Goal: Task Accomplishment & Management: Use online tool/utility

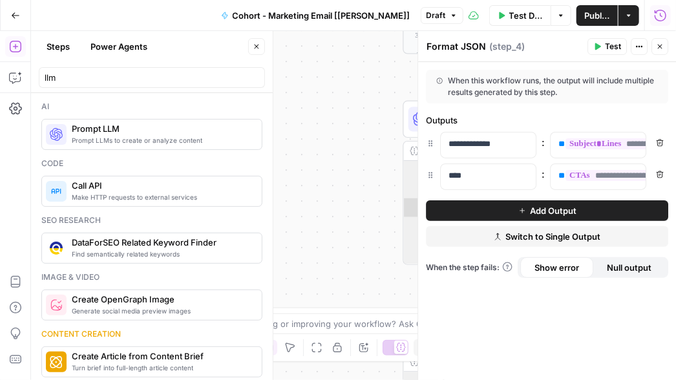
click at [661, 47] on icon "button" at bounding box center [660, 47] width 5 height 5
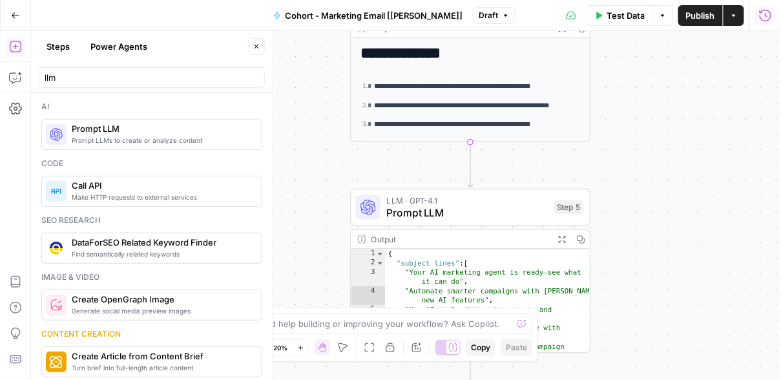
click at [308, 111] on div "**********" at bounding box center [406, 205] width 750 height 349
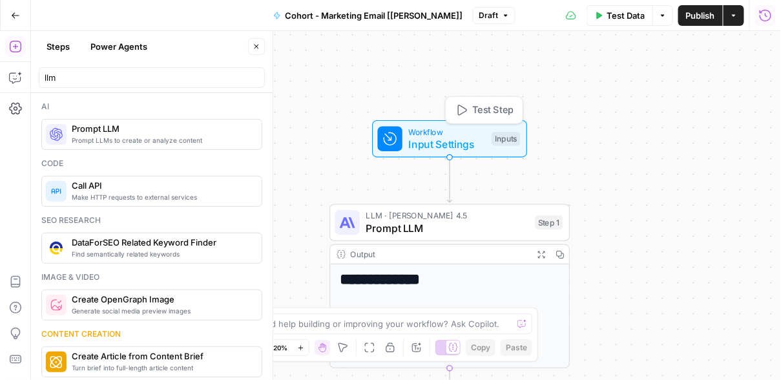
click at [434, 143] on span "Input Settings" at bounding box center [447, 144] width 77 height 16
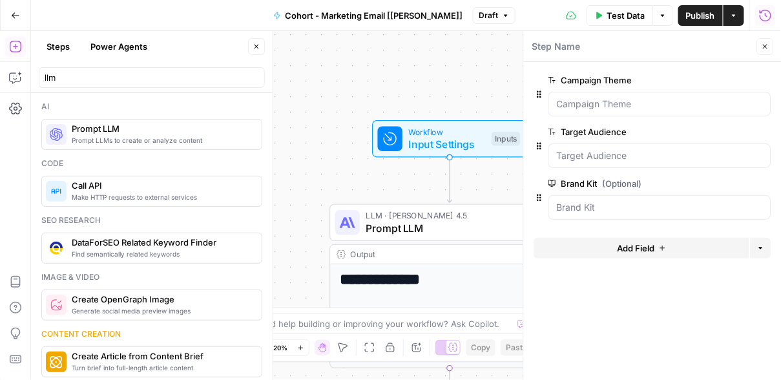
click at [620, 17] on span "Test Data" at bounding box center [626, 15] width 38 height 13
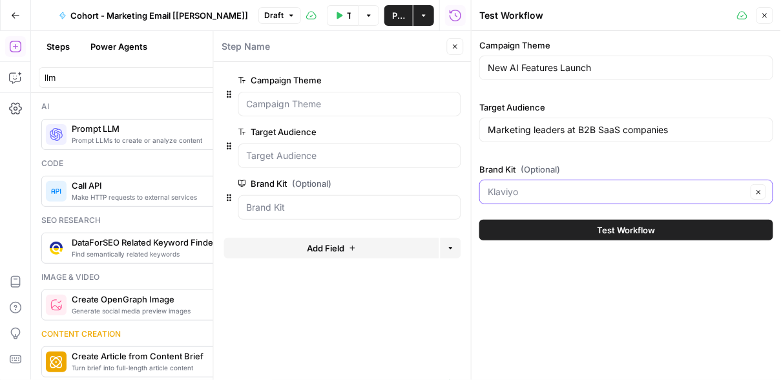
click at [607, 185] on input "Brand Kit (Optional)" at bounding box center [617, 191] width 259 height 13
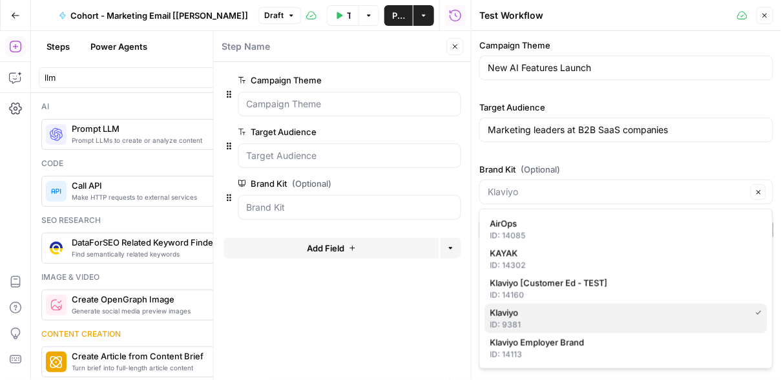
click at [567, 312] on span "Klaviyo" at bounding box center [618, 312] width 255 height 13
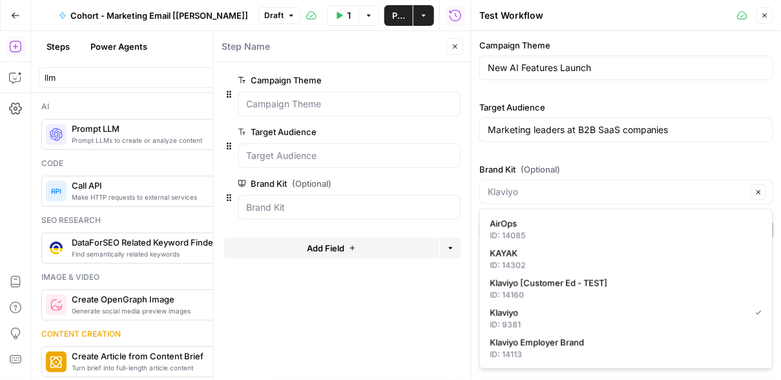
type input "Klaviyo"
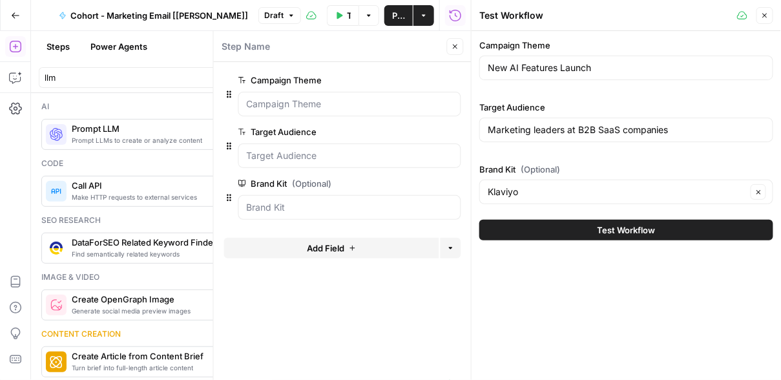
click at [454, 39] on button "Close" at bounding box center [455, 46] width 17 height 17
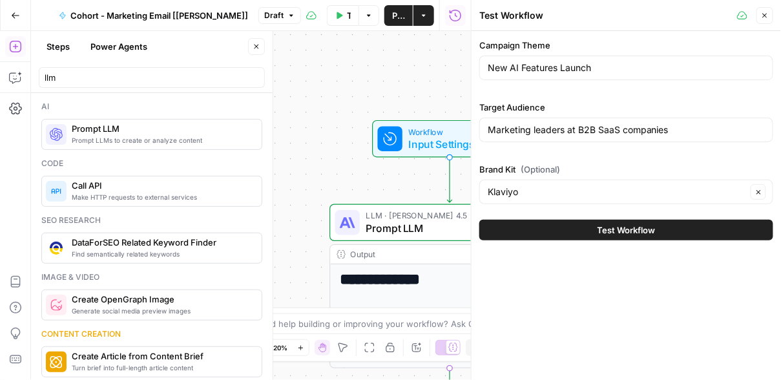
click at [675, 17] on icon "button" at bounding box center [765, 16] width 8 height 8
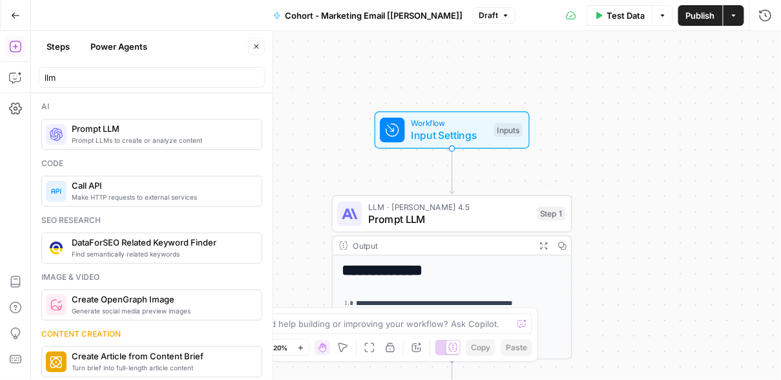
click at [473, 207] on span "LLM · [PERSON_NAME] 4.5" at bounding box center [449, 206] width 163 height 12
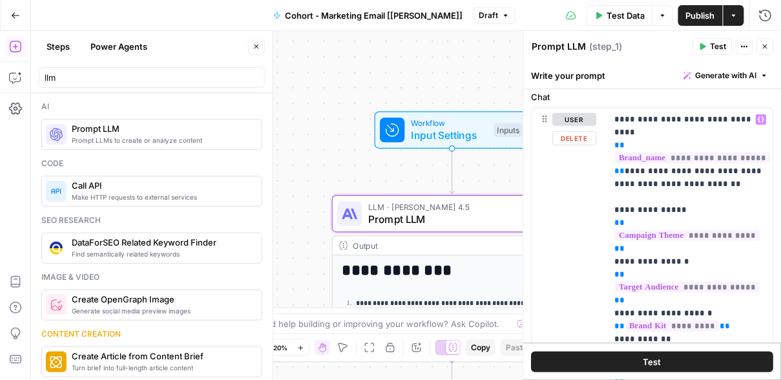
scroll to position [132, 0]
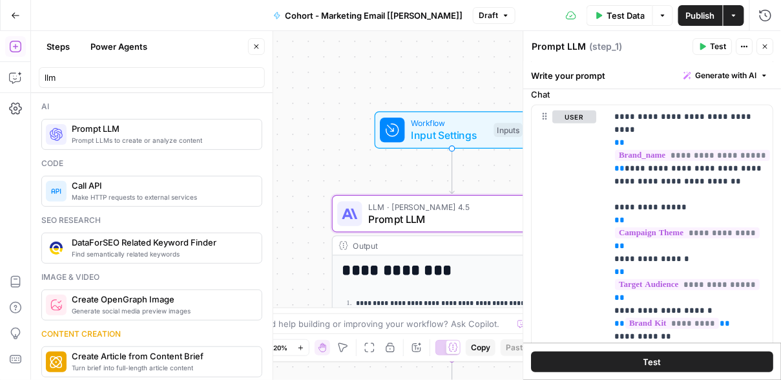
click at [675, 41] on button "Close" at bounding box center [766, 46] width 17 height 17
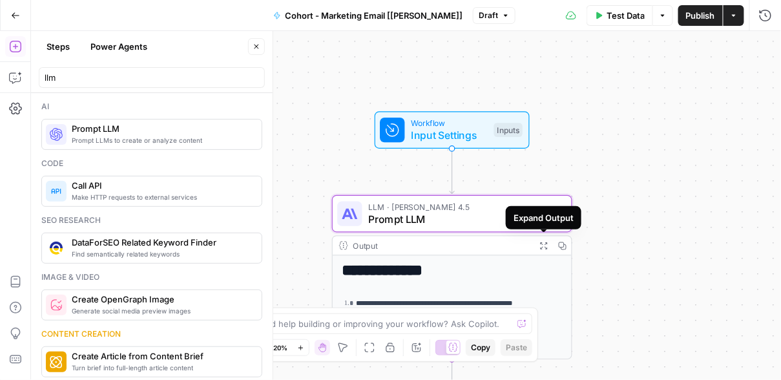
click at [475, 253] on div "Output Expand Output Copy" at bounding box center [452, 246] width 239 height 19
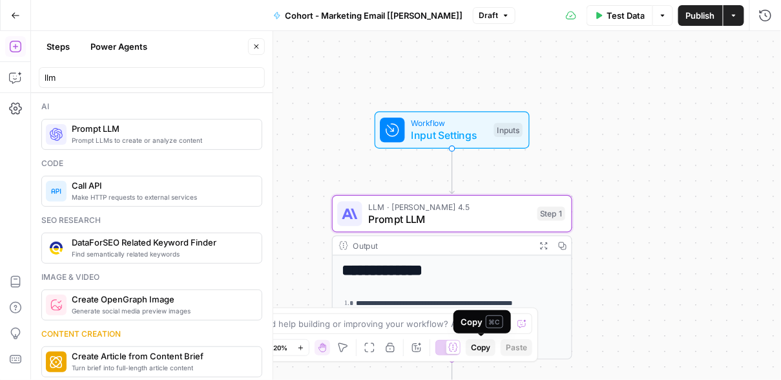
scroll to position [106, 0]
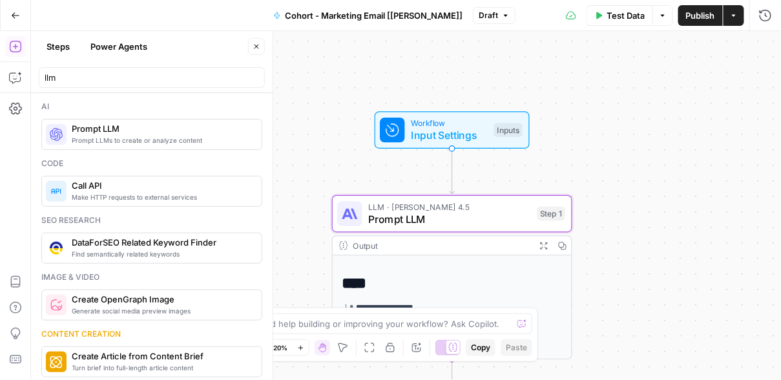
click at [255, 46] on icon "button" at bounding box center [257, 47] width 8 height 8
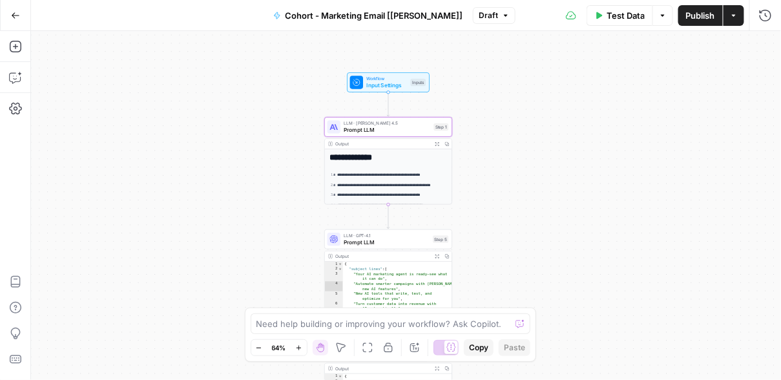
scroll to position [11, 0]
click at [408, 171] on ol "**********" at bounding box center [388, 188] width 117 height 47
click at [399, 156] on div "**********" at bounding box center [388, 204] width 127 height 124
click at [401, 133] on span "Prompt LLM" at bounding box center [387, 130] width 87 height 8
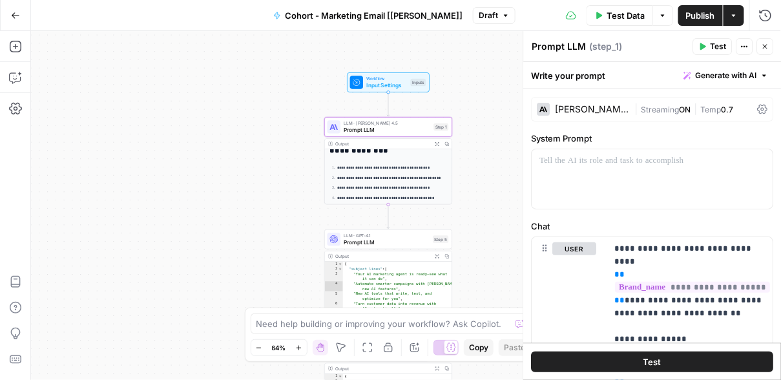
click at [399, 176] on p "**********" at bounding box center [392, 178] width 111 height 6
click at [657, 356] on span "Test" at bounding box center [653, 361] width 18 height 13
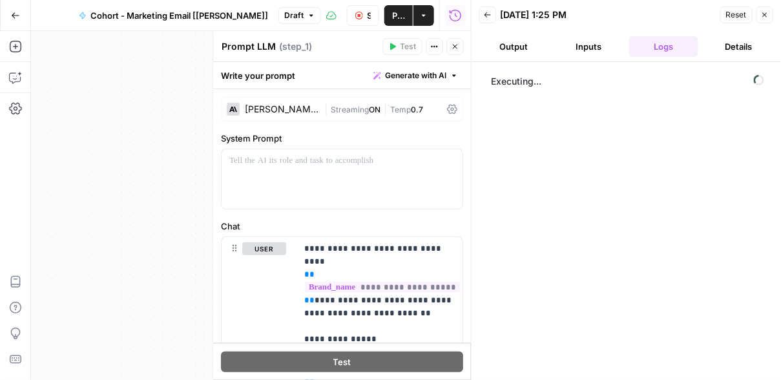
click at [525, 46] on button "Output" at bounding box center [515, 46] width 70 height 21
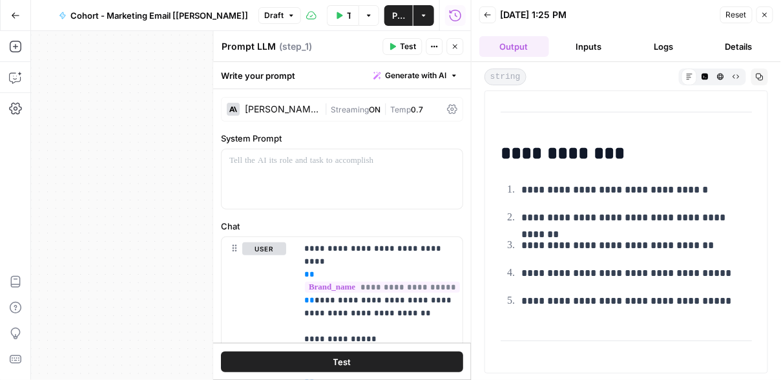
scroll to position [230, 0]
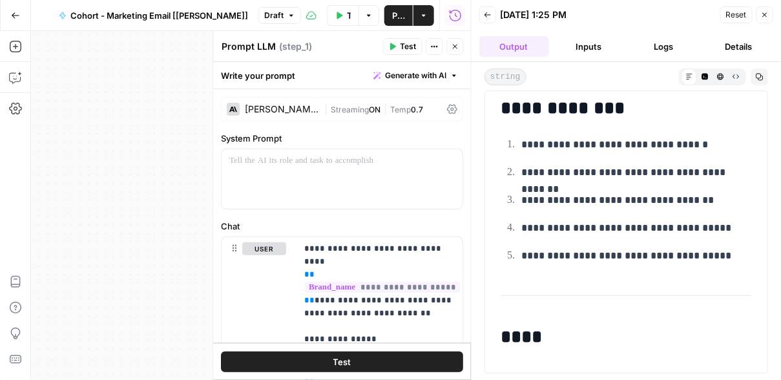
click at [675, 18] on button "Close" at bounding box center [765, 14] width 17 height 17
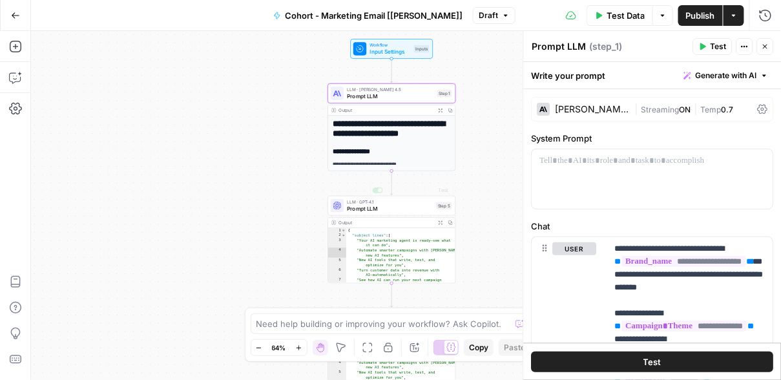
click at [403, 144] on div "**********" at bounding box center [391, 217] width 127 height 203
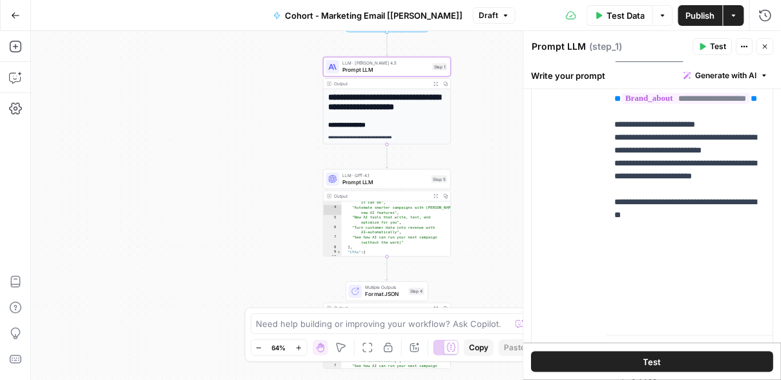
scroll to position [25, 0]
click at [394, 179] on span "Prompt LLM" at bounding box center [386, 182] width 86 height 8
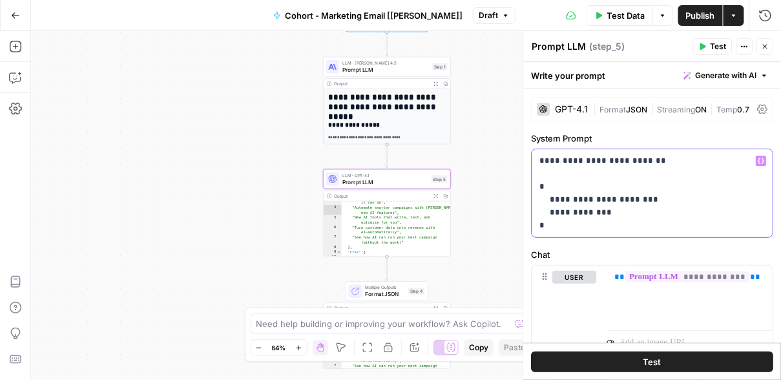
drag, startPoint x: 652, startPoint y: 162, endPoint x: 534, endPoint y: 161, distance: 117.6
click at [534, 161] on div "**********" at bounding box center [653, 193] width 241 height 88
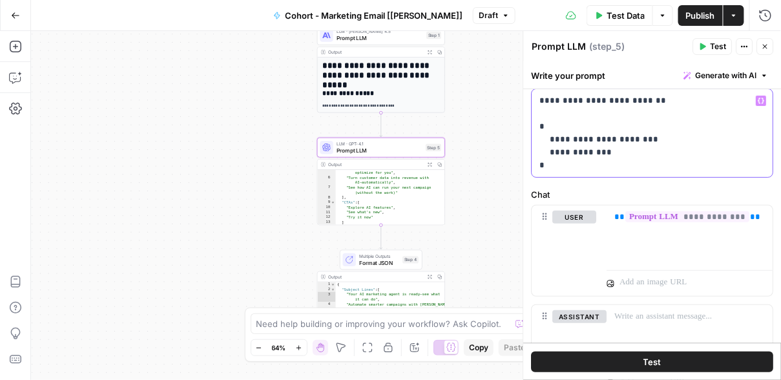
scroll to position [41, 0]
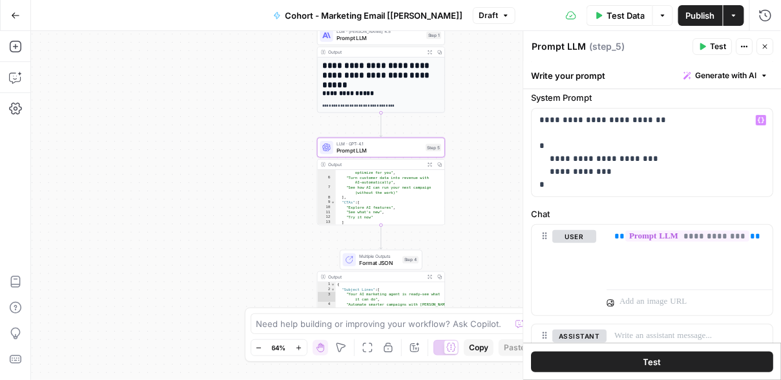
click at [23, 50] on button "Add Steps" at bounding box center [15, 46] width 21 height 21
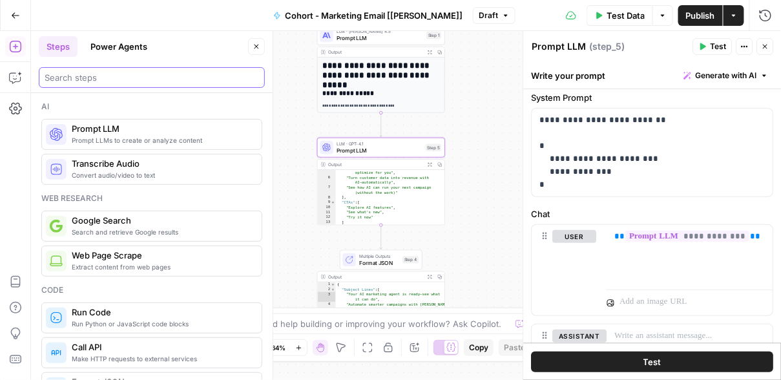
click at [80, 71] on input "search" at bounding box center [152, 77] width 215 height 13
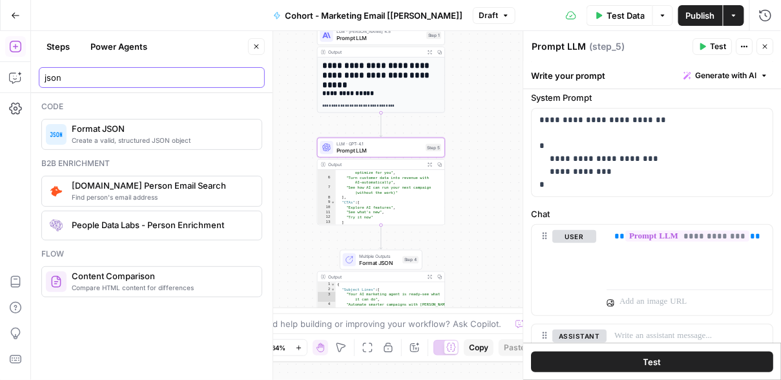
type input "json"
click at [392, 265] on span "Format JSON" at bounding box center [379, 263] width 40 height 8
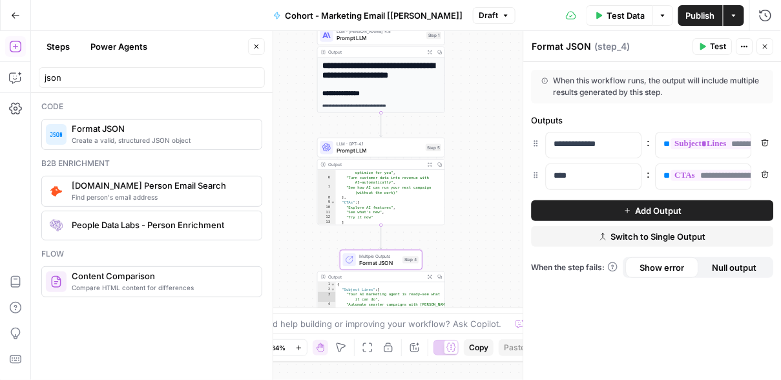
click at [666, 16] on icon "button" at bounding box center [663, 16] width 8 height 8
click at [516, 14] on div "Test Data Options Publish Actions Run History" at bounding box center [649, 15] width 266 height 30
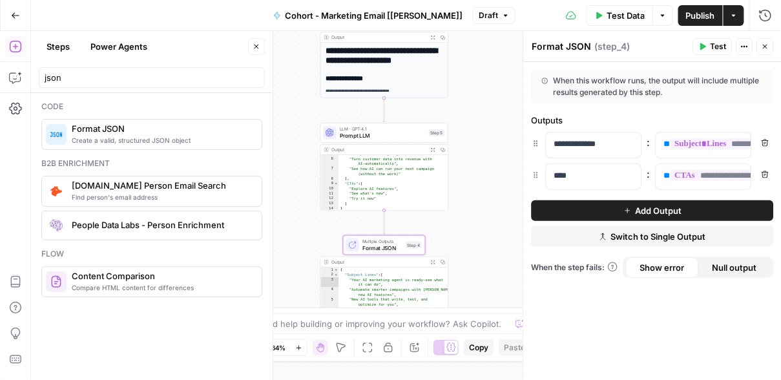
click at [414, 132] on span "Prompt LLM" at bounding box center [383, 136] width 86 height 8
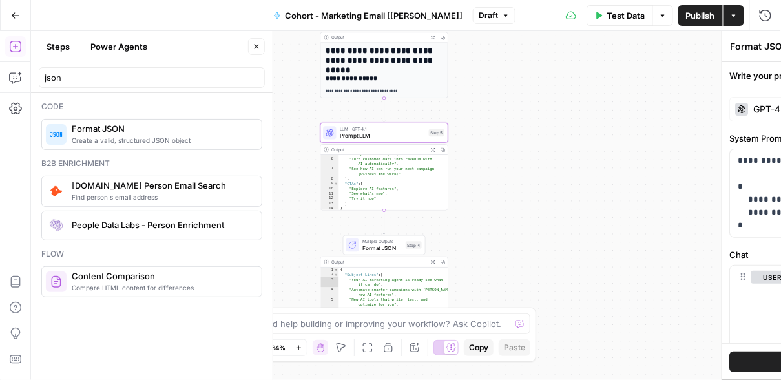
type textarea "Prompt LLM"
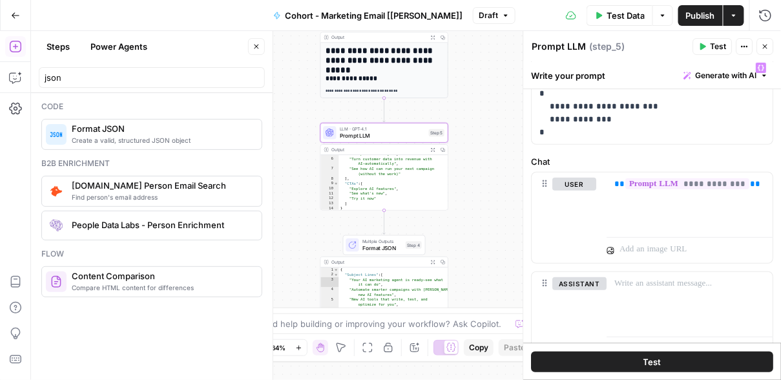
scroll to position [94, 0]
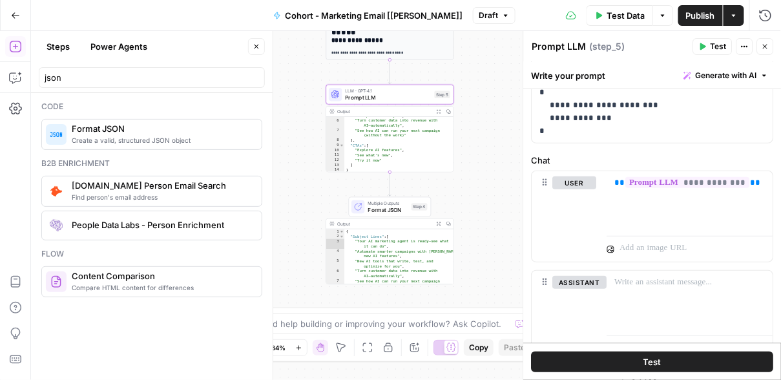
click at [389, 208] on span "Format JSON" at bounding box center [388, 210] width 40 height 8
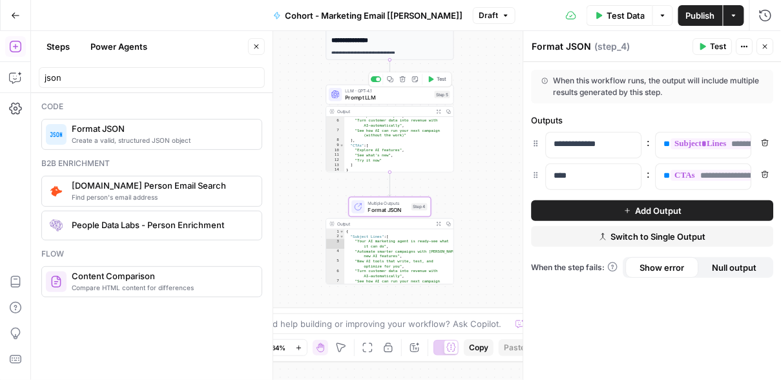
click at [403, 90] on span "LLM · GPT-4.1" at bounding box center [389, 90] width 86 height 6
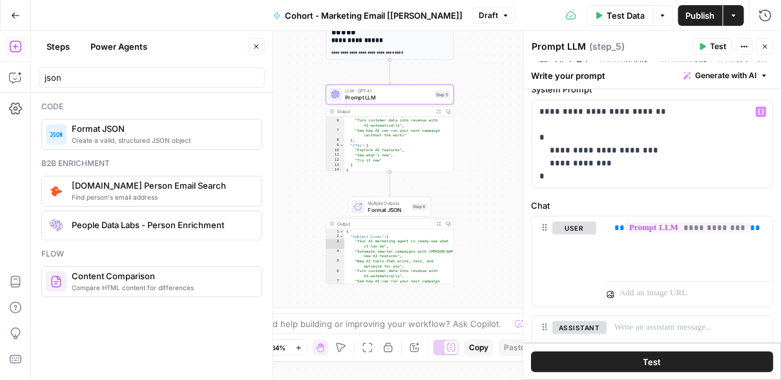
scroll to position [55, 0]
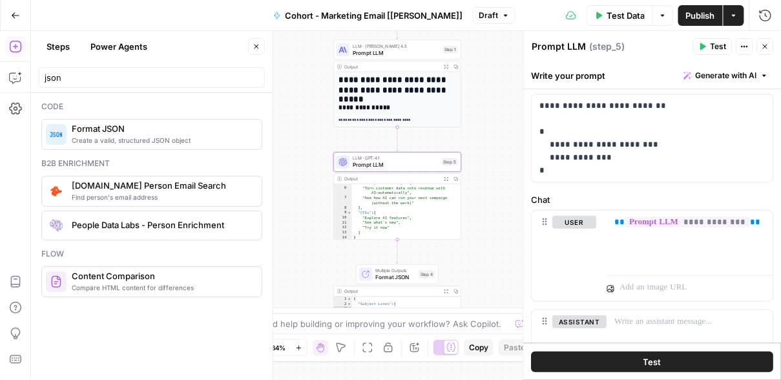
click at [396, 277] on span "Format JSON" at bounding box center [396, 277] width 40 height 8
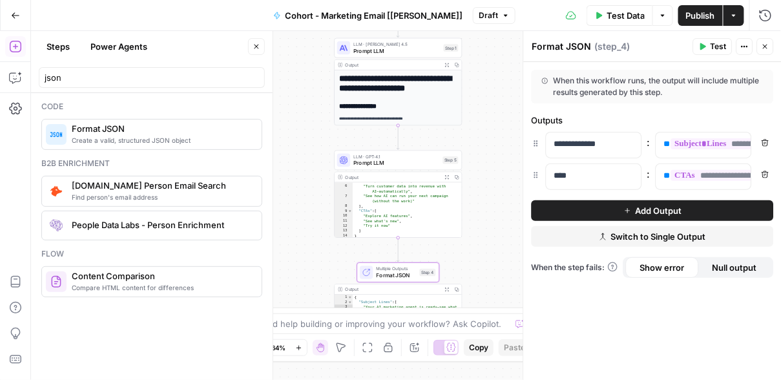
click at [405, 167] on div "LLM · GPT-4.1 Prompt LLM Step 5 Copy step Delete step Add Note Test" at bounding box center [398, 161] width 128 height 20
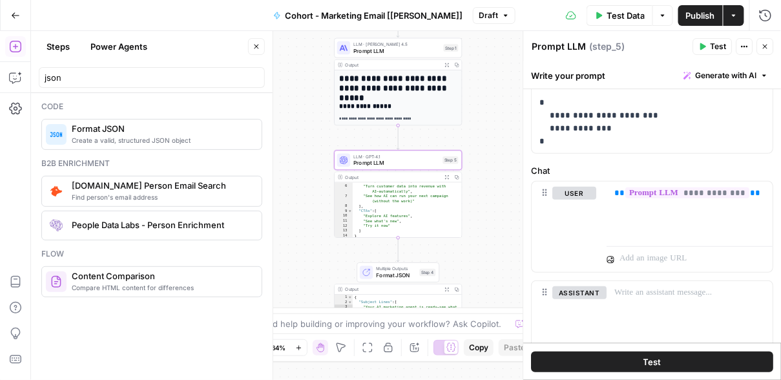
scroll to position [0, 0]
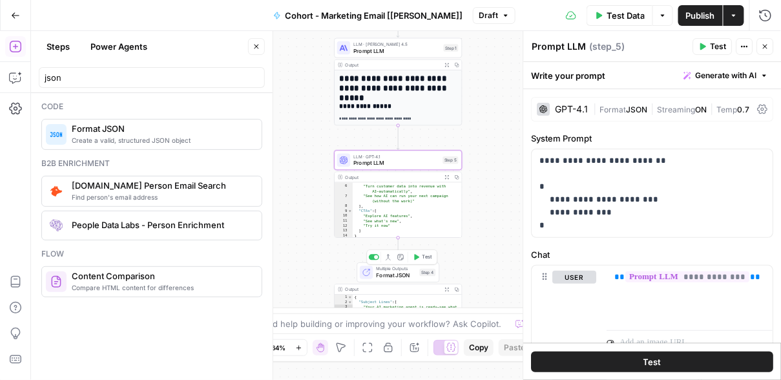
click at [391, 273] on span "Format JSON" at bounding box center [397, 275] width 40 height 8
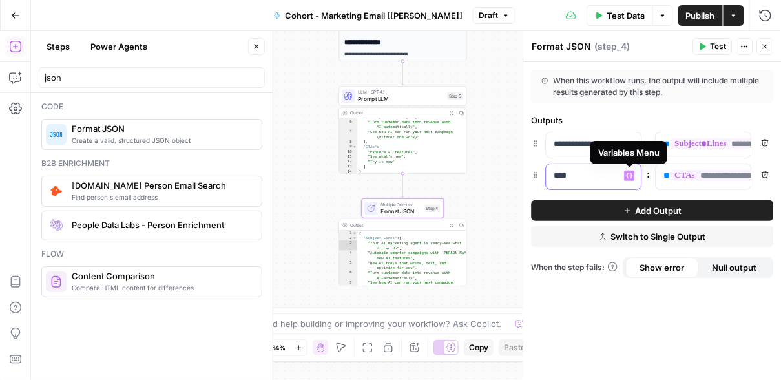
click at [627, 173] on icon "button" at bounding box center [630, 176] width 6 height 6
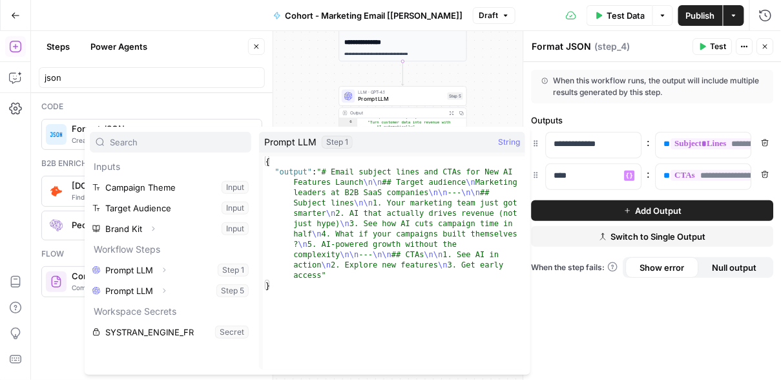
click at [583, 116] on div "Outputs" at bounding box center [653, 120] width 242 height 13
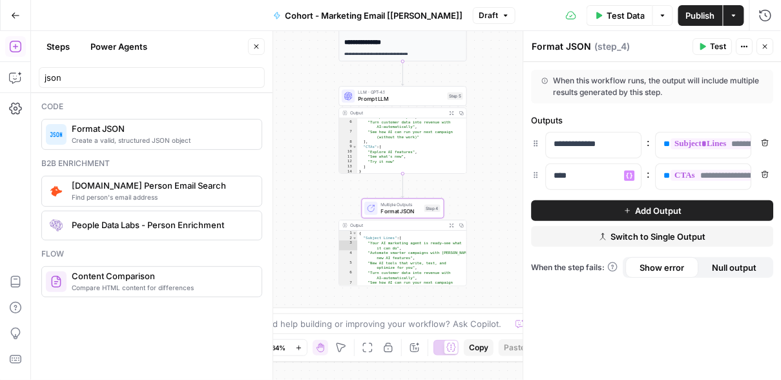
click at [412, 96] on span "Prompt LLM" at bounding box center [402, 99] width 86 height 8
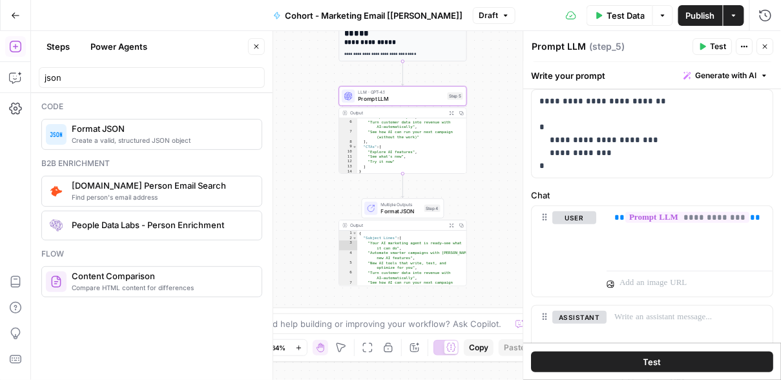
type textarea "**********"
click at [410, 249] on div "{ "Subject Lines" : [ "Your AI marketing agent is ready—see what it can do" , "…" at bounding box center [411, 264] width 109 height 66
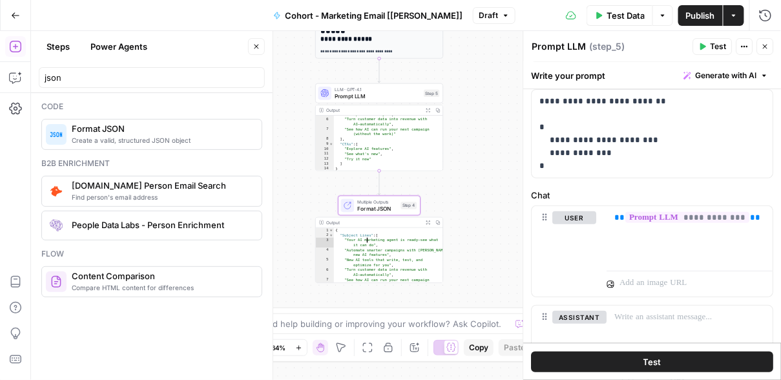
click at [372, 98] on span "Prompt LLM" at bounding box center [378, 96] width 86 height 8
click at [401, 92] on span "Prompt LLM" at bounding box center [378, 96] width 86 height 8
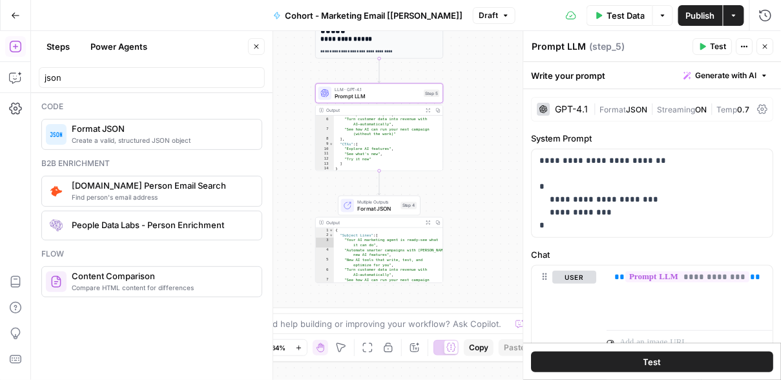
click at [582, 43] on textarea "Prompt LLM" at bounding box center [560, 46] width 54 height 13
drag, startPoint x: 582, startPoint y: 44, endPoint x: 534, endPoint y: 44, distance: 48.5
click at [534, 44] on textarea "Prompt LLM" at bounding box center [560, 46] width 54 height 13
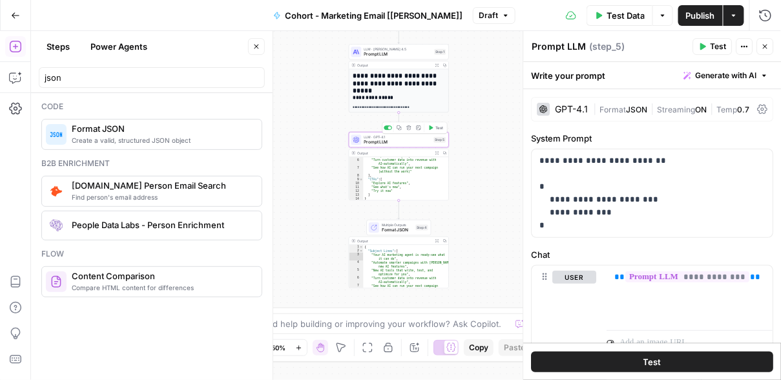
click at [384, 141] on span "Prompt LLM" at bounding box center [398, 142] width 67 height 6
click at [568, 36] on header "Prompt LLM Prompt LLM ( step_5 ) Test Actions Close" at bounding box center [653, 46] width 258 height 31
click at [566, 43] on textarea "Prompt LLM" at bounding box center [560, 46] width 54 height 13
drag, startPoint x: 585, startPoint y: 45, endPoint x: 495, endPoint y: 47, distance: 89.9
click at [495, 47] on body "**********" at bounding box center [390, 190] width 781 height 380
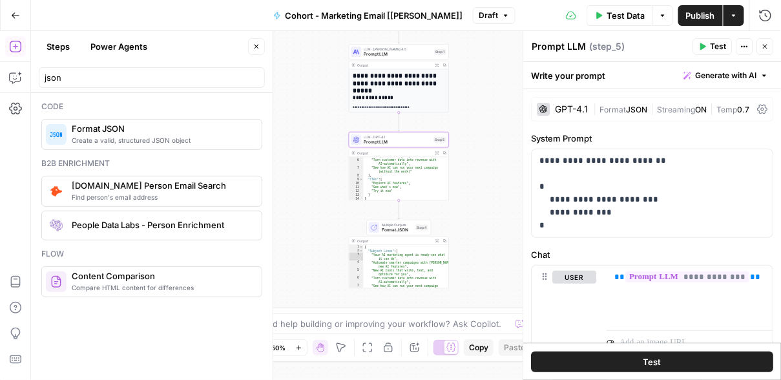
click at [543, 40] on textarea "Prompt LLM" at bounding box center [560, 46] width 54 height 13
drag, startPoint x: 533, startPoint y: 41, endPoint x: 597, endPoint y: 41, distance: 64.0
click at [597, 41] on div "Prompt LLM Prompt LLM ( step_5 )" at bounding box center [611, 46] width 158 height 14
type textarea "e"
type textarea "Extract JSON"
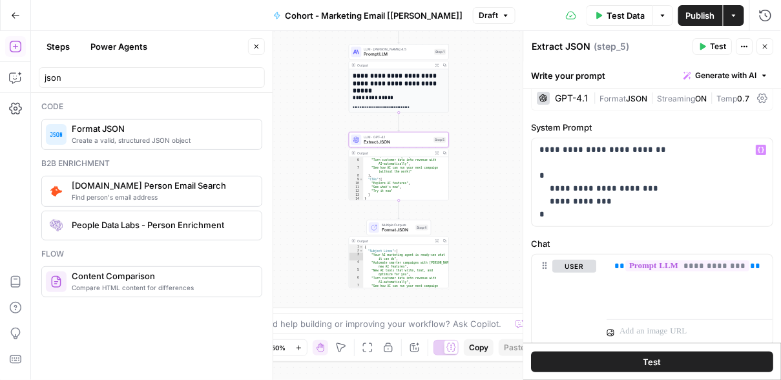
scroll to position [10, 0]
type textarea "**********"
click at [403, 259] on div "{ "Subject Lines" : [ "Your AI marketing agent is ready—see what it can do" , "…" at bounding box center [407, 271] width 86 height 52
click at [399, 223] on span "Multiple Outputs" at bounding box center [398, 224] width 32 height 5
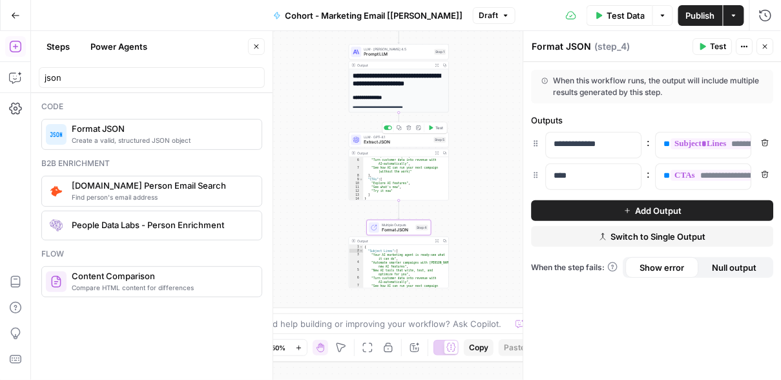
click at [405, 145] on span "Extract JSON" at bounding box center [398, 142] width 67 height 6
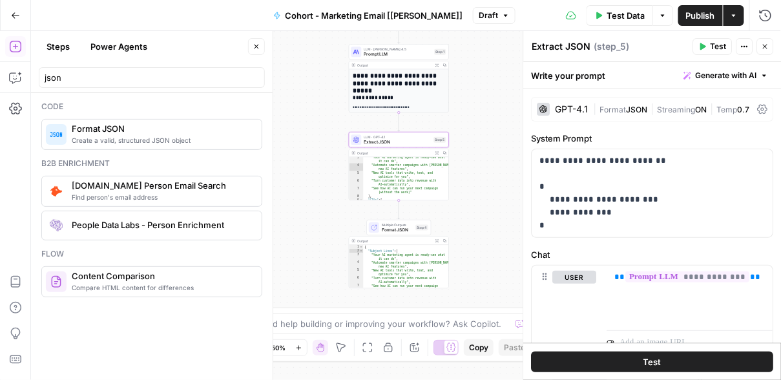
scroll to position [0, 0]
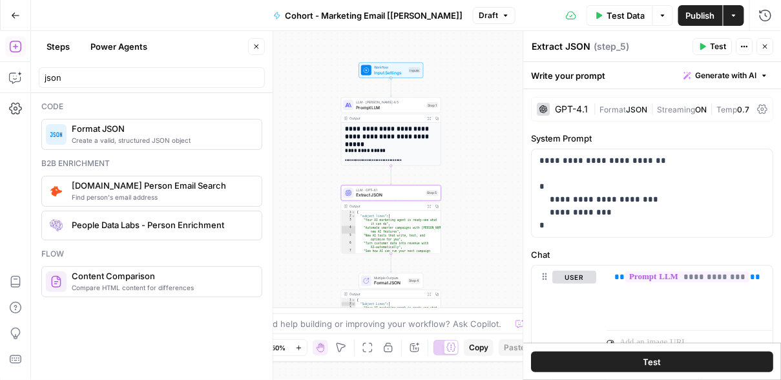
click at [387, 143] on div "**********" at bounding box center [392, 202] width 100 height 159
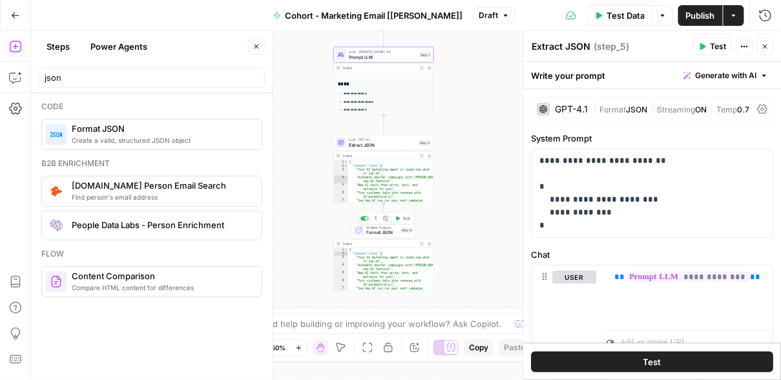
click at [377, 232] on span "Format JSON" at bounding box center [382, 232] width 32 height 6
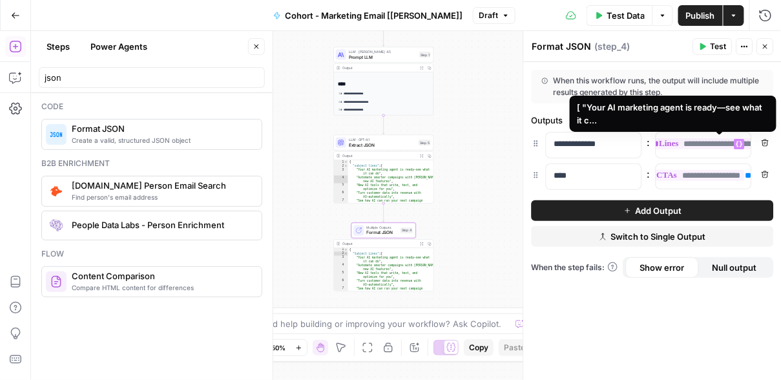
scroll to position [0, 45]
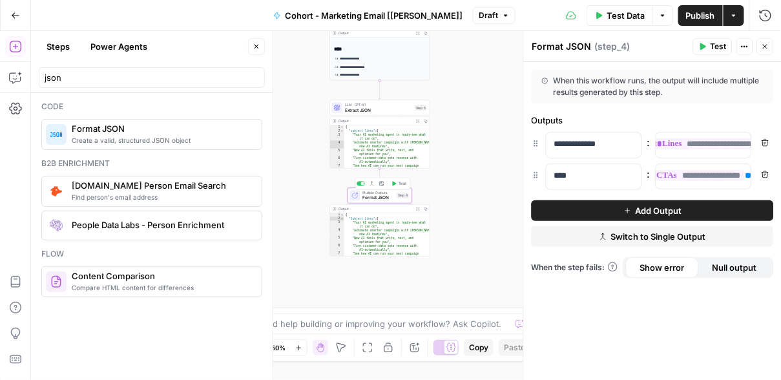
click at [376, 196] on span "Format JSON" at bounding box center [379, 198] width 32 height 6
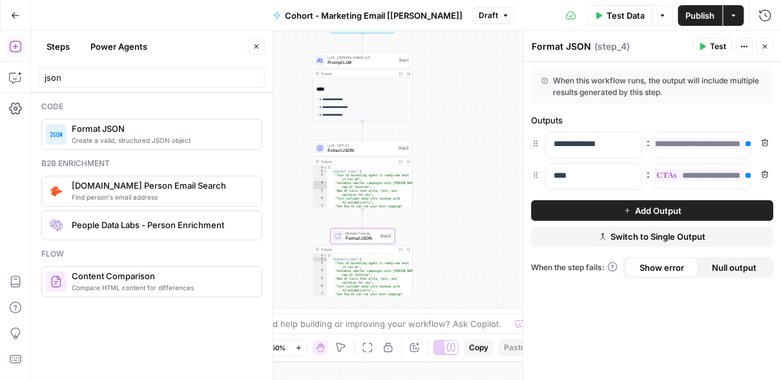
drag, startPoint x: 418, startPoint y: 254, endPoint x: 418, endPoint y: 236, distance: 18.1
click at [418, 236] on div "**********" at bounding box center [406, 205] width 750 height 349
click at [360, 148] on span "Extract JSON" at bounding box center [361, 150] width 67 height 6
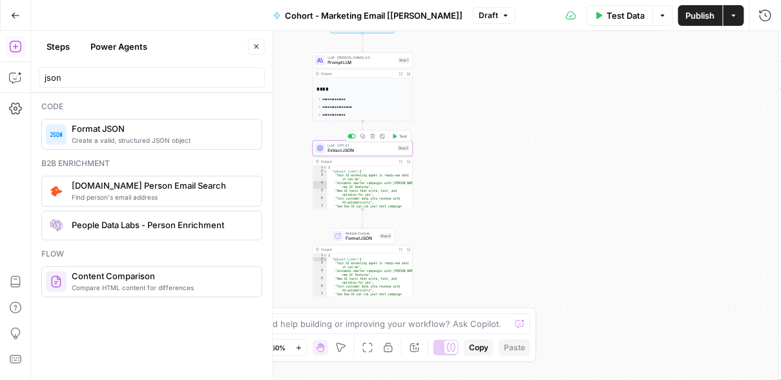
type textarea "Extract JSON"
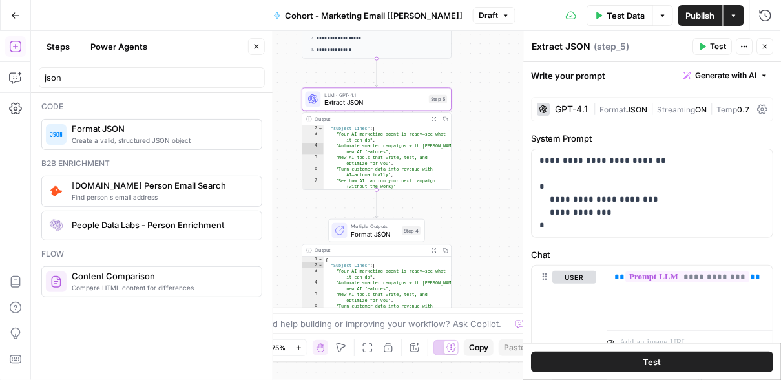
scroll to position [16, 0]
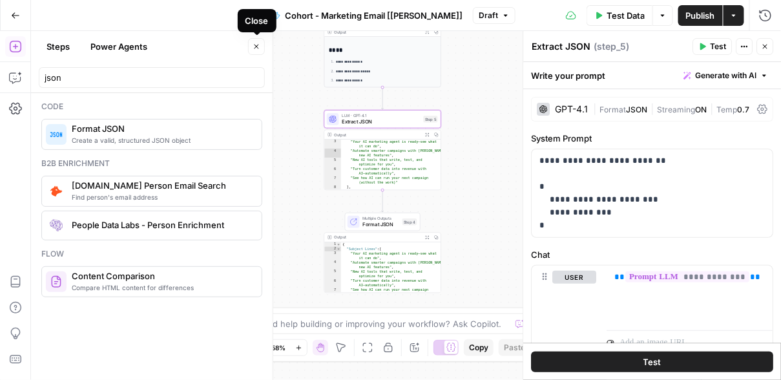
click at [255, 50] on icon "button" at bounding box center [257, 47] width 8 height 8
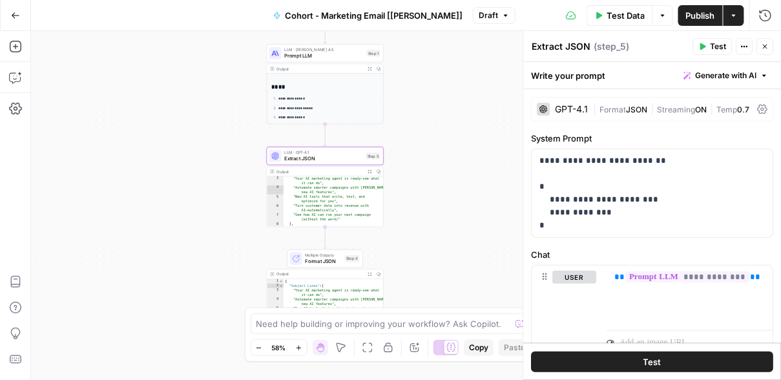
drag, startPoint x: 460, startPoint y: 113, endPoint x: 397, endPoint y: 155, distance: 76.0
click at [397, 155] on div "**********" at bounding box center [406, 205] width 750 height 349
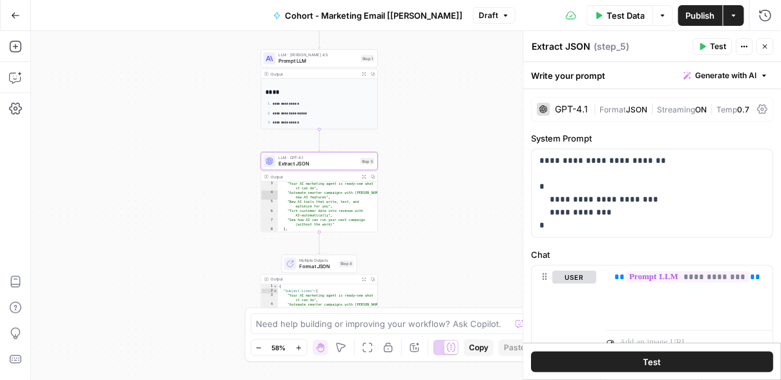
click at [321, 162] on span "Extract JSON" at bounding box center [318, 164] width 79 height 8
click at [675, 48] on icon "button" at bounding box center [766, 47] width 8 height 8
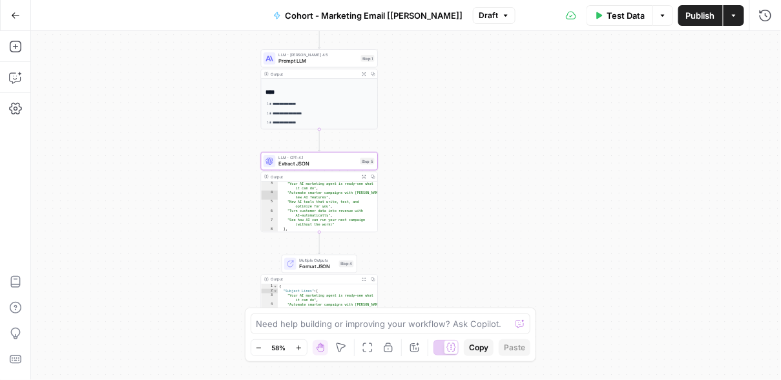
click at [326, 167] on div "LLM · GPT-4.1 Extract JSON Step 5 Copy step Delete step Add Note Test" at bounding box center [319, 161] width 117 height 18
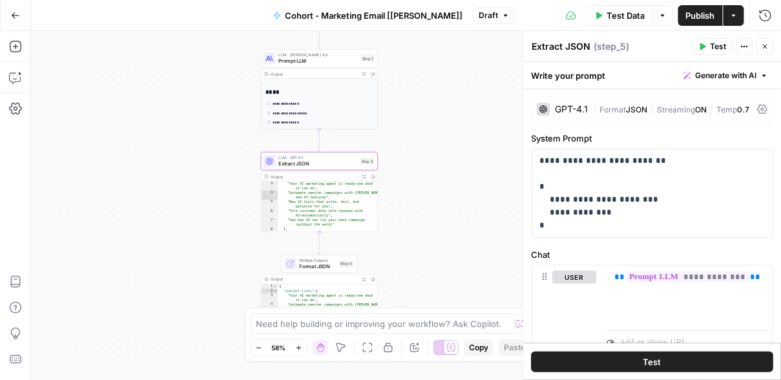
click at [312, 263] on span "Format JSON" at bounding box center [317, 267] width 37 height 8
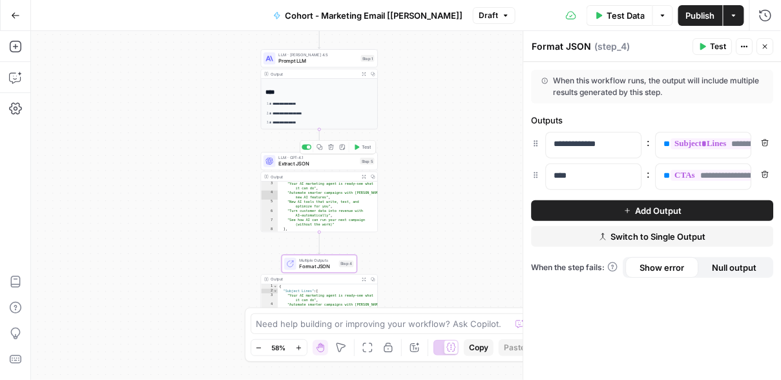
scroll to position [0, 0]
click at [328, 162] on span "Extract JSON" at bounding box center [318, 164] width 79 height 8
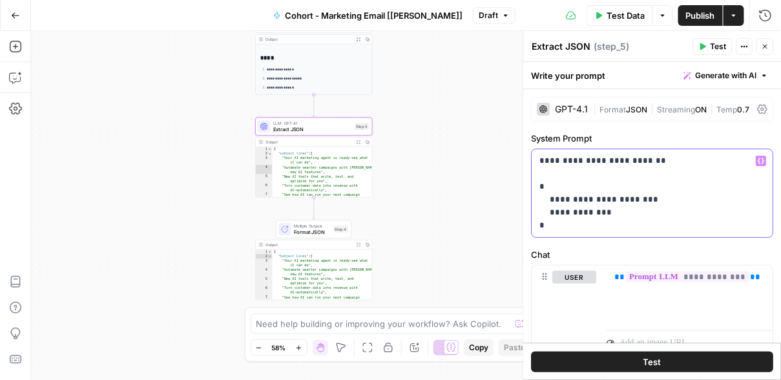
click at [573, 229] on p "**********" at bounding box center [653, 193] width 226 height 78
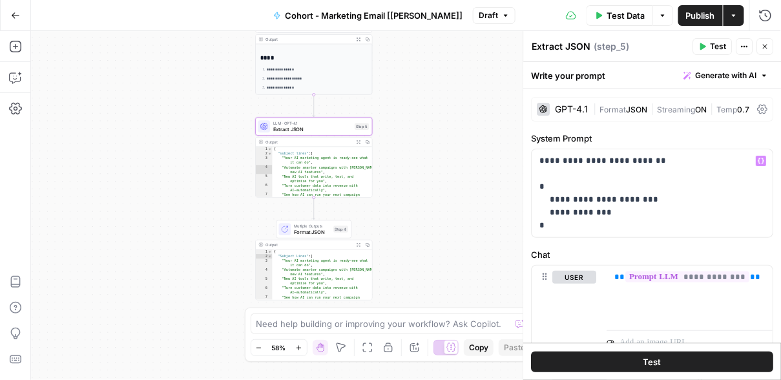
click at [388, 141] on div "**********" at bounding box center [406, 205] width 750 height 349
click at [327, 114] on icon "button" at bounding box center [325, 112] width 5 height 5
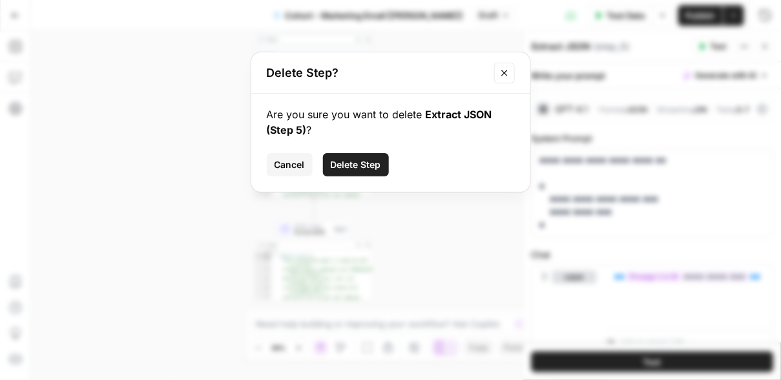
click at [351, 165] on span "Delete Step" at bounding box center [356, 164] width 50 height 13
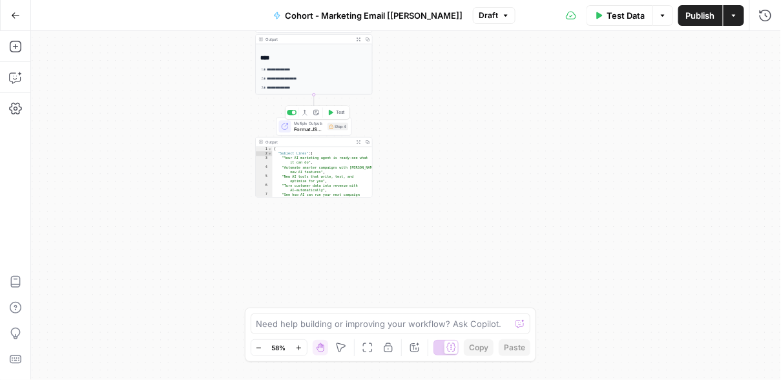
click at [332, 125] on icon at bounding box center [331, 126] width 5 height 5
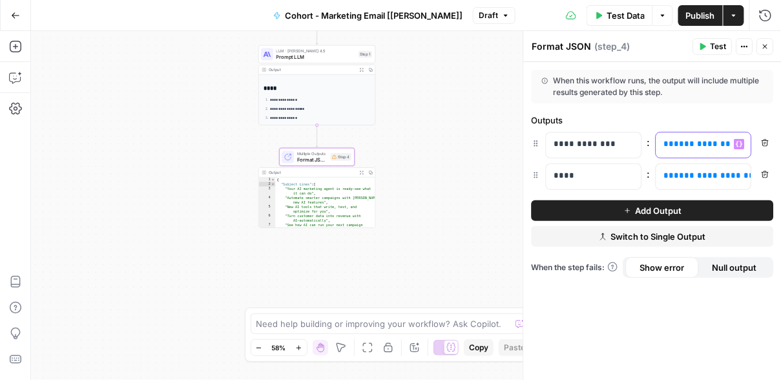
click at [675, 145] on span "**********" at bounding box center [706, 144] width 62 height 8
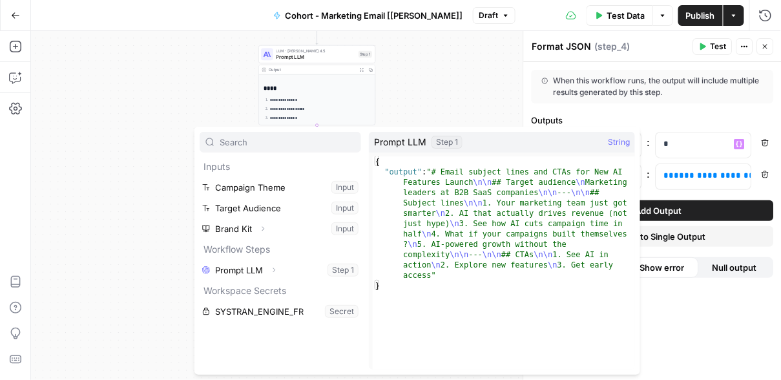
click at [134, 180] on div "**********" at bounding box center [406, 205] width 750 height 349
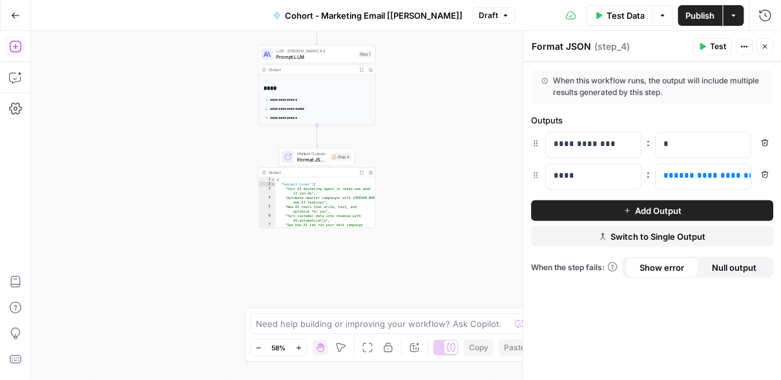
click at [15, 48] on icon "button" at bounding box center [15, 47] width 12 height 12
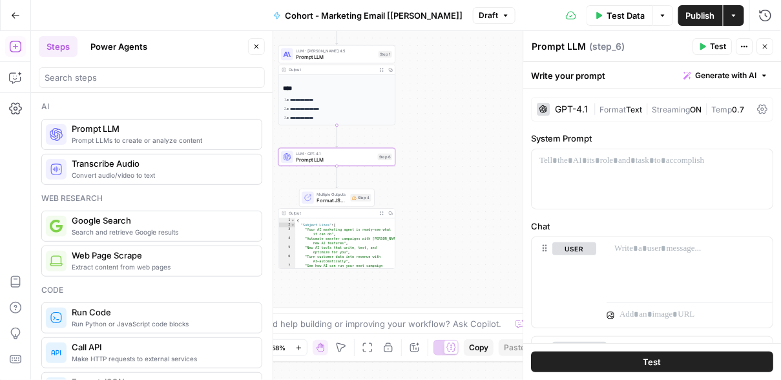
click at [622, 111] on span "Format" at bounding box center [613, 110] width 26 height 10
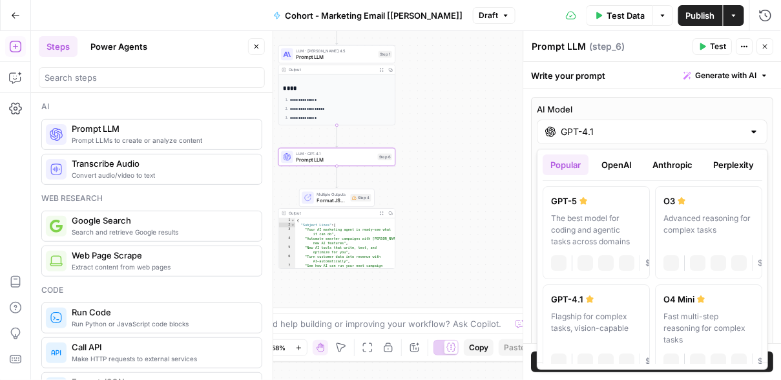
click at [611, 138] on div "GPT-4.1" at bounding box center [653, 132] width 231 height 25
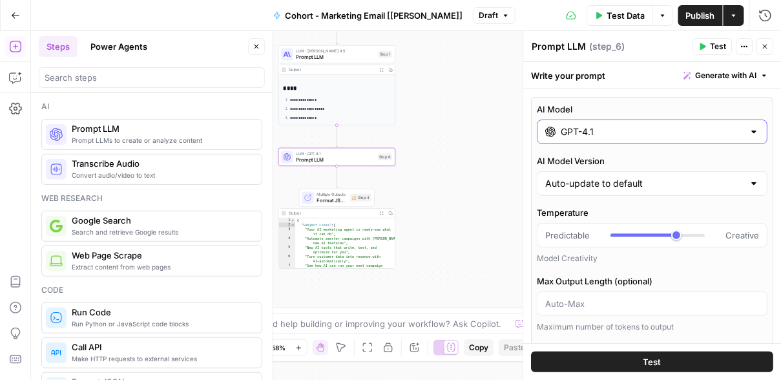
click at [612, 135] on input "GPT-4.1" at bounding box center [653, 131] width 183 height 13
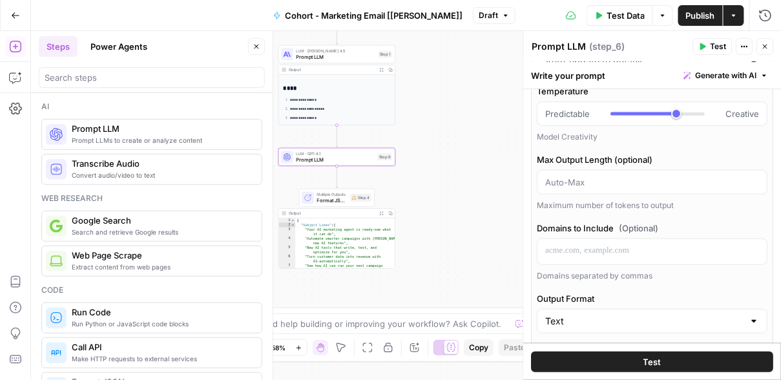
scroll to position [253, 0]
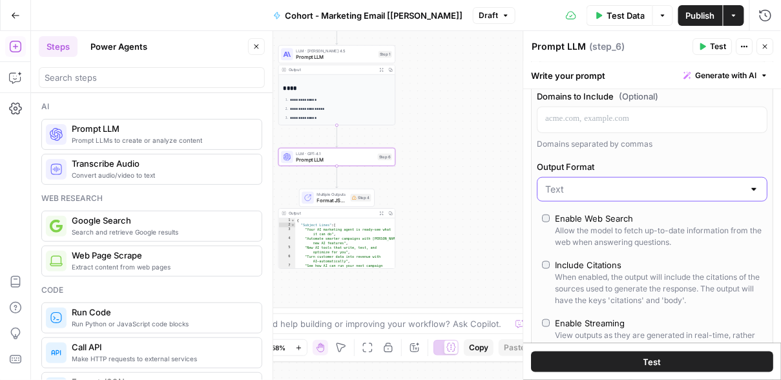
click at [597, 183] on input "Output Format" at bounding box center [645, 189] width 198 height 13
click at [587, 234] on span "JSON" at bounding box center [650, 237] width 204 height 13
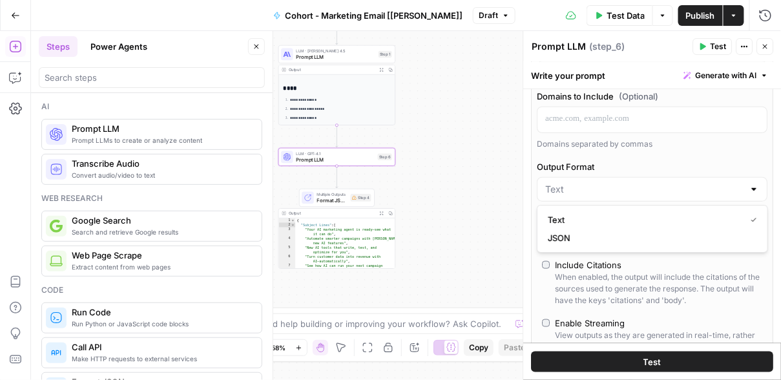
type input "JSON"
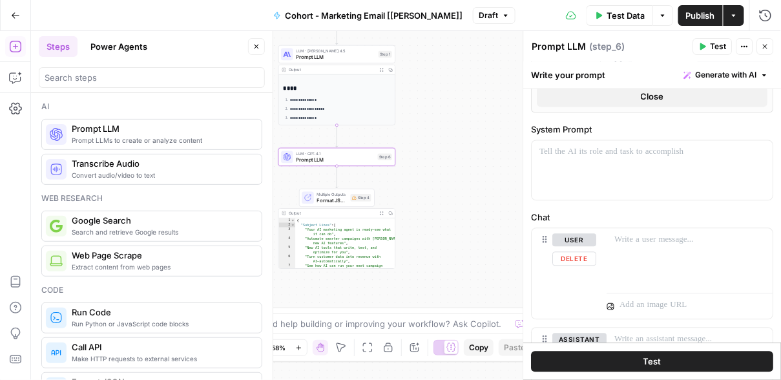
scroll to position [692, 0]
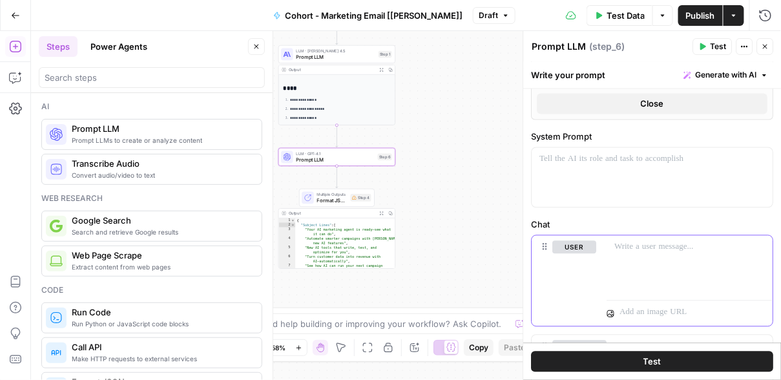
click at [626, 246] on p at bounding box center [690, 247] width 151 height 13
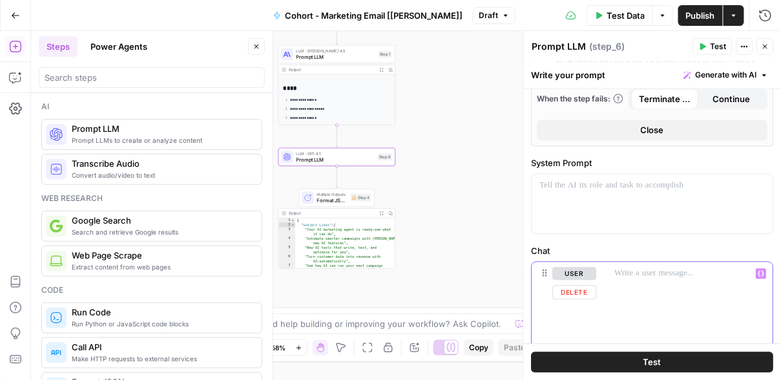
scroll to position [712, 0]
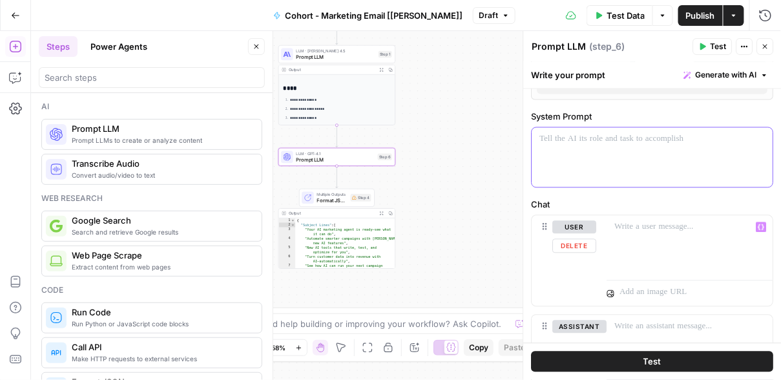
click at [574, 151] on div at bounding box center [653, 157] width 241 height 59
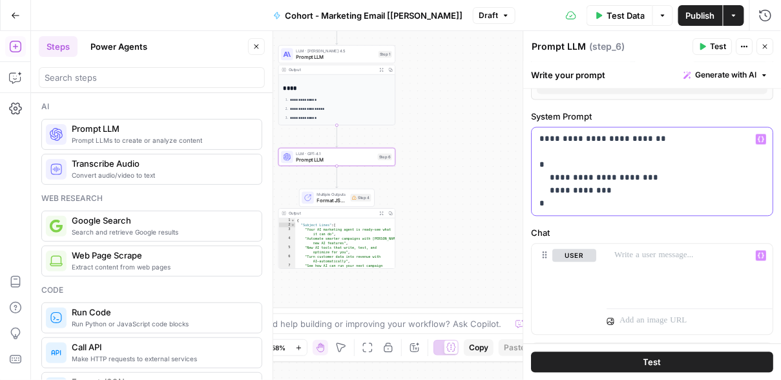
scroll to position [666, 0]
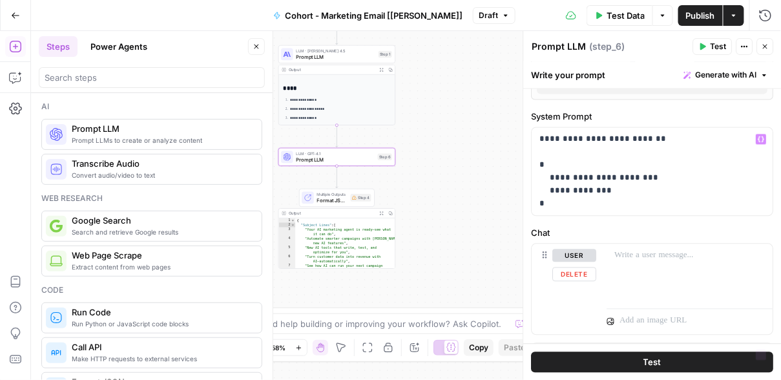
click at [619, 354] on button "Test" at bounding box center [653, 362] width 242 height 21
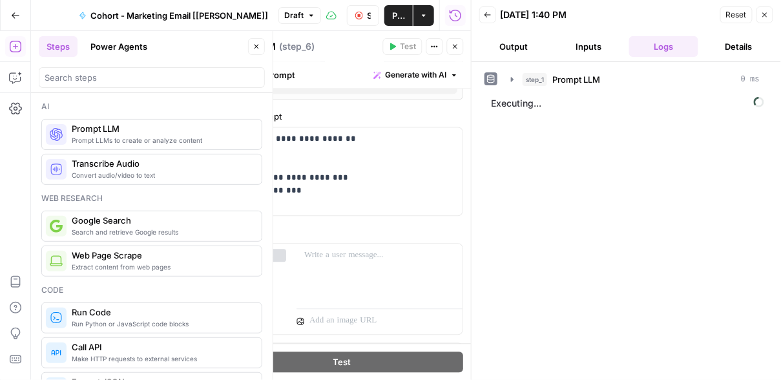
click at [253, 46] on icon "button" at bounding box center [257, 47] width 8 height 8
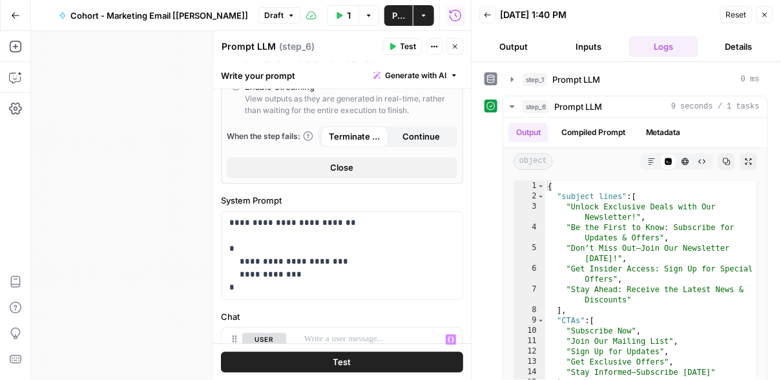
scroll to position [579, 0]
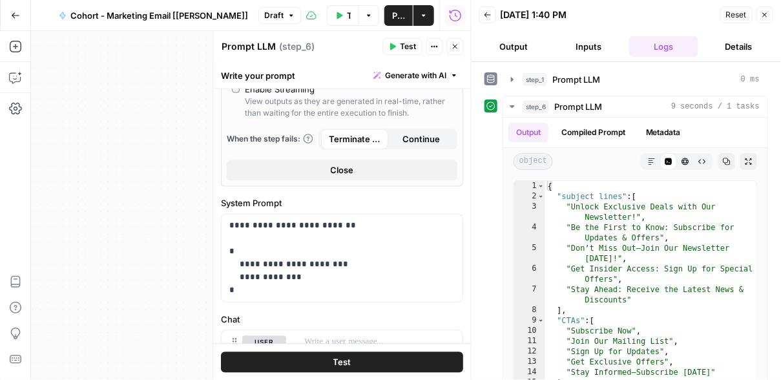
click at [489, 11] on icon "button" at bounding box center [488, 15] width 8 height 8
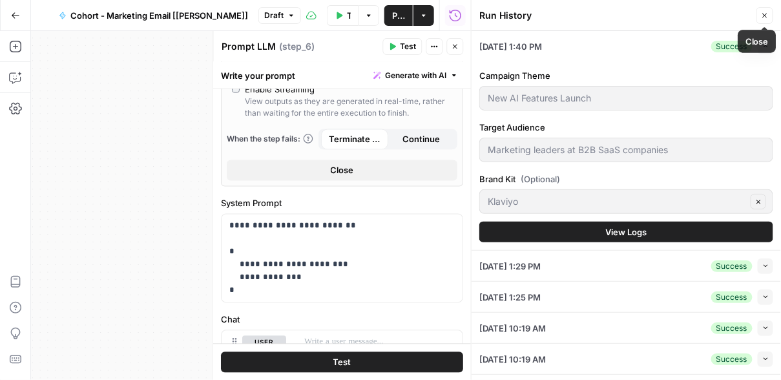
click at [675, 16] on icon "button" at bounding box center [765, 16] width 8 height 8
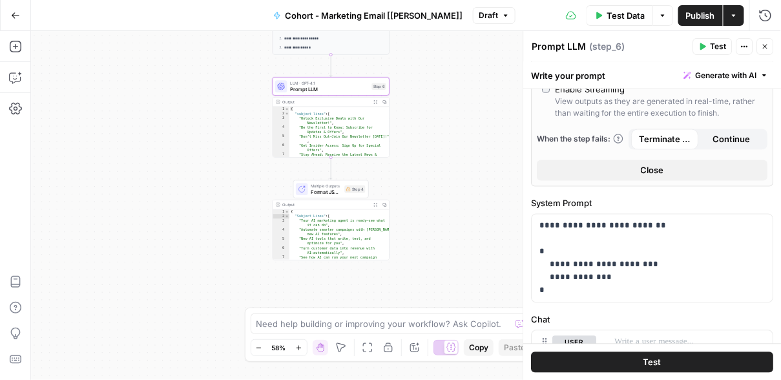
click at [319, 195] on span "Format JSON" at bounding box center [326, 192] width 30 height 8
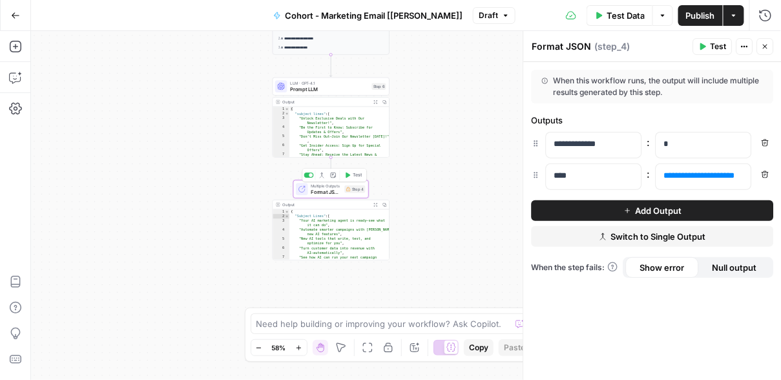
click at [356, 175] on span "Test" at bounding box center [357, 175] width 9 height 7
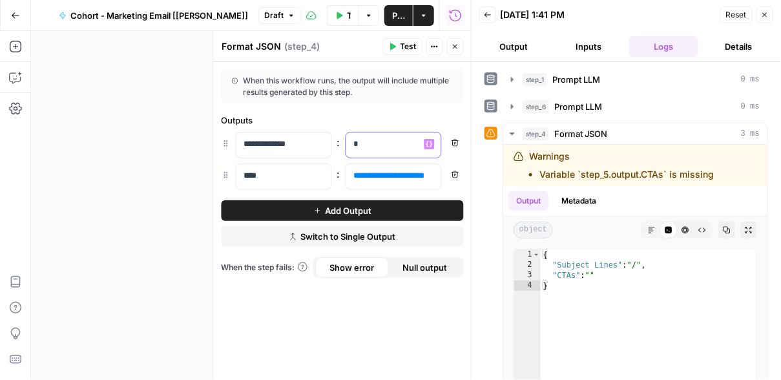
click at [382, 147] on p "*" at bounding box center [394, 144] width 80 height 13
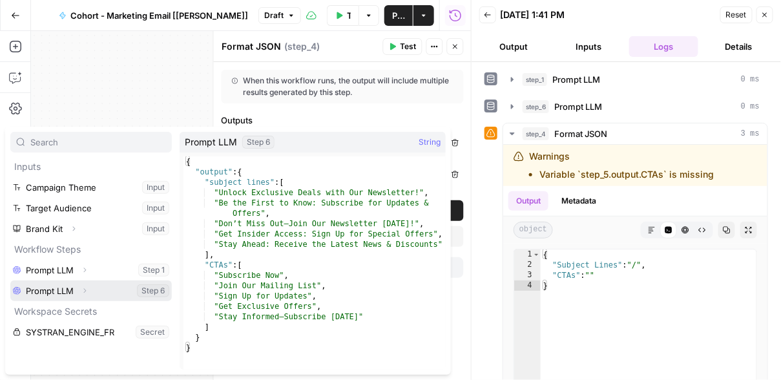
click at [83, 291] on icon "button" at bounding box center [85, 291] width 8 height 8
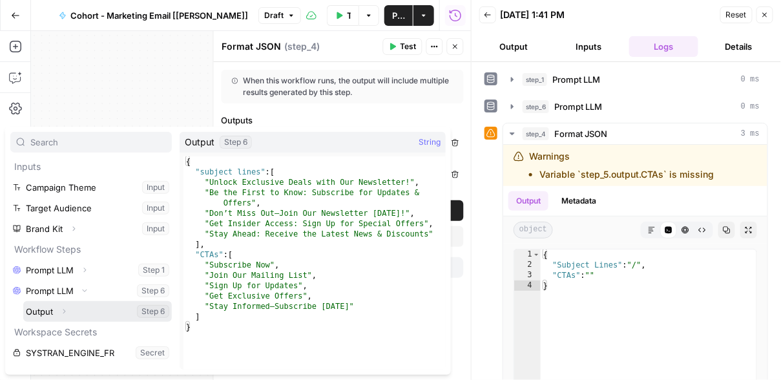
click at [65, 312] on icon "button" at bounding box center [64, 312] width 8 height 8
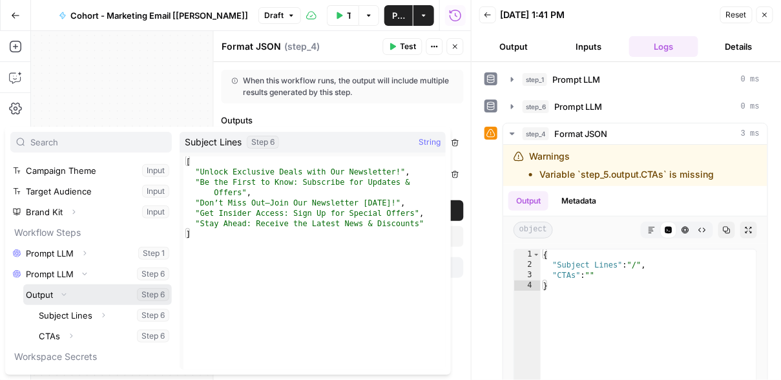
scroll to position [25, 0]
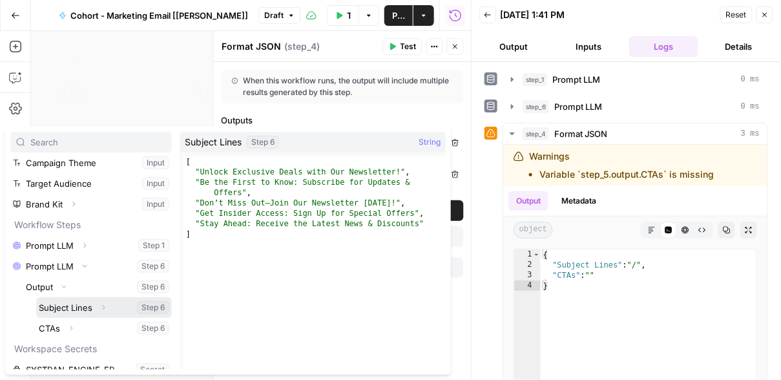
click at [89, 309] on button "Select variable Subject Lines" at bounding box center [104, 307] width 136 height 21
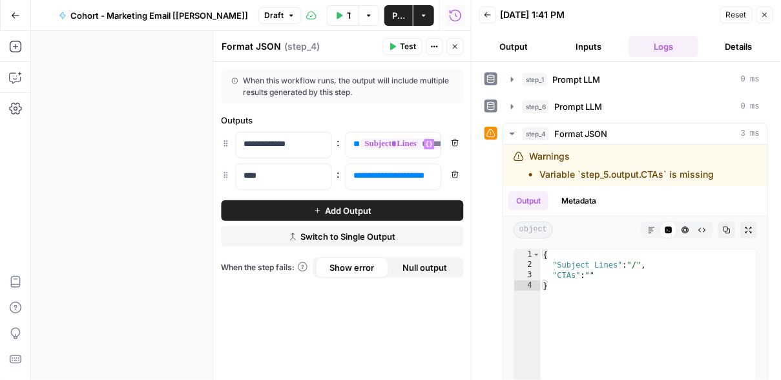
click at [408, 296] on div "**********" at bounding box center [343, 221] width 258 height 318
click at [675, 15] on button "Close" at bounding box center [765, 14] width 17 height 17
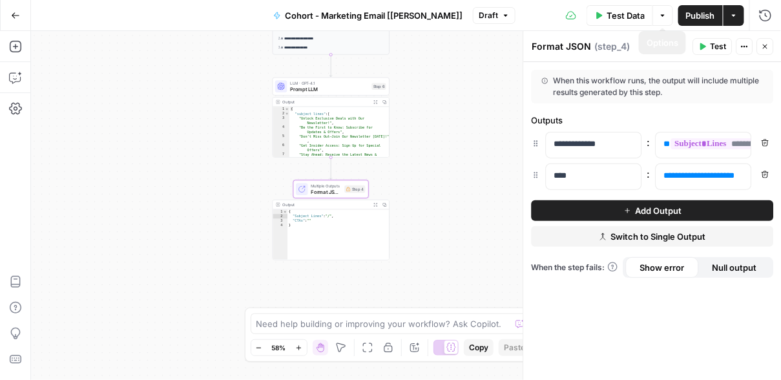
click at [675, 49] on span "Test" at bounding box center [719, 47] width 16 height 12
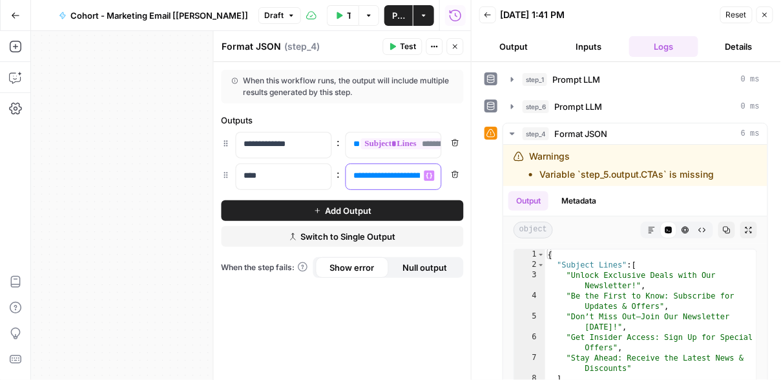
click at [416, 175] on span "**********" at bounding box center [390, 175] width 58 height 8
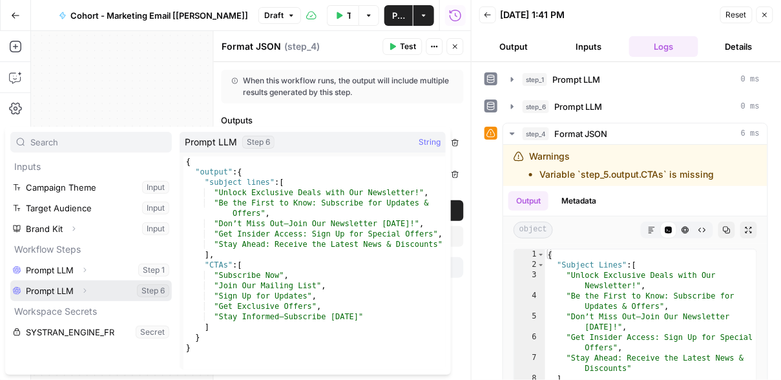
click at [69, 288] on button "Select variable Prompt LLM" at bounding box center [91, 291] width 162 height 21
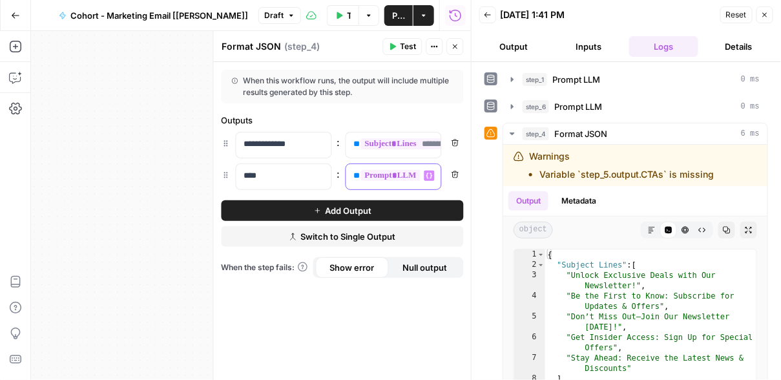
click at [362, 180] on span "**********" at bounding box center [414, 175] width 107 height 11
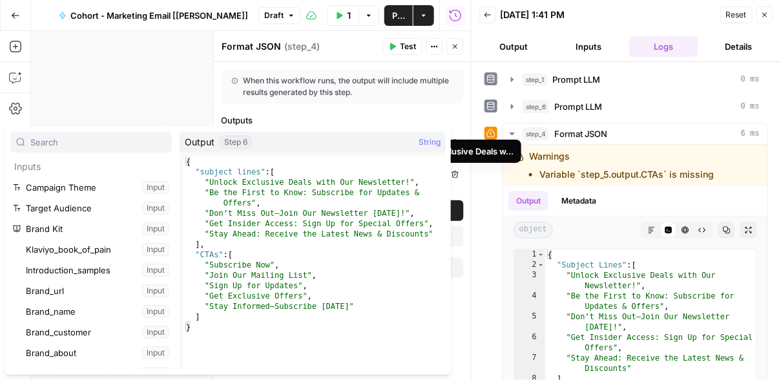
scroll to position [407, 0]
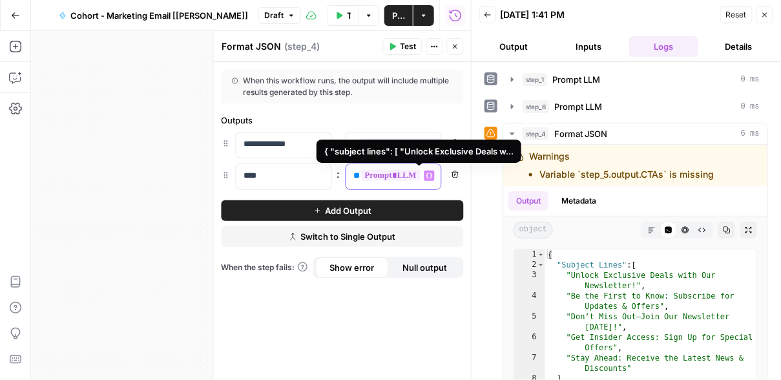
click at [401, 185] on div "**********" at bounding box center [383, 176] width 74 height 25
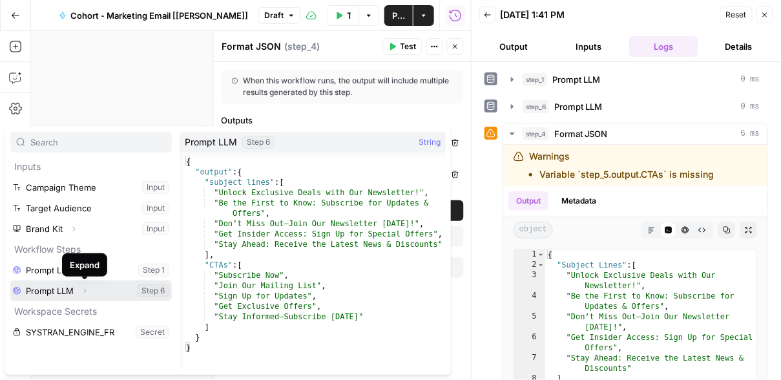
click at [85, 289] on icon "button" at bounding box center [85, 291] width 3 height 5
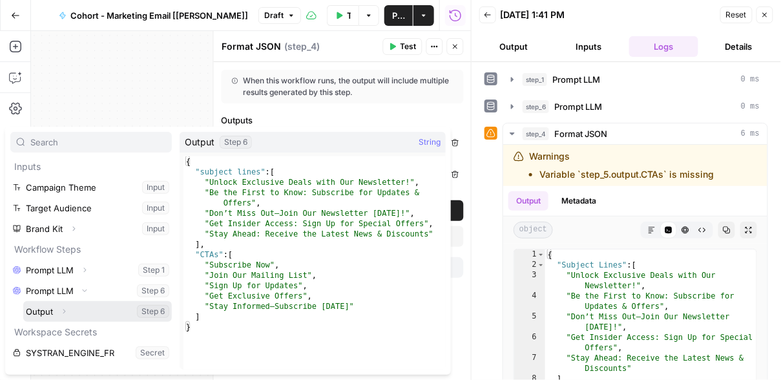
click at [63, 312] on icon "button" at bounding box center [64, 312] width 8 height 8
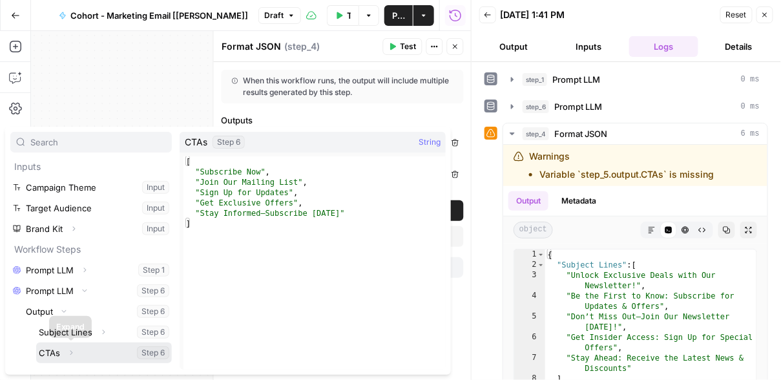
click at [70, 349] on icon "button" at bounding box center [71, 353] width 8 height 8
click at [54, 353] on button "Select variable CTAs" at bounding box center [104, 353] width 136 height 21
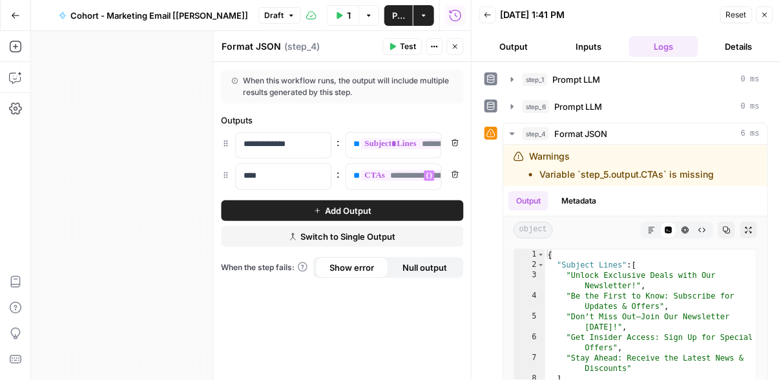
click at [394, 44] on icon "button" at bounding box center [393, 47] width 8 height 8
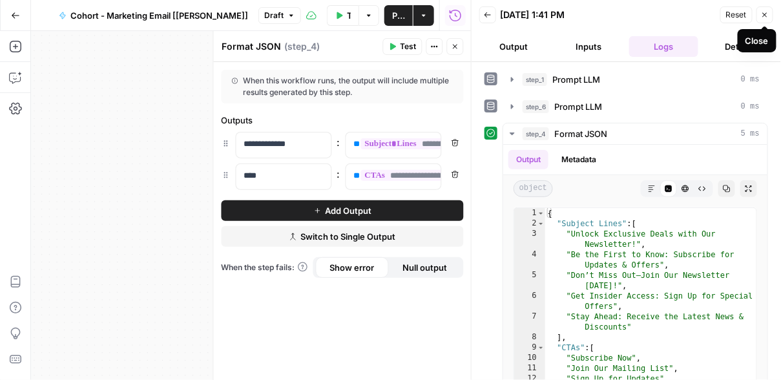
click at [675, 16] on icon "button" at bounding box center [765, 15] width 8 height 8
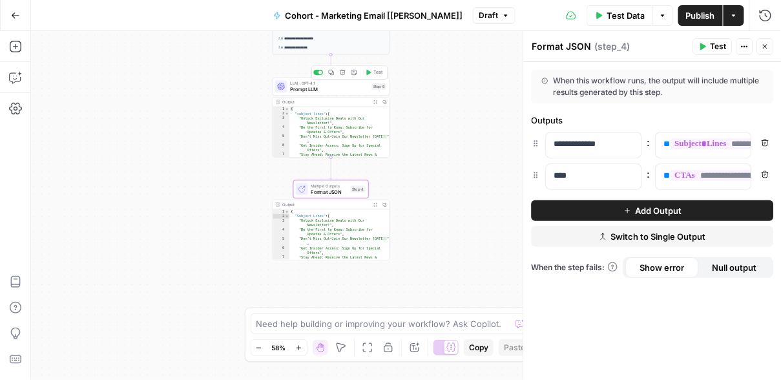
click at [328, 88] on span "Prompt LLM" at bounding box center [329, 89] width 79 height 8
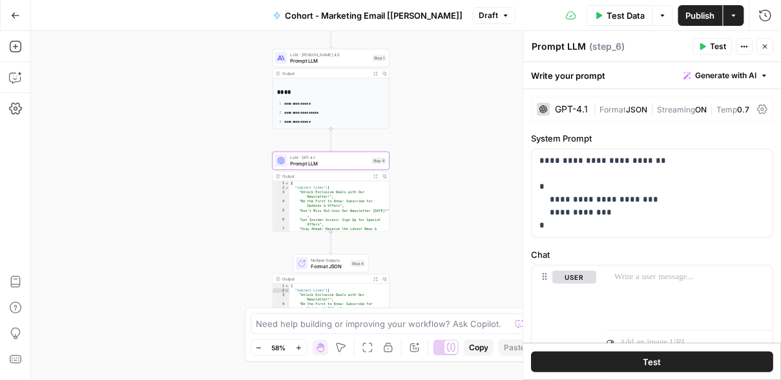
drag, startPoint x: 418, startPoint y: 156, endPoint x: 417, endPoint y: 231, distance: 75.0
click at [417, 231] on div "**********" at bounding box center [406, 205] width 750 height 349
click at [323, 61] on span "Prompt LLM" at bounding box center [329, 62] width 79 height 8
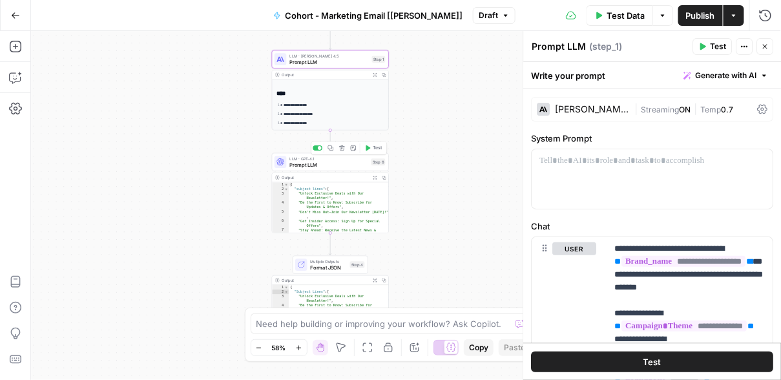
click at [332, 162] on span "Prompt LLM" at bounding box center [329, 165] width 79 height 8
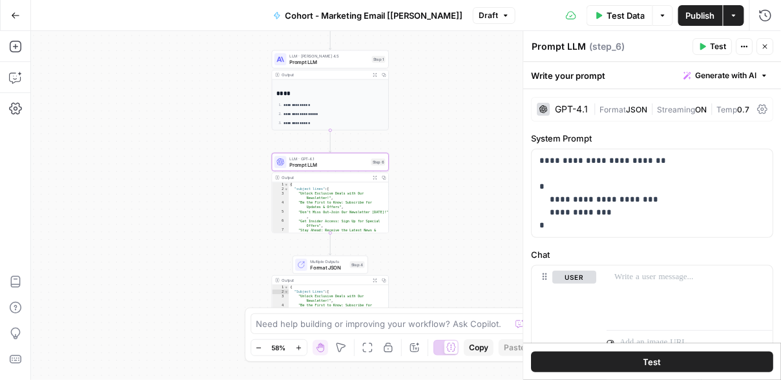
click at [573, 113] on div "GPT-4.1" at bounding box center [563, 109] width 51 height 13
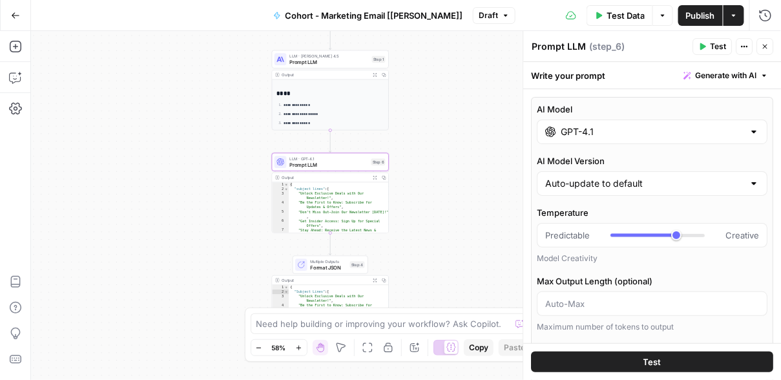
click at [669, 131] on input "GPT-4.1" at bounding box center [653, 131] width 183 height 13
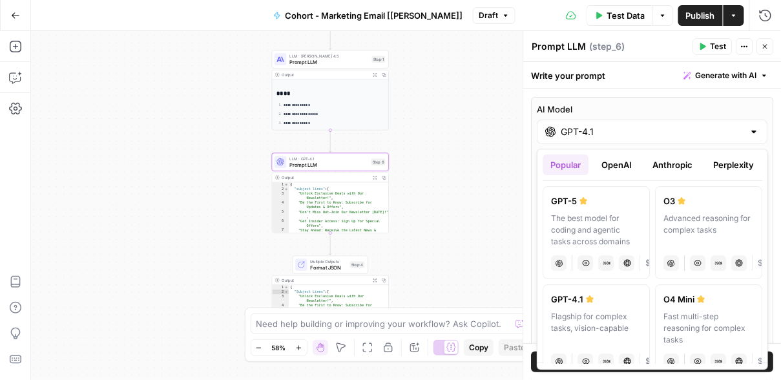
click at [655, 169] on button "Anthropic" at bounding box center [673, 164] width 56 height 21
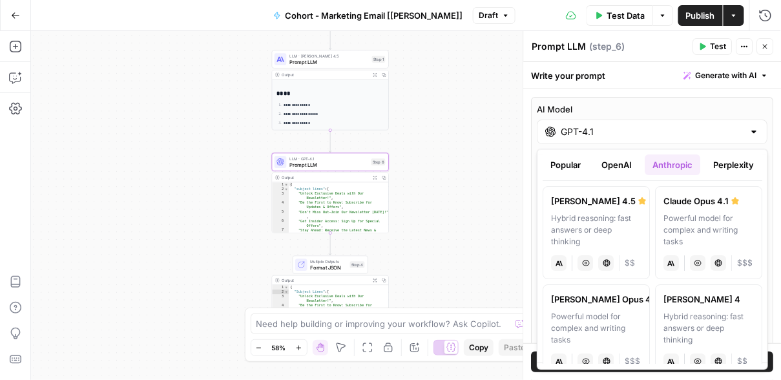
click at [626, 213] on div "Hybrid reasoning: fast answers or deep thinking" at bounding box center [596, 230] width 90 height 35
type input "Claude Sonnet 4.5"
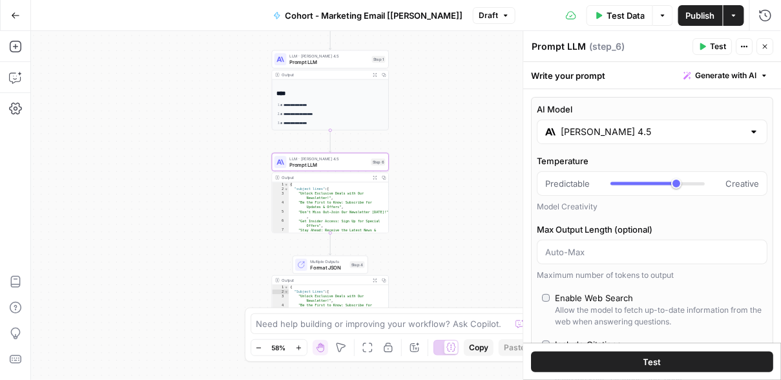
click at [629, 18] on span "Test Data" at bounding box center [626, 15] width 38 height 13
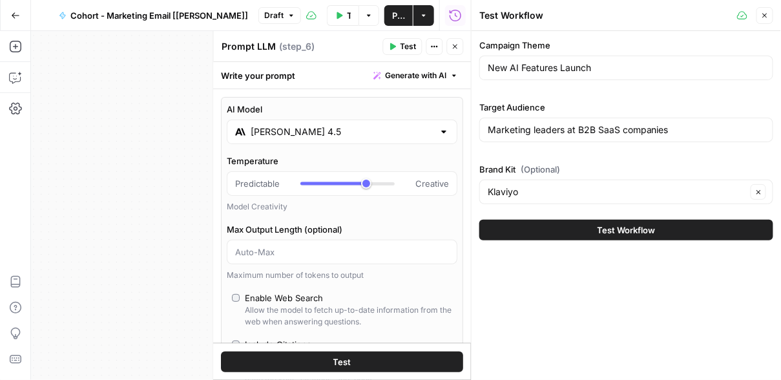
click at [585, 224] on button "Test Workflow" at bounding box center [627, 230] width 294 height 21
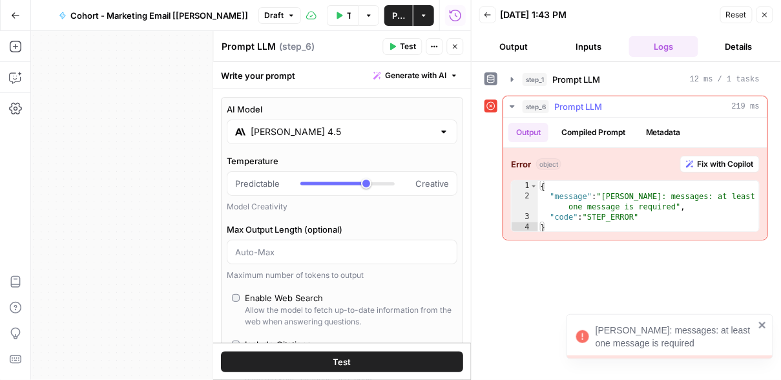
click at [675, 167] on span "Fix with Copilot" at bounding box center [726, 164] width 56 height 12
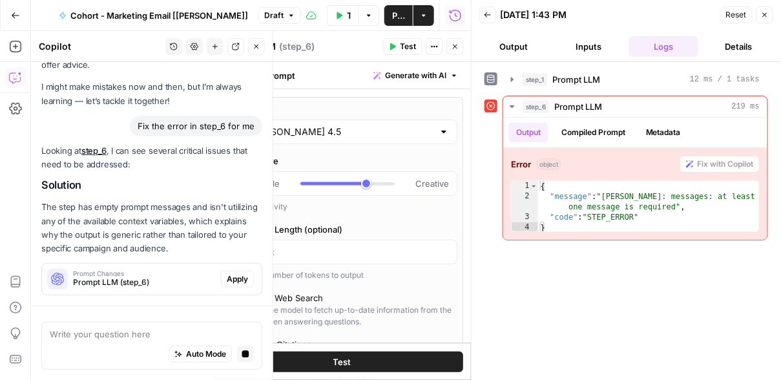
scroll to position [49, 0]
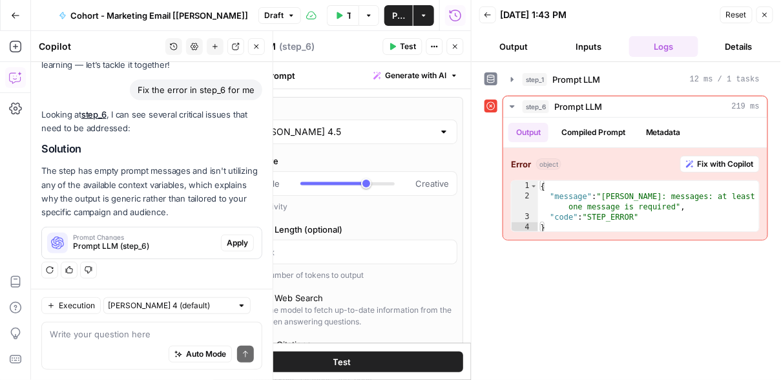
click at [235, 248] on span "Apply" at bounding box center [237, 243] width 21 height 12
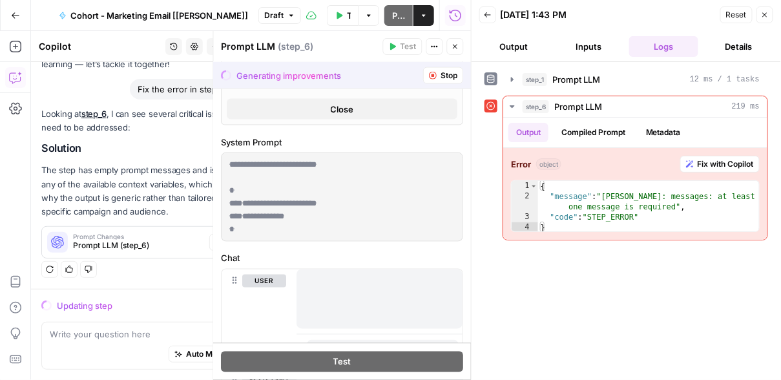
scroll to position [500, 0]
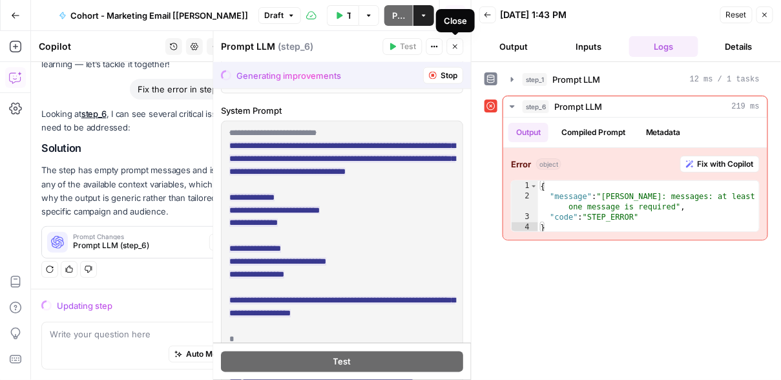
click at [453, 49] on icon "button" at bounding box center [456, 47] width 8 height 8
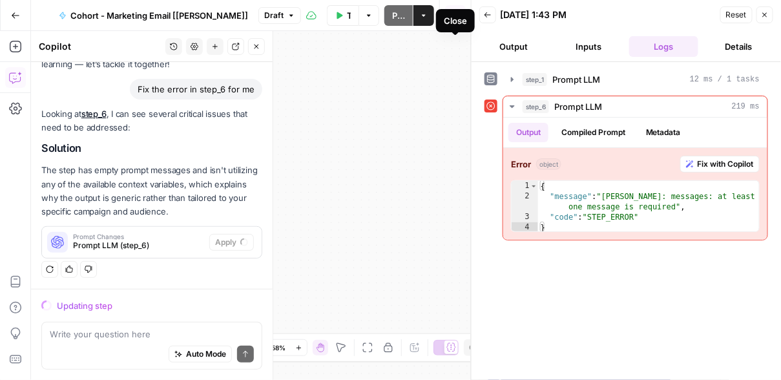
scroll to position [86, 0]
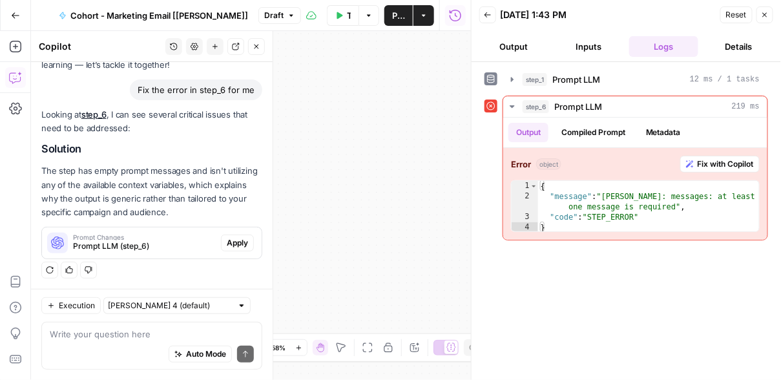
click at [257, 49] on icon "button" at bounding box center [257, 47] width 8 height 8
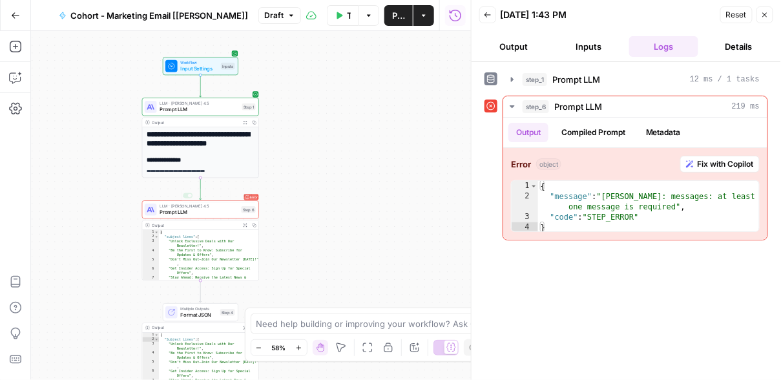
click at [198, 213] on span "Prompt LLM" at bounding box center [199, 213] width 79 height 8
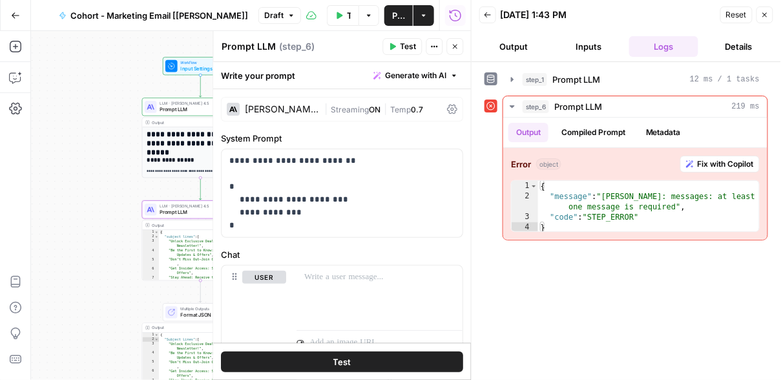
click at [290, 114] on div "Claude Sonnet 4.5" at bounding box center [274, 109] width 92 height 13
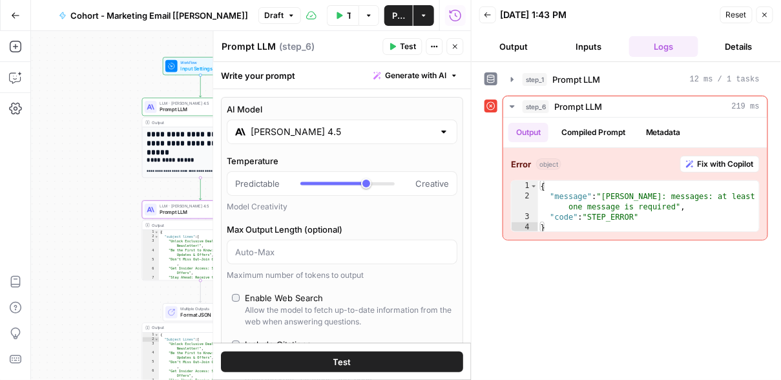
click at [279, 134] on input "Claude Sonnet 4.5" at bounding box center [342, 131] width 183 height 13
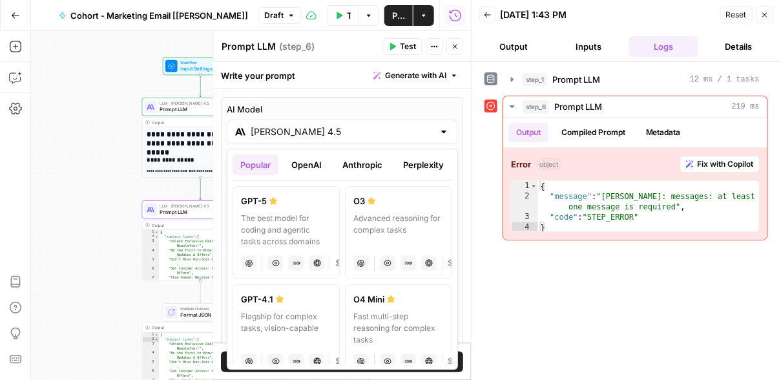
click at [286, 204] on div "GPT-5" at bounding box center [286, 201] width 90 height 13
type input "GPT-5"
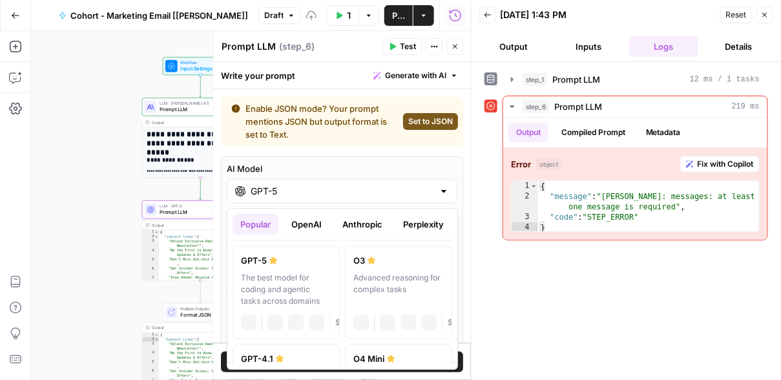
click at [288, 188] on input "GPT-5" at bounding box center [342, 191] width 183 height 13
click at [413, 125] on span "Set to JSON" at bounding box center [431, 122] width 45 height 12
type input "JSON"
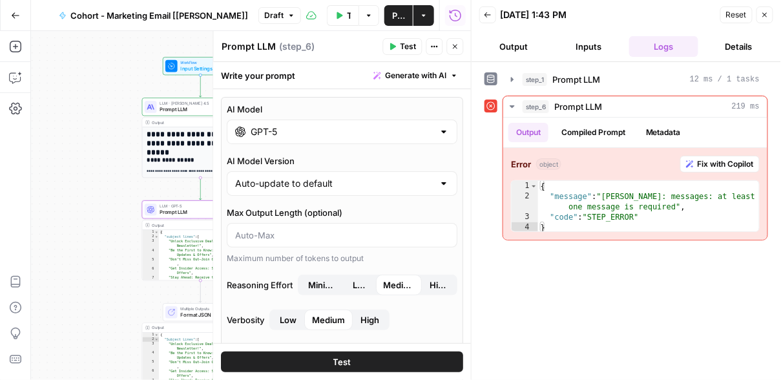
click at [311, 354] on button "Test" at bounding box center [343, 362] width 242 height 21
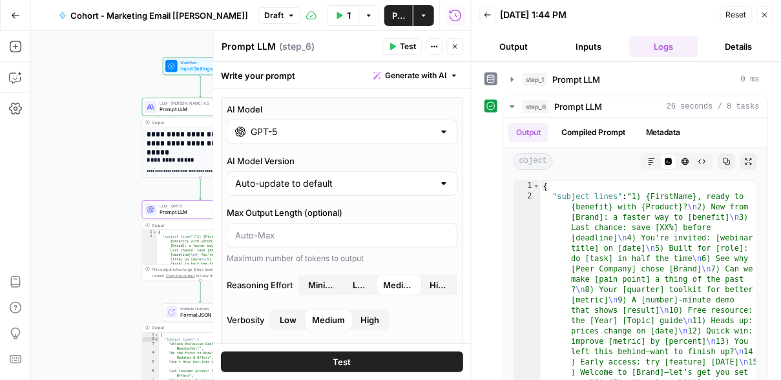
click at [456, 47] on icon "button" at bounding box center [455, 47] width 5 height 5
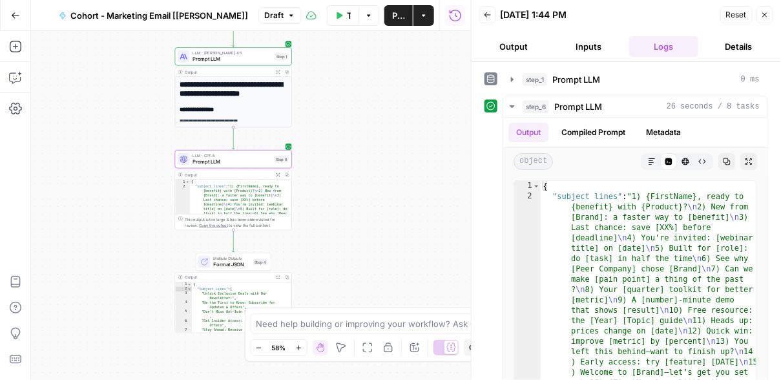
drag, startPoint x: 288, startPoint y: 213, endPoint x: 321, endPoint y: 171, distance: 53.4
click at [321, 171] on div "**********" at bounding box center [251, 205] width 440 height 349
type textarea "**********"
click at [235, 196] on div "{ "subject lines" : "1) {FirstName}, ready to {benefit} with {Product}? \n 2) N…" at bounding box center [241, 264] width 102 height 171
click at [234, 162] on span "Prompt LLM" at bounding box center [232, 162] width 79 height 8
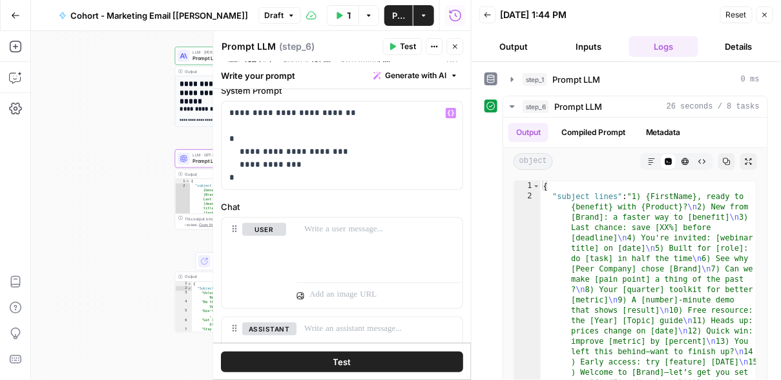
scroll to position [67, 0]
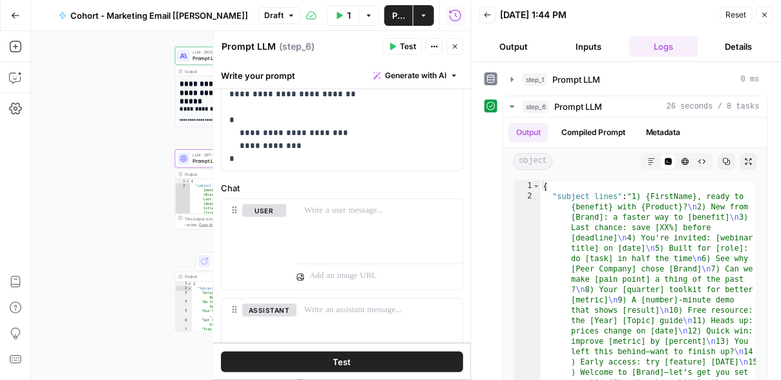
click at [450, 48] on button "Close" at bounding box center [455, 46] width 17 height 17
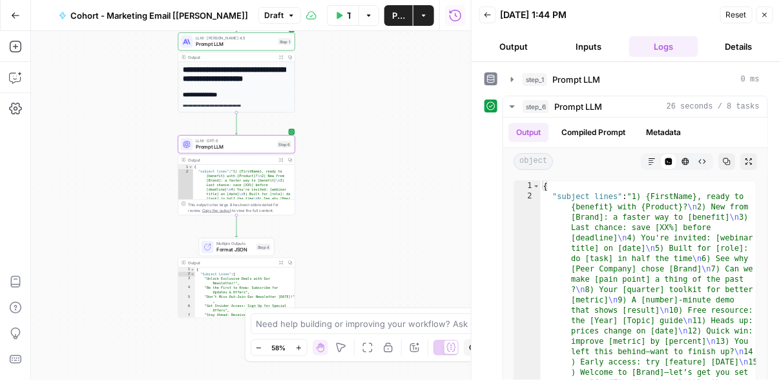
click at [244, 147] on span "Prompt LLM" at bounding box center [235, 147] width 79 height 8
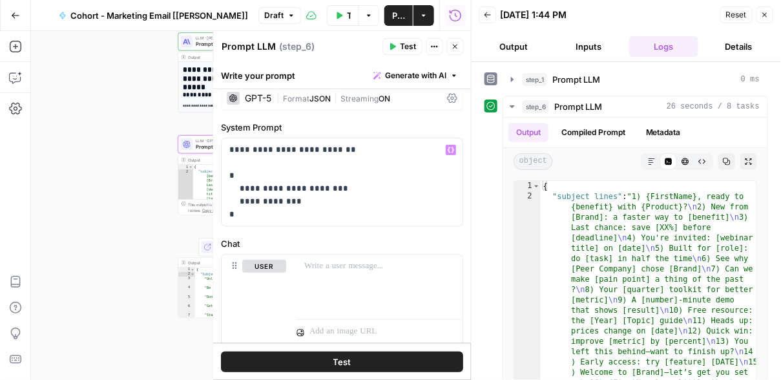
scroll to position [8, 0]
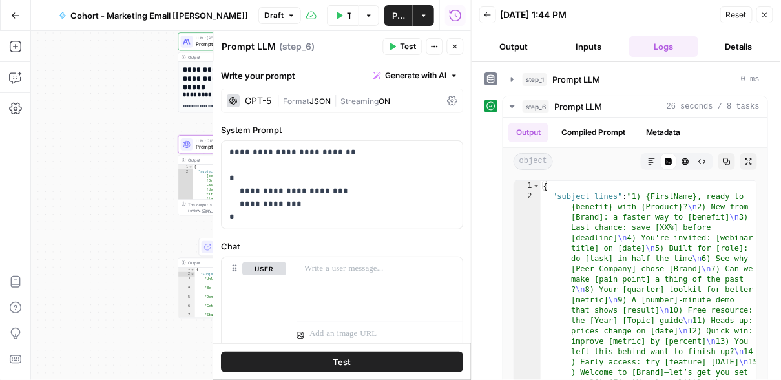
click at [452, 48] on icon "button" at bounding box center [456, 47] width 8 height 8
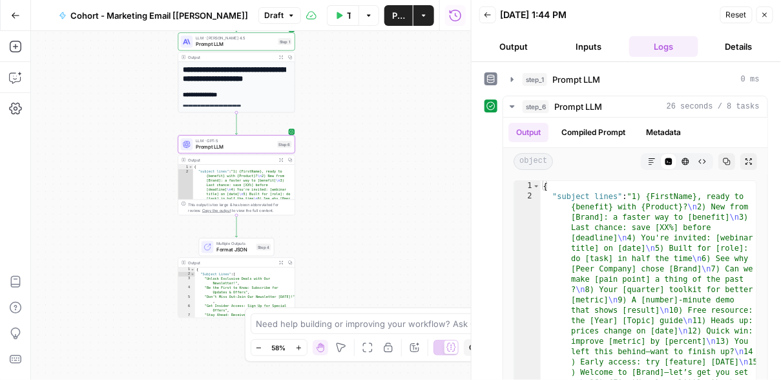
click at [228, 45] on span "Prompt LLM" at bounding box center [235, 45] width 79 height 8
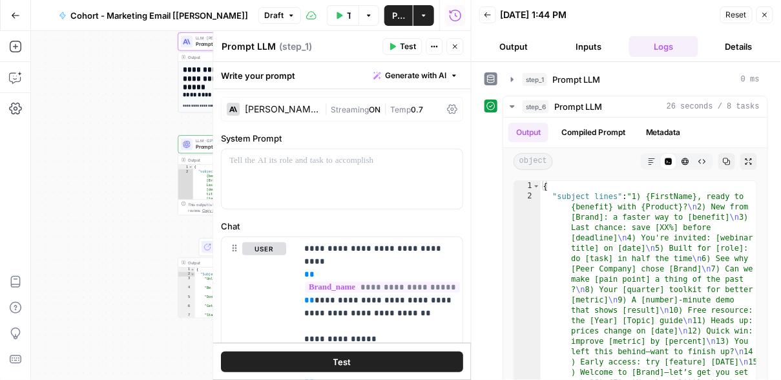
click at [192, 143] on div at bounding box center [187, 144] width 12 height 12
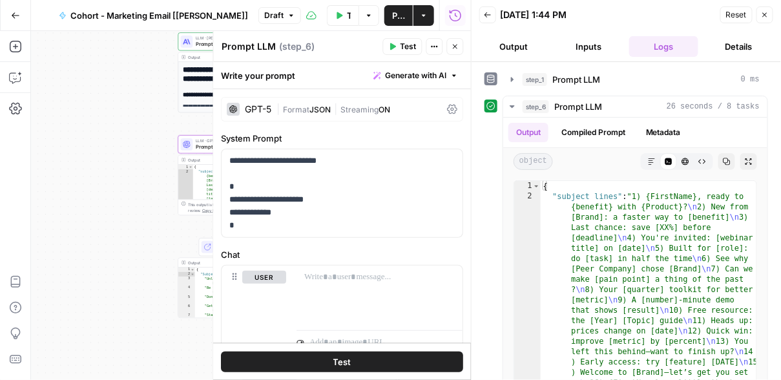
click at [266, 47] on textarea "Prompt LLM" at bounding box center [249, 46] width 54 height 13
type textarea "Extract JSON"
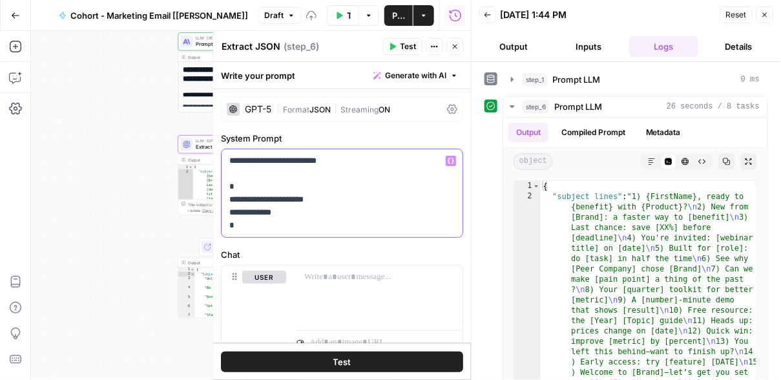
click at [293, 228] on p "**********" at bounding box center [343, 193] width 226 height 78
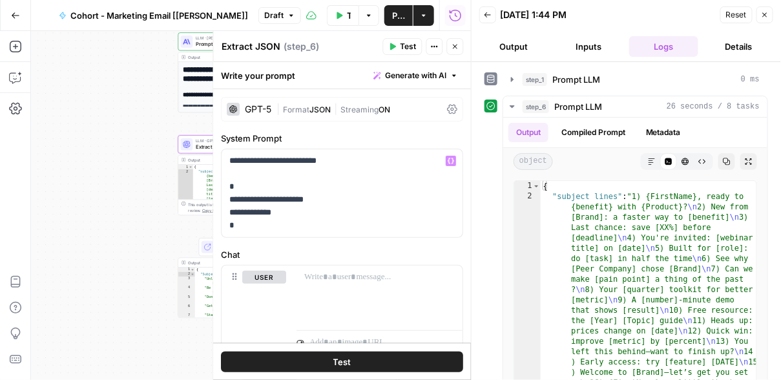
click at [452, 47] on icon "button" at bounding box center [456, 47] width 8 height 8
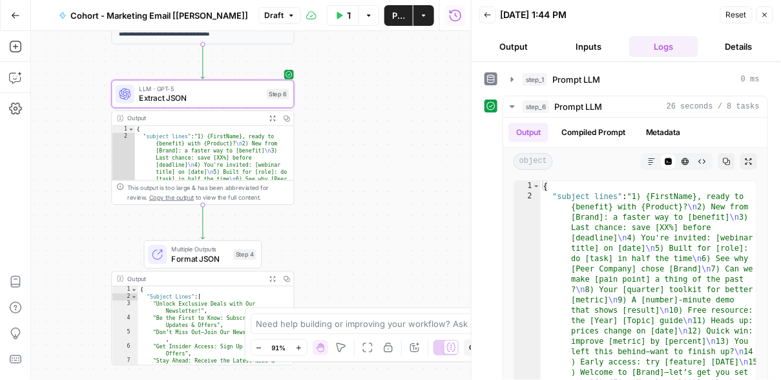
click at [217, 94] on span "Extract JSON" at bounding box center [200, 98] width 123 height 12
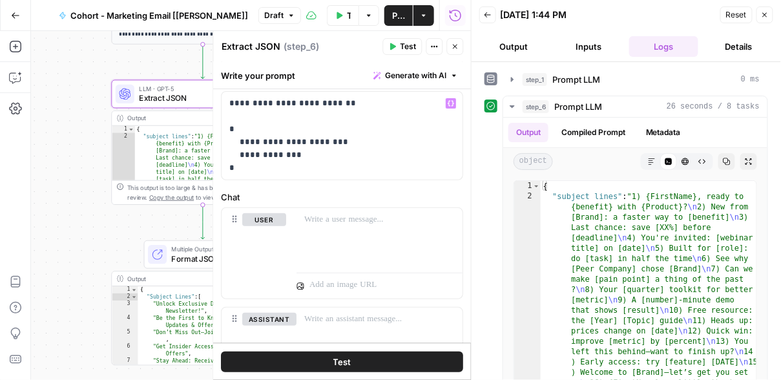
scroll to position [149, 0]
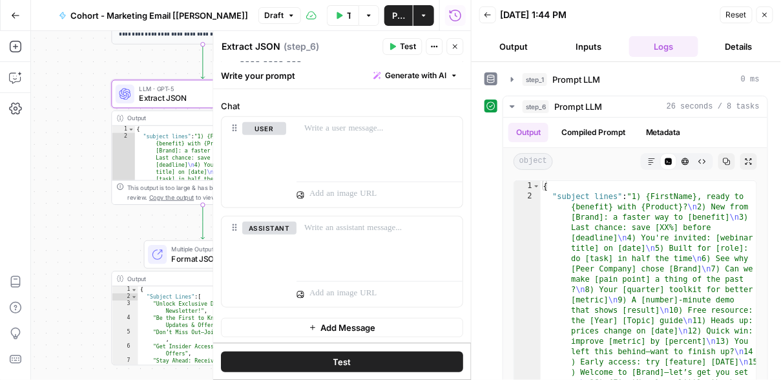
click at [457, 48] on icon "button" at bounding box center [456, 47] width 8 height 8
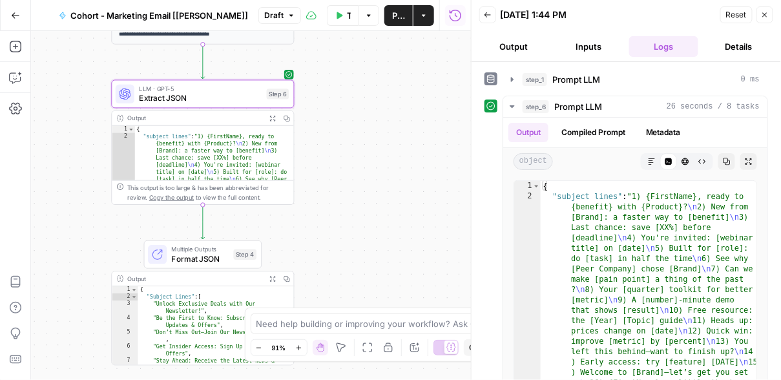
click at [207, 255] on span "Format JSON" at bounding box center [201, 259] width 58 height 12
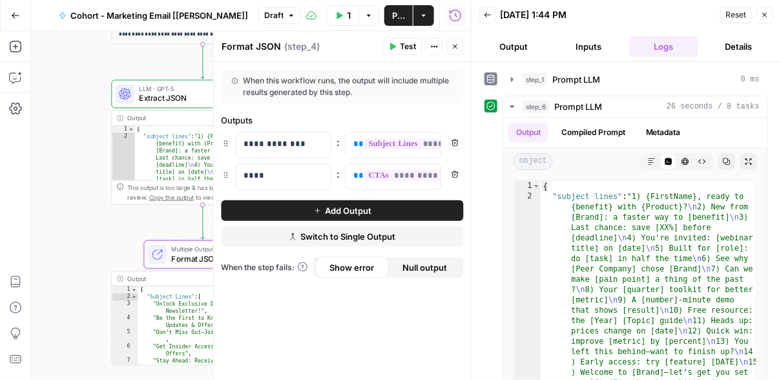
click at [452, 47] on icon "button" at bounding box center [456, 47] width 8 height 8
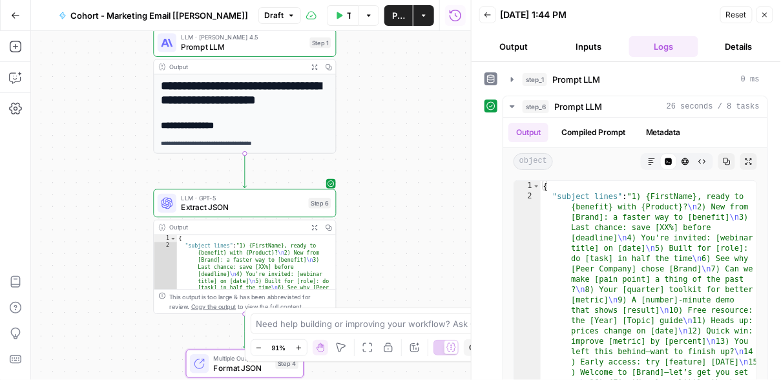
drag, startPoint x: 331, startPoint y: 157, endPoint x: 377, endPoint y: 271, distance: 122.7
click at [377, 271] on div "**********" at bounding box center [251, 205] width 440 height 349
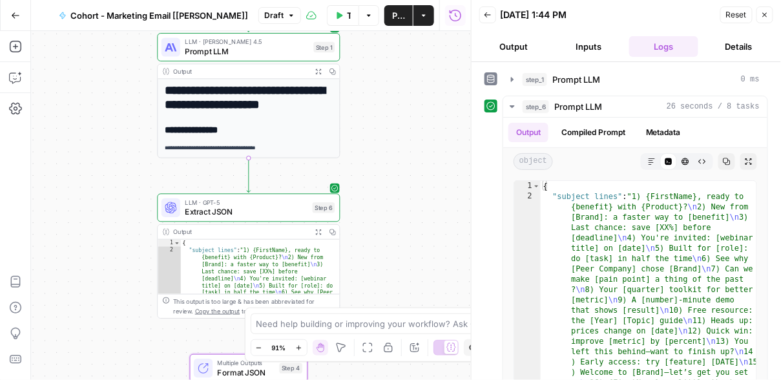
click at [269, 216] on span "Extract JSON" at bounding box center [246, 212] width 123 height 12
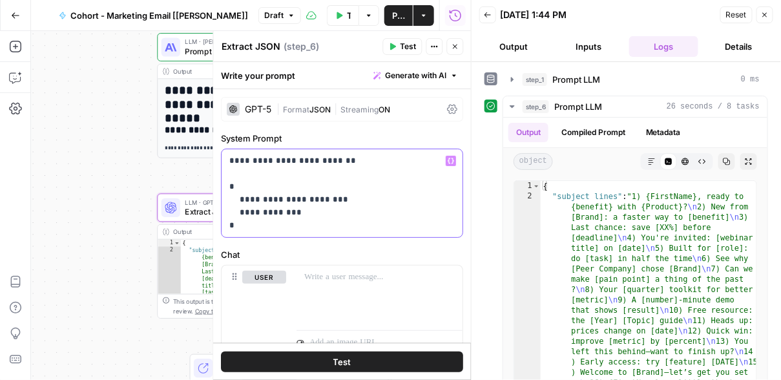
click at [347, 220] on p "**********" at bounding box center [343, 193] width 226 height 78
drag, startPoint x: 312, startPoint y: 199, endPoint x: 303, endPoint y: 199, distance: 8.4
click at [303, 199] on p "**********" at bounding box center [343, 193] width 226 height 78
click at [314, 215] on p "**********" at bounding box center [343, 193] width 226 height 78
drag, startPoint x: 300, startPoint y: 226, endPoint x: 228, endPoint y: 165, distance: 94.0
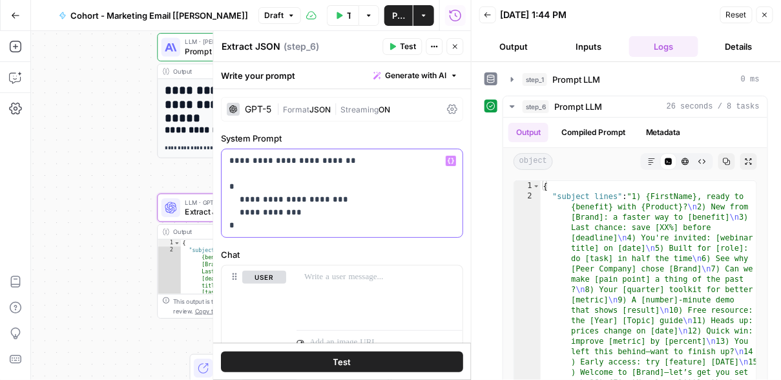
click at [228, 165] on div "**********" at bounding box center [342, 193] width 241 height 88
copy p "**********"
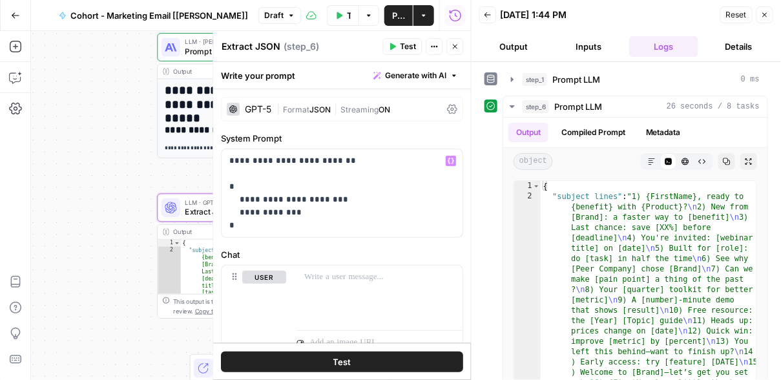
click at [460, 46] on button "Close" at bounding box center [455, 46] width 17 height 17
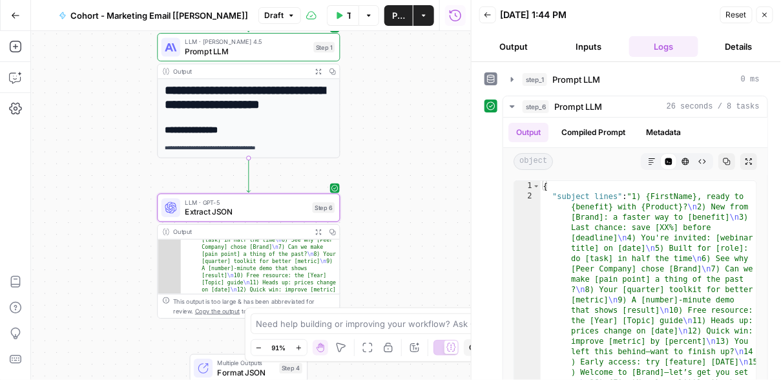
scroll to position [61, 0]
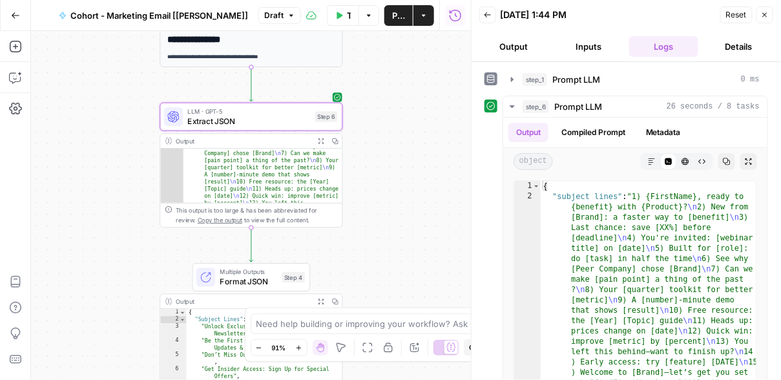
click at [244, 281] on span "Format JSON" at bounding box center [249, 281] width 58 height 12
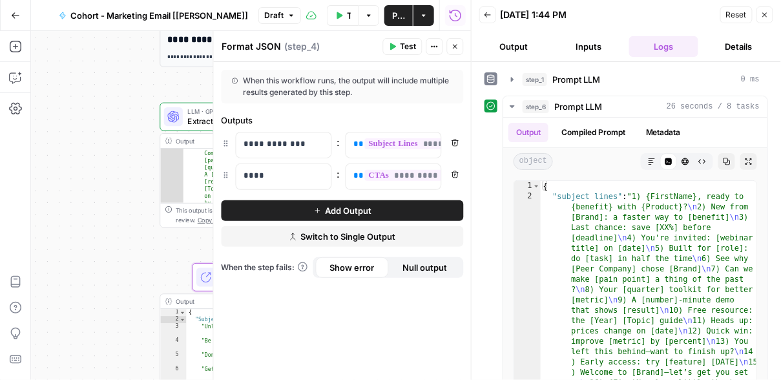
click at [458, 44] on icon "button" at bounding box center [456, 47] width 8 height 8
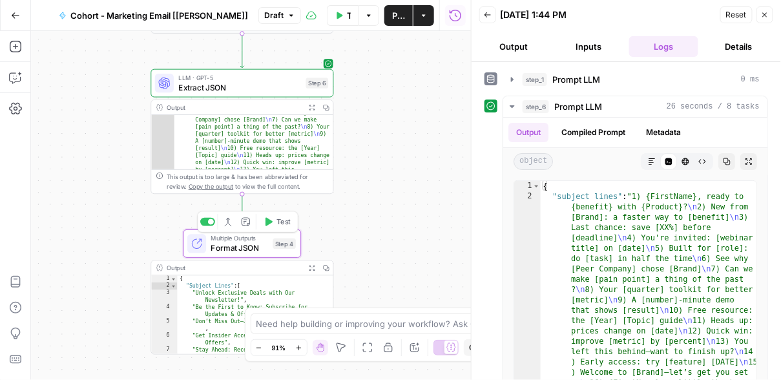
click at [251, 238] on span "Multiple Outputs" at bounding box center [240, 239] width 58 height 10
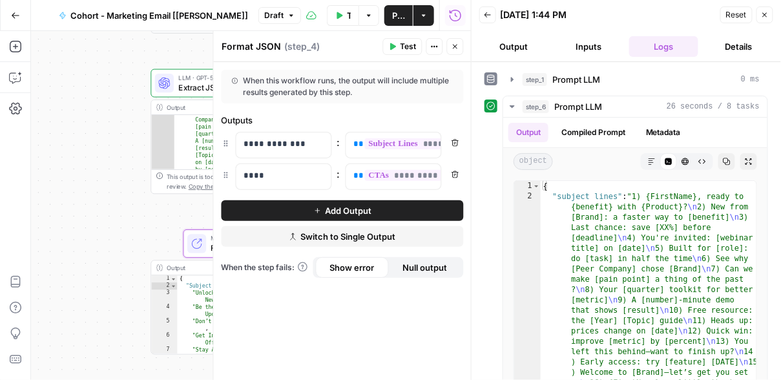
click at [460, 50] on button "Close" at bounding box center [455, 46] width 17 height 17
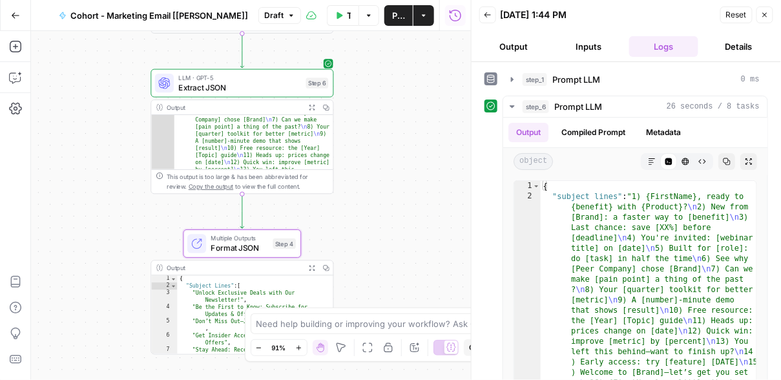
click at [250, 82] on span "Extract JSON" at bounding box center [239, 87] width 123 height 12
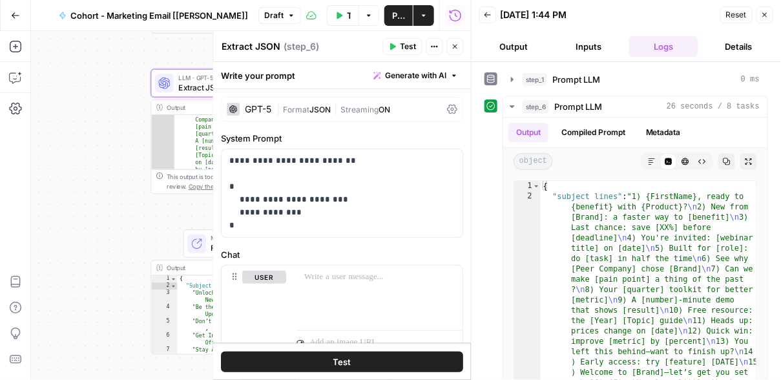
click at [452, 48] on icon "button" at bounding box center [456, 47] width 8 height 8
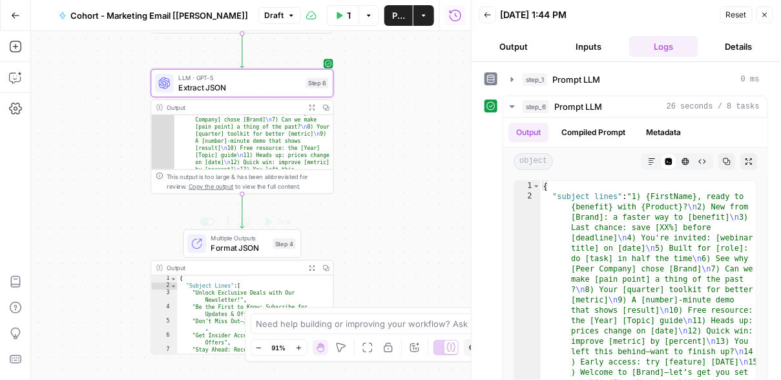
click at [235, 247] on span "Format JSON" at bounding box center [240, 248] width 58 height 12
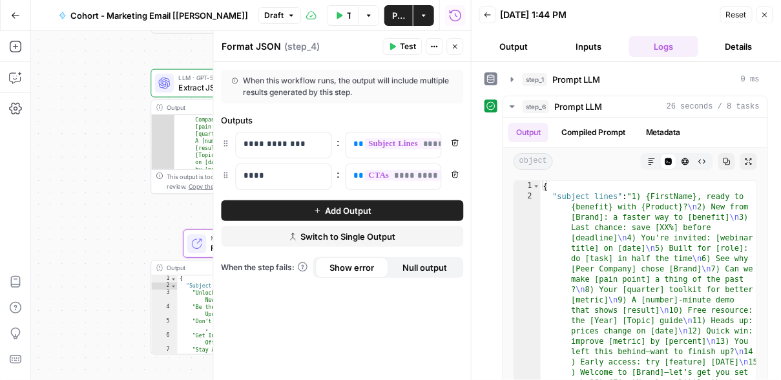
click at [455, 46] on icon "button" at bounding box center [455, 47] width 5 height 5
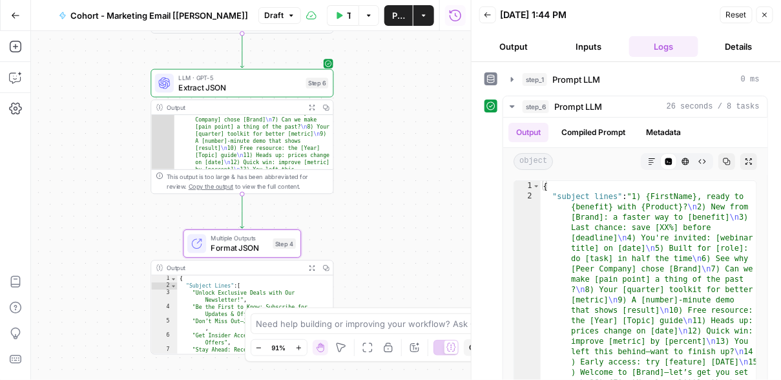
click at [259, 147] on div ""subject lines" : "1) {FirstName}, ready to {benefit} with {Product}? \n 2) New…" at bounding box center [254, 300] width 160 height 467
click at [251, 83] on span "Extract JSON" at bounding box center [239, 87] width 123 height 12
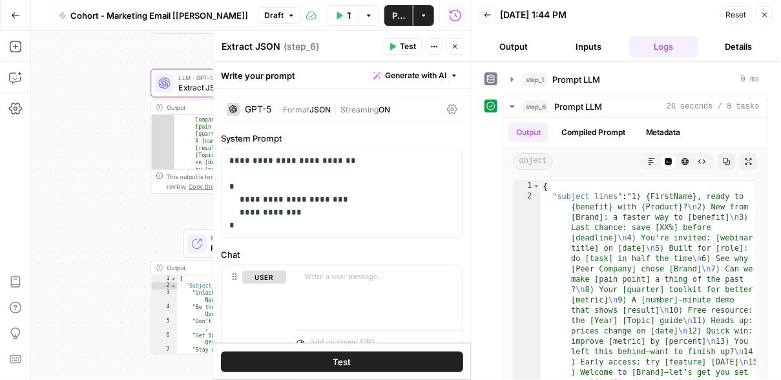
click at [516, 44] on button "Output" at bounding box center [515, 46] width 70 height 21
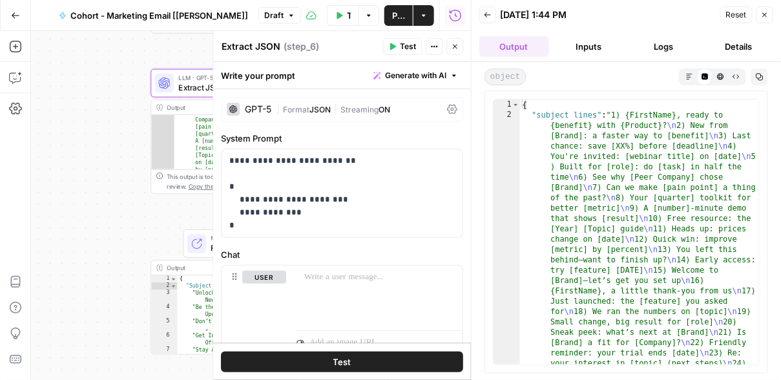
click at [459, 50] on icon "button" at bounding box center [456, 47] width 8 height 8
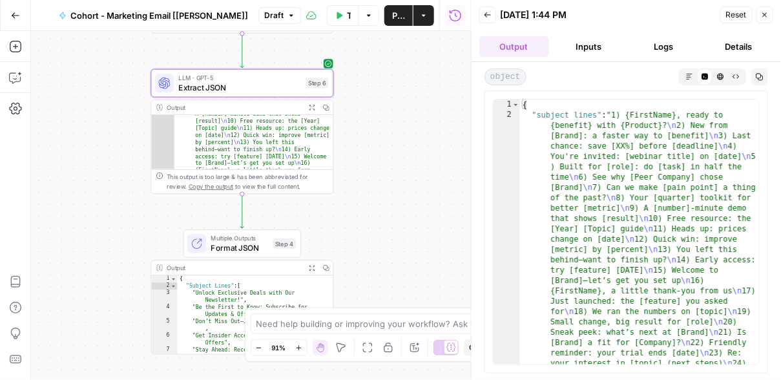
scroll to position [90, 0]
click at [231, 240] on span "Multiple Outputs" at bounding box center [240, 239] width 58 height 10
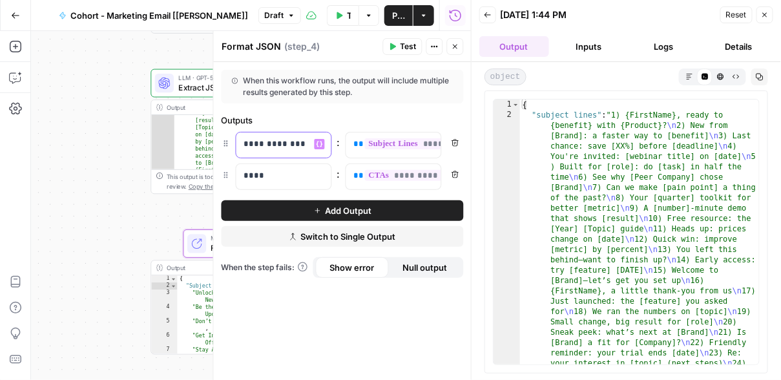
drag, startPoint x: 302, startPoint y: 142, endPoint x: 240, endPoint y: 142, distance: 62.0
click at [240, 142] on div "**********" at bounding box center [274, 144] width 74 height 25
drag, startPoint x: 266, startPoint y: 173, endPoint x: 240, endPoint y: 173, distance: 25.9
click at [240, 173] on div "****" at bounding box center [274, 176] width 74 height 25
click at [400, 45] on button "Test" at bounding box center [402, 46] width 39 height 17
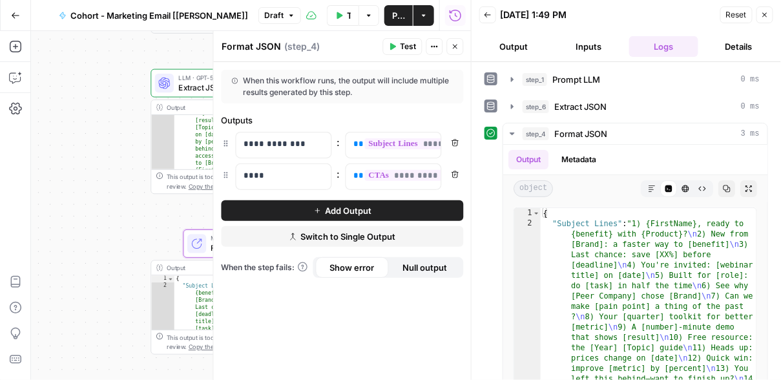
click at [510, 45] on button "Output" at bounding box center [515, 46] width 70 height 21
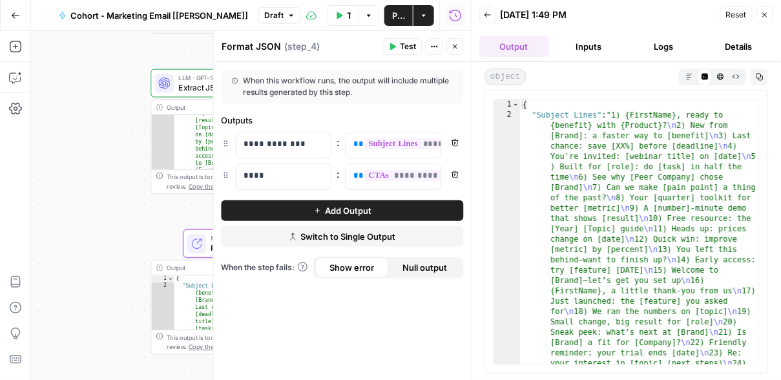
click at [97, 139] on div "**********" at bounding box center [251, 205] width 440 height 349
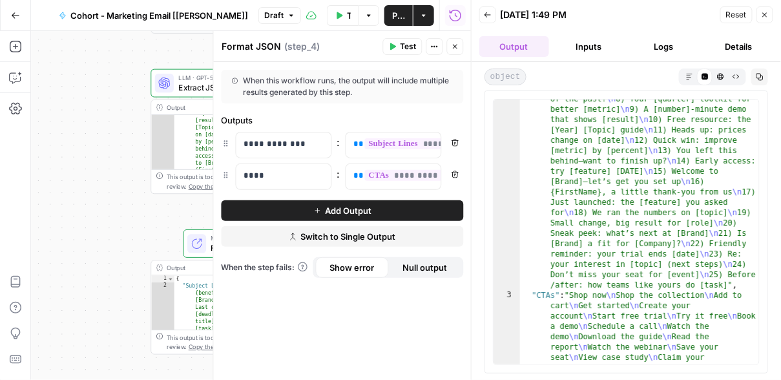
scroll to position [107, 0]
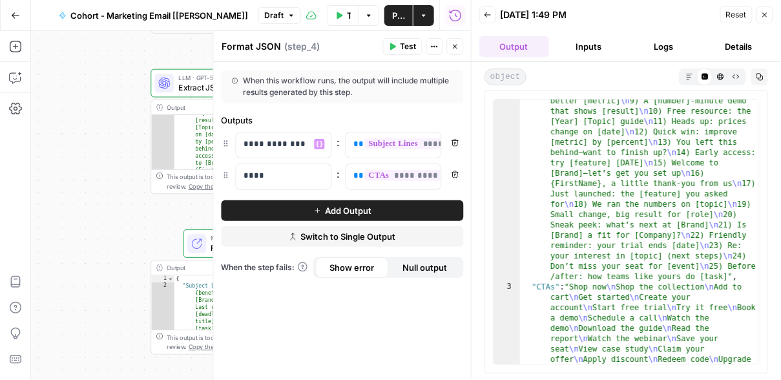
click at [134, 203] on div "**********" at bounding box center [251, 205] width 440 height 349
click at [453, 45] on icon "button" at bounding box center [456, 47] width 8 height 8
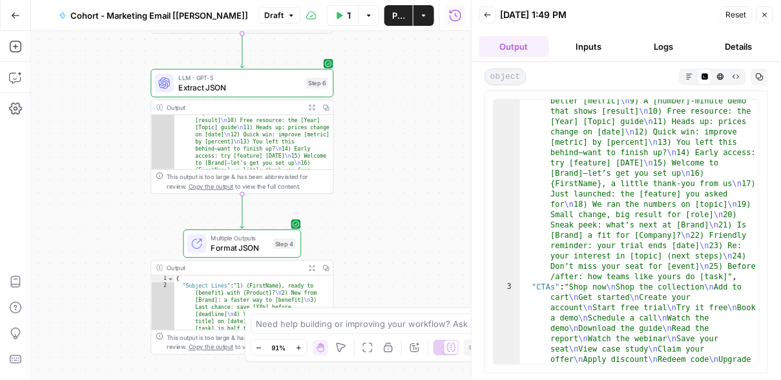
type textarea "**********"
click at [225, 248] on span "Format JSON" at bounding box center [240, 248] width 58 height 12
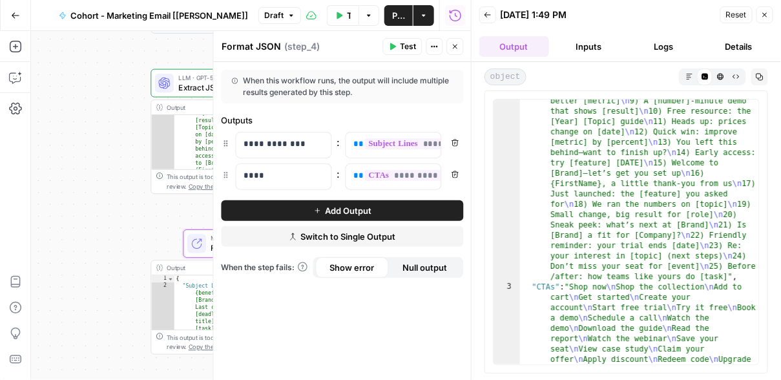
click at [577, 47] on button "Inputs" at bounding box center [590, 46] width 70 height 21
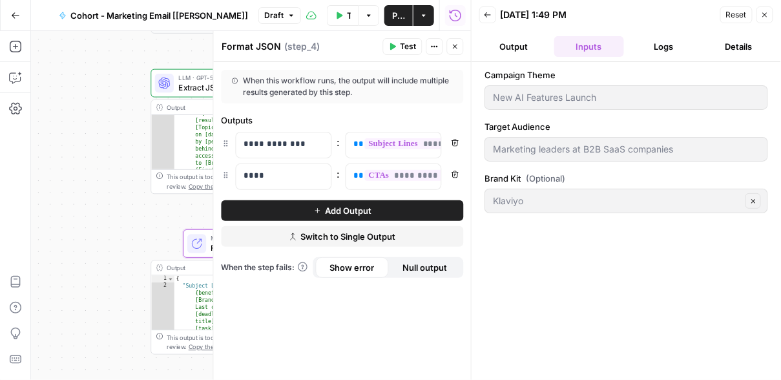
click at [662, 52] on button "Logs" at bounding box center [665, 46] width 70 height 21
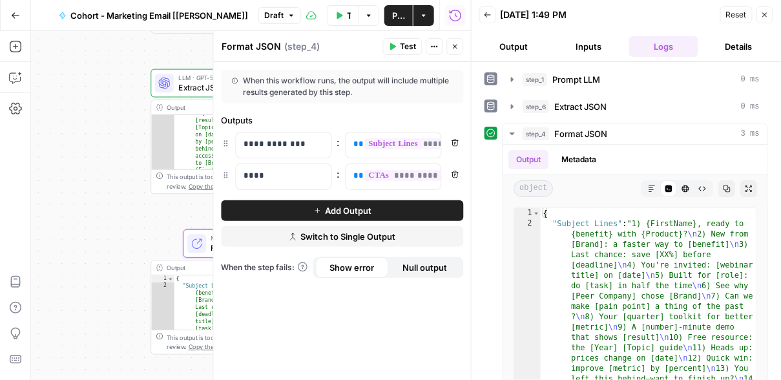
click at [514, 41] on button "Output" at bounding box center [515, 46] width 70 height 21
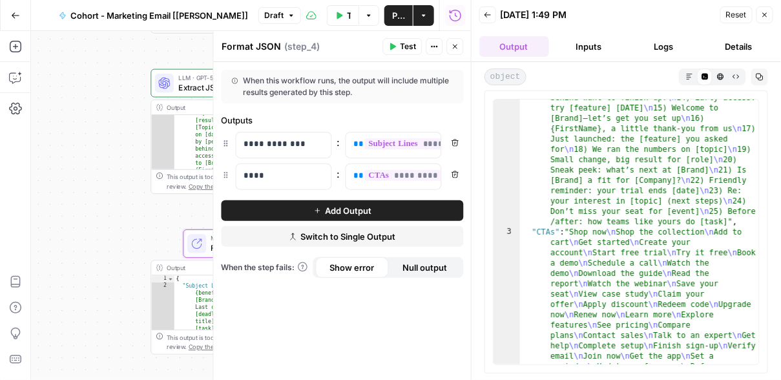
scroll to position [189, 0]
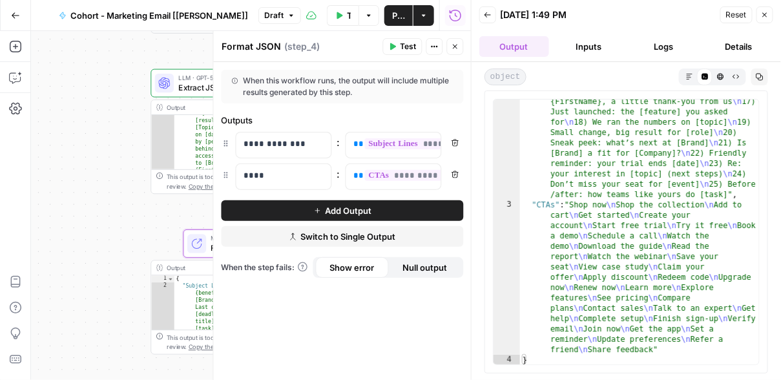
click at [458, 45] on icon "button" at bounding box center [456, 47] width 8 height 8
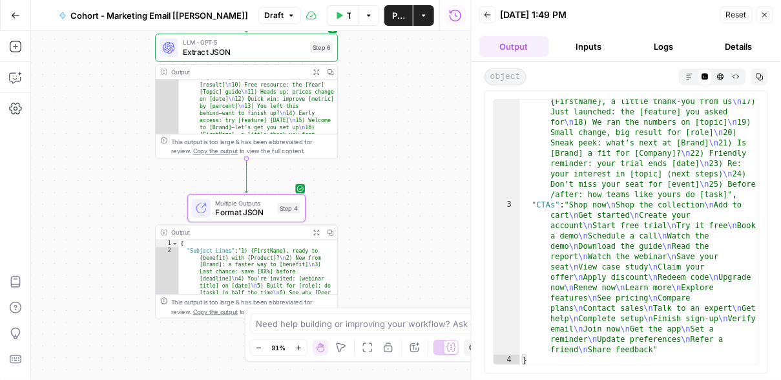
click at [247, 204] on span "Multiple Outputs" at bounding box center [244, 203] width 58 height 10
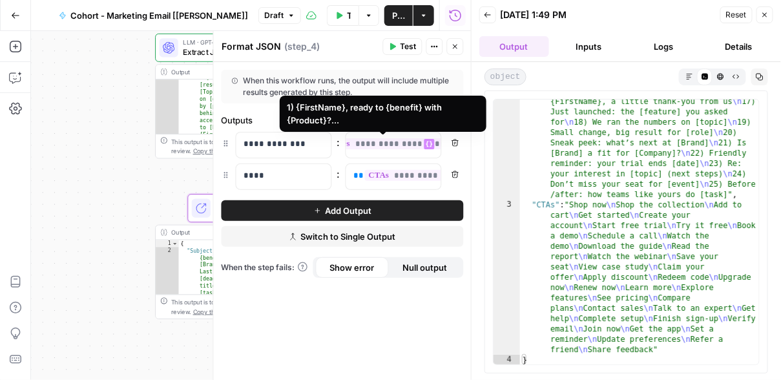
scroll to position [0, 71]
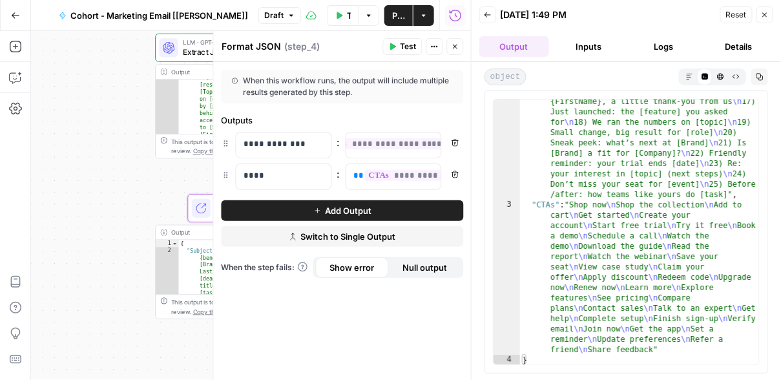
click at [121, 77] on div "**********" at bounding box center [251, 205] width 440 height 349
click at [449, 50] on button "Close" at bounding box center [455, 46] width 17 height 17
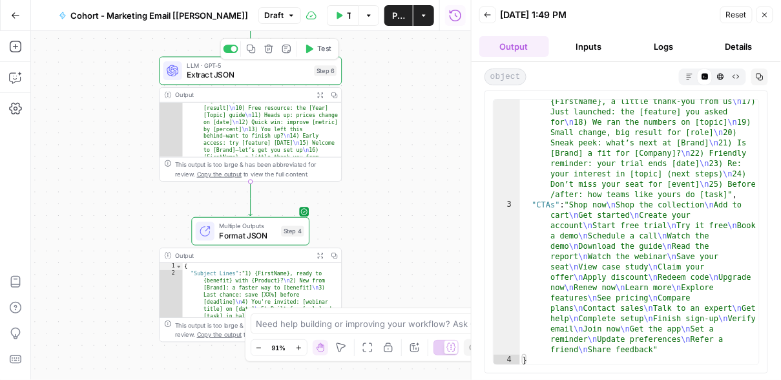
click at [253, 70] on span "Extract JSON" at bounding box center [248, 75] width 123 height 12
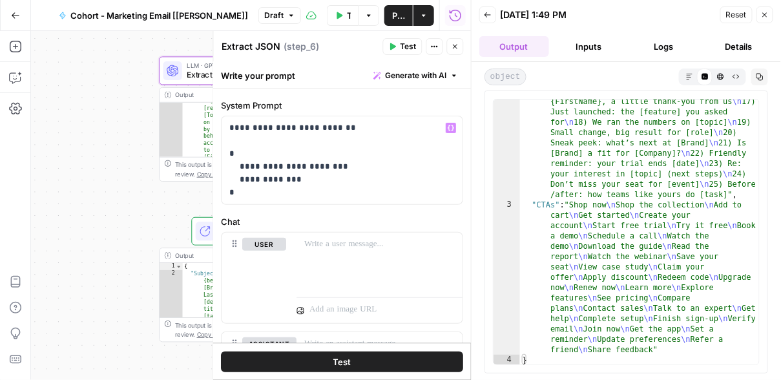
scroll to position [0, 0]
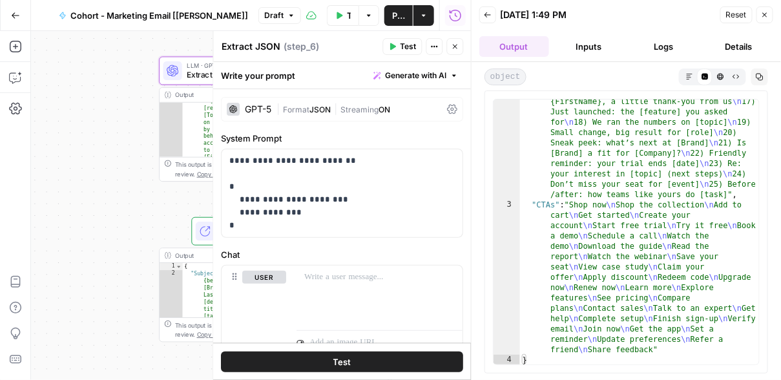
click at [451, 49] on button "Close" at bounding box center [455, 46] width 17 height 17
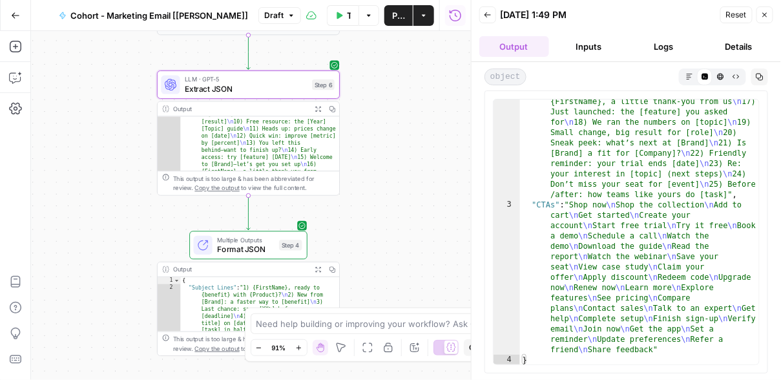
click at [263, 86] on span "Extract JSON" at bounding box center [246, 89] width 123 height 12
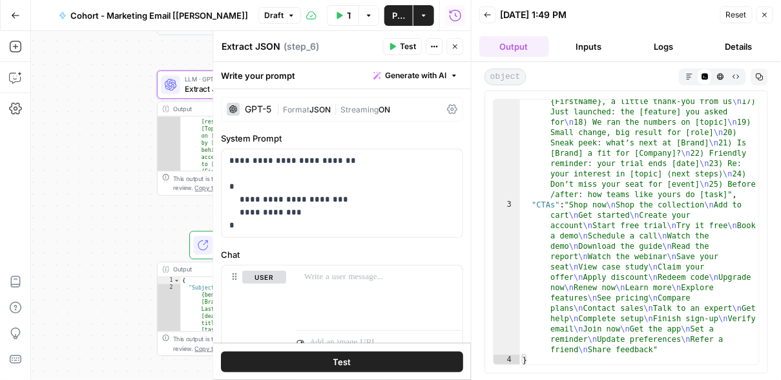
scroll to position [36, 0]
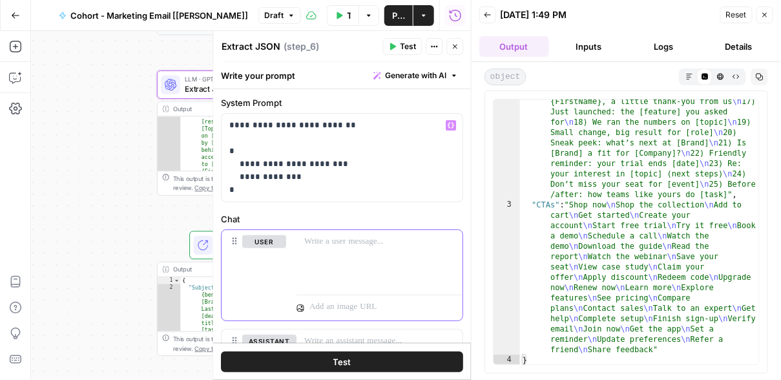
click at [374, 241] on p at bounding box center [380, 241] width 151 height 13
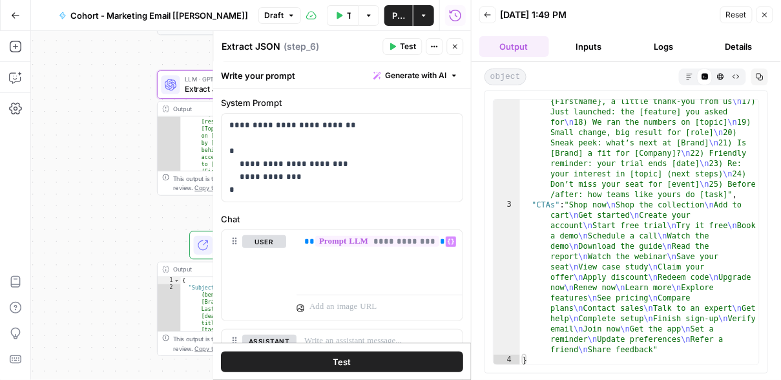
click at [360, 355] on button "Test" at bounding box center [343, 362] width 242 height 21
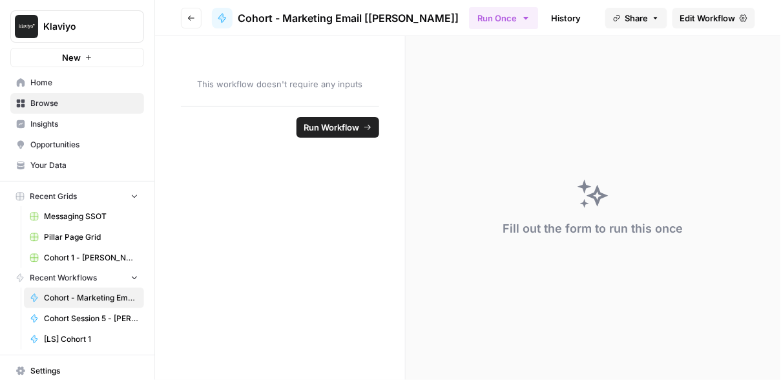
click at [192, 17] on icon "button" at bounding box center [191, 18] width 8 height 8
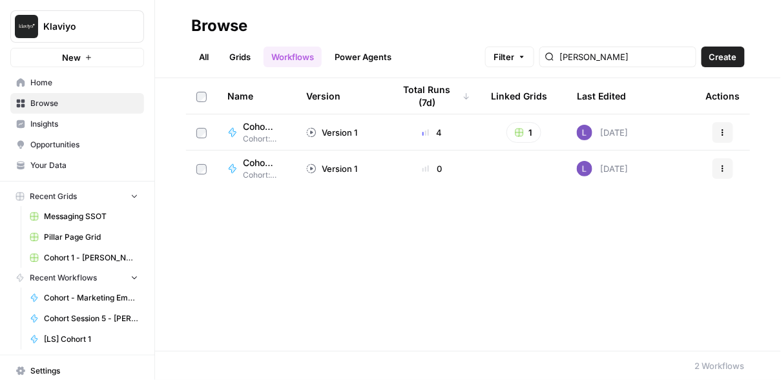
click at [251, 126] on span "Cohort - Marketing Email [[PERSON_NAME]]" at bounding box center [259, 126] width 32 height 13
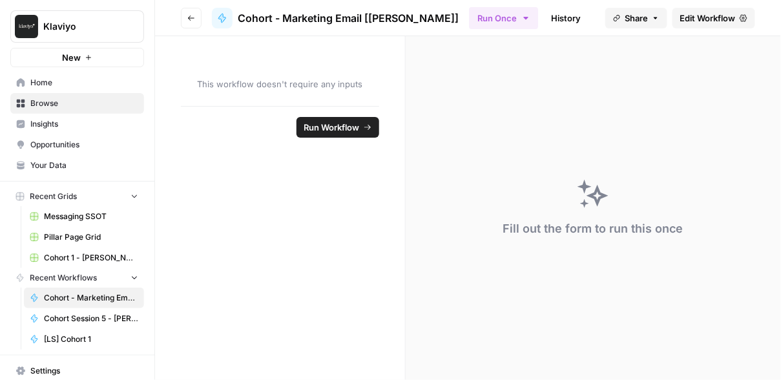
click at [675, 21] on span "Edit Workflow" at bounding box center [709, 18] width 56 height 13
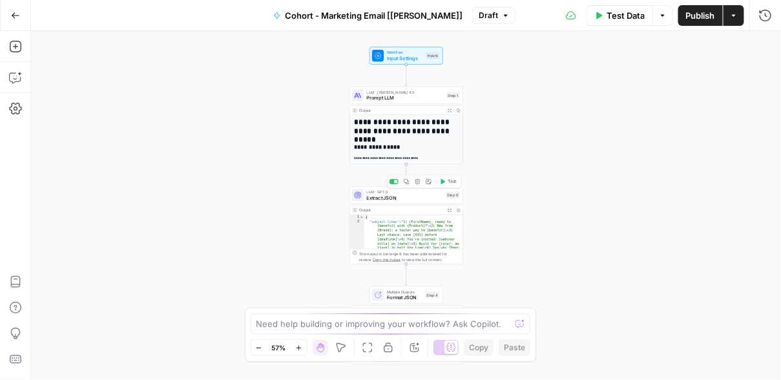
click at [407, 195] on span "Extract JSON" at bounding box center [405, 197] width 76 height 7
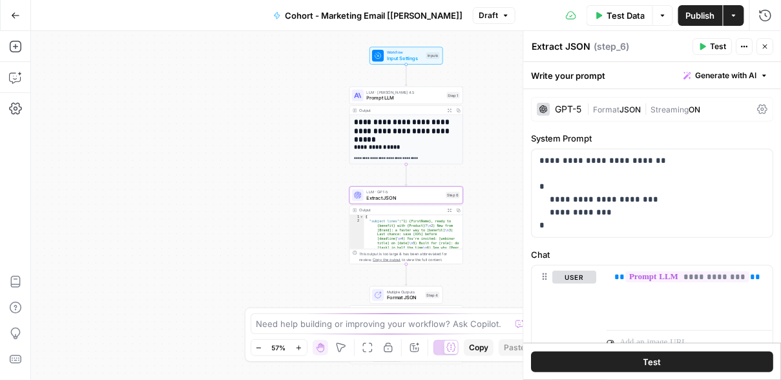
scroll to position [10, 0]
click at [408, 295] on span "Format JSON" at bounding box center [405, 297] width 36 height 7
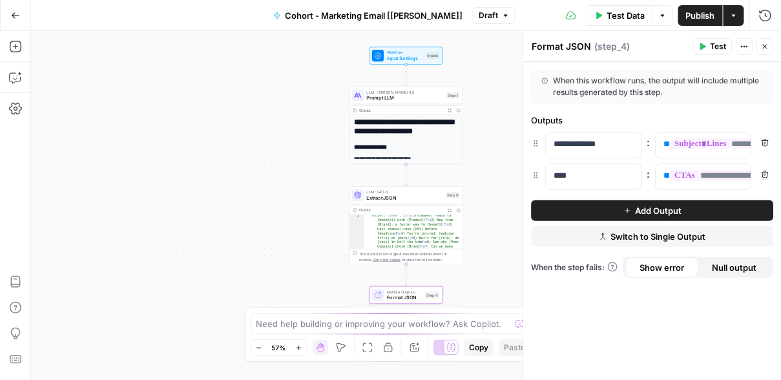
click at [675, 47] on icon "button" at bounding box center [704, 46] width 6 height 7
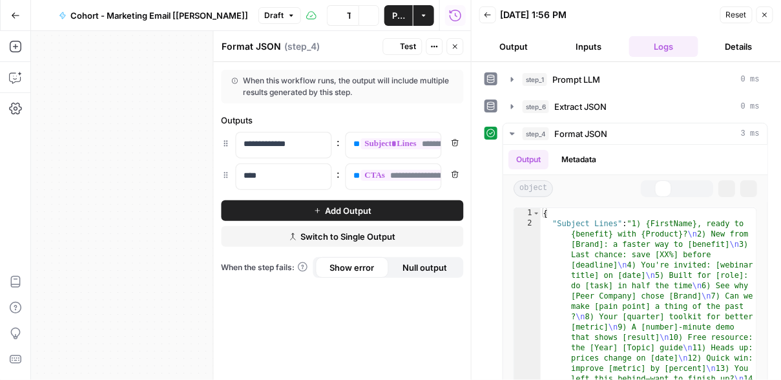
click at [525, 43] on button "Output" at bounding box center [515, 46] width 70 height 21
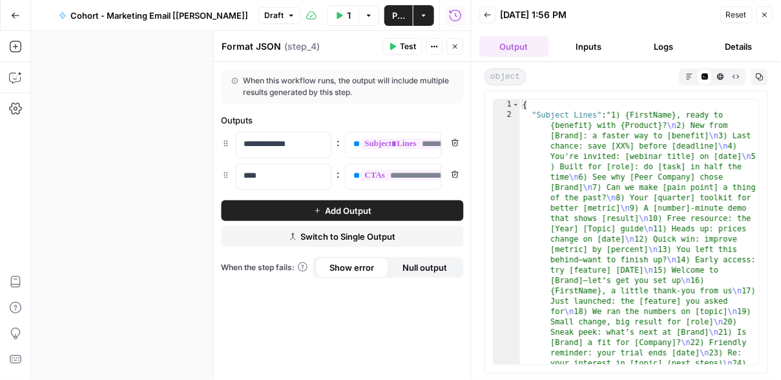
click at [675, 18] on icon "button" at bounding box center [765, 15] width 8 height 8
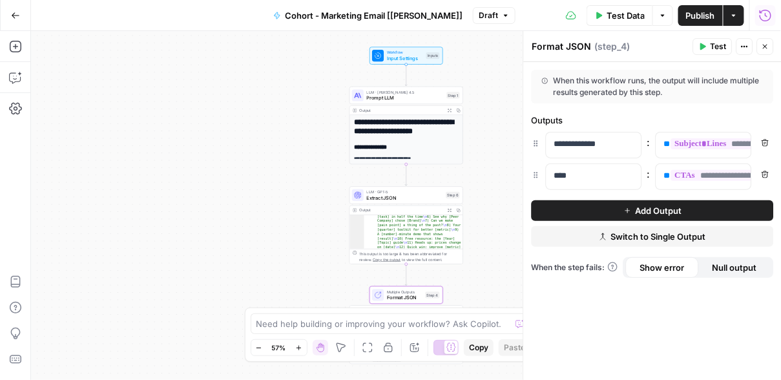
scroll to position [63, 0]
click at [405, 202] on div "LLM · GPT-5 Extract JSON Step 6 Copy step Delete step Add Note Test" at bounding box center [407, 194] width 114 height 17
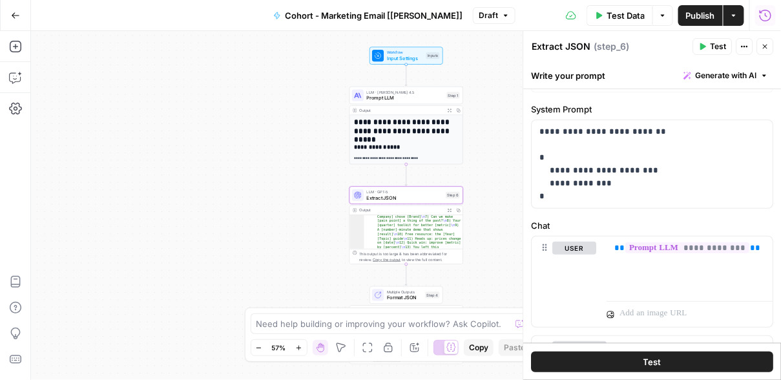
scroll to position [0, 0]
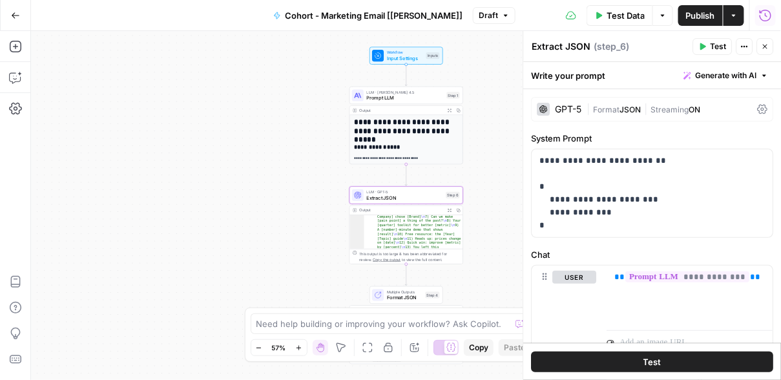
click at [410, 101] on span "Prompt LLM" at bounding box center [405, 97] width 77 height 7
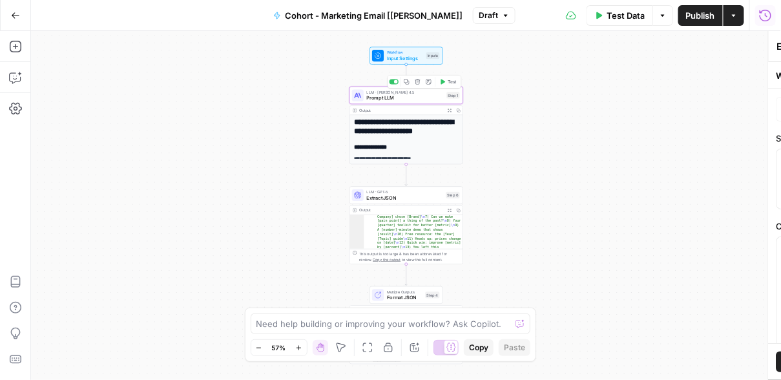
type textarea "Prompt LLM"
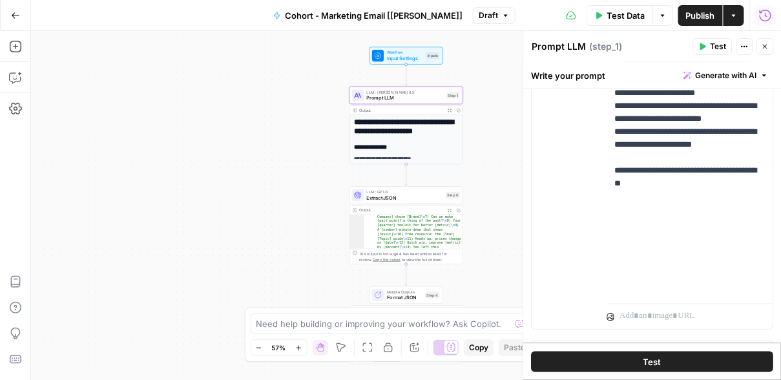
scroll to position [360, 0]
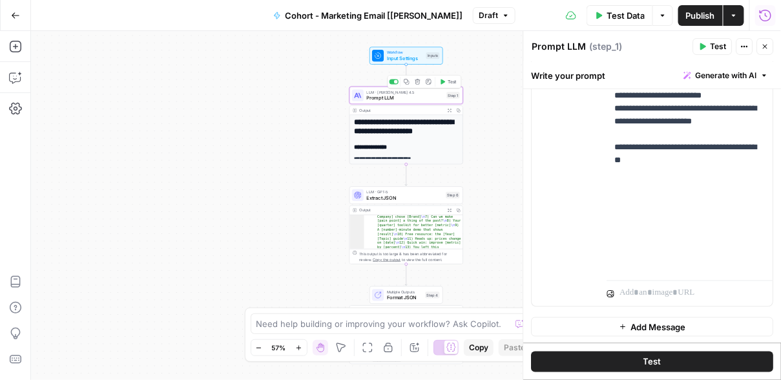
click at [391, 100] on span "Prompt LLM" at bounding box center [405, 97] width 77 height 7
click at [397, 130] on h1 "**********" at bounding box center [406, 126] width 105 height 17
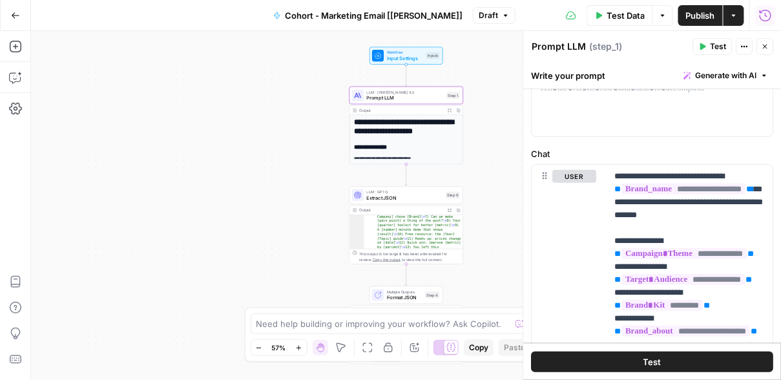
scroll to position [0, 0]
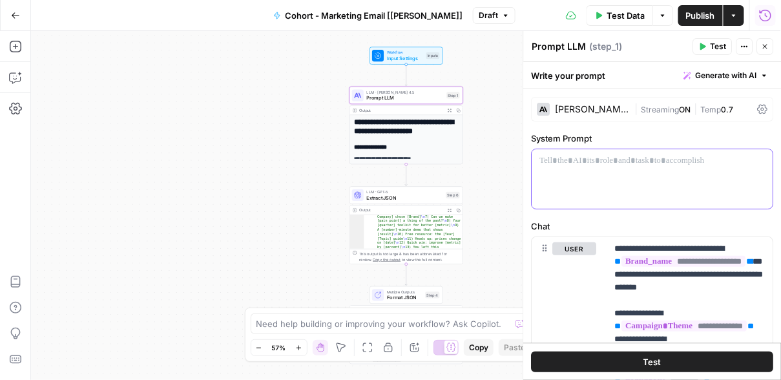
click at [566, 169] on div at bounding box center [653, 178] width 241 height 59
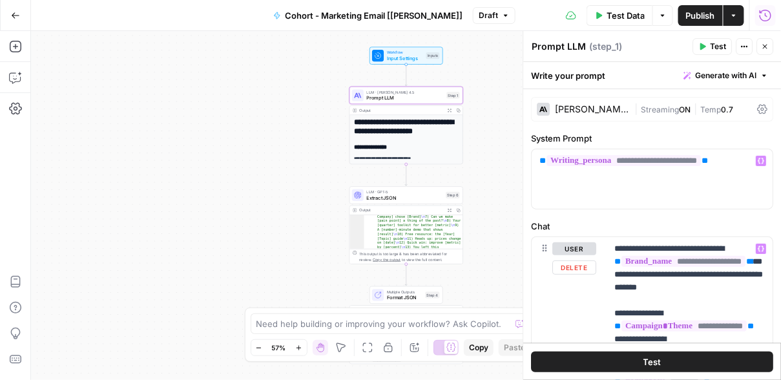
click at [666, 358] on button "Test" at bounding box center [653, 362] width 242 height 21
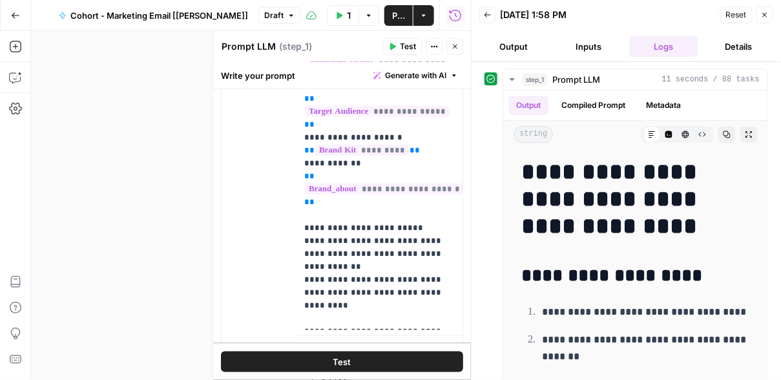
scroll to position [319, 0]
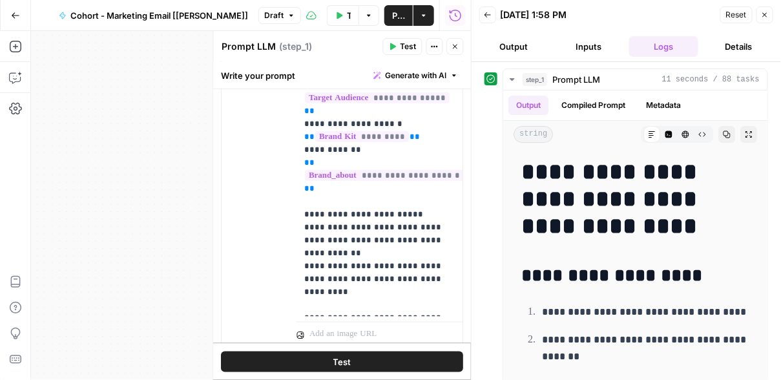
click at [454, 45] on icon "button" at bounding box center [455, 47] width 5 height 5
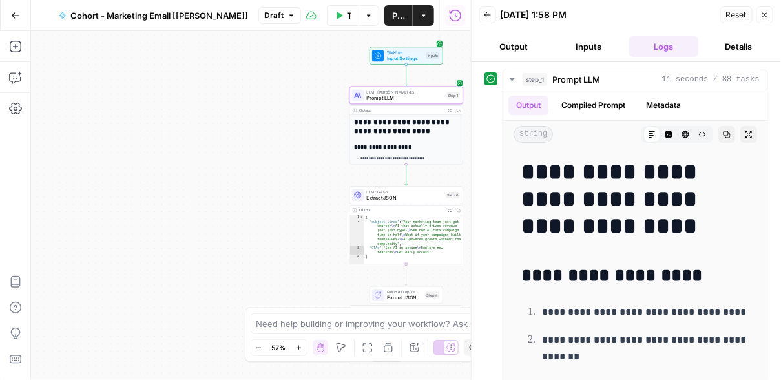
click at [409, 131] on h1 "**********" at bounding box center [406, 126] width 105 height 17
click at [409, 118] on h1 "**********" at bounding box center [406, 126] width 105 height 17
click at [410, 193] on span "LLM · GPT-5" at bounding box center [405, 192] width 76 height 6
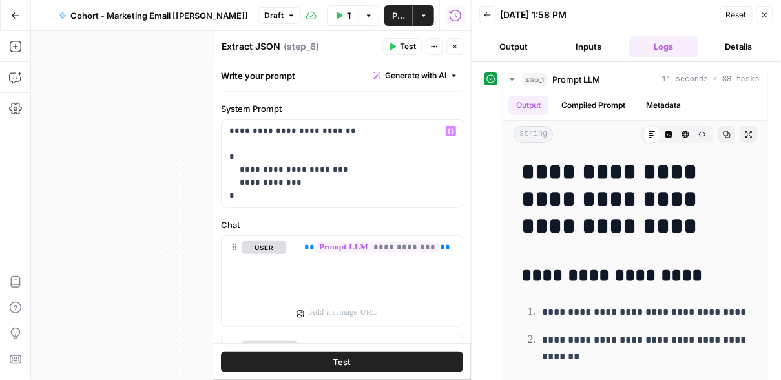
scroll to position [32, 0]
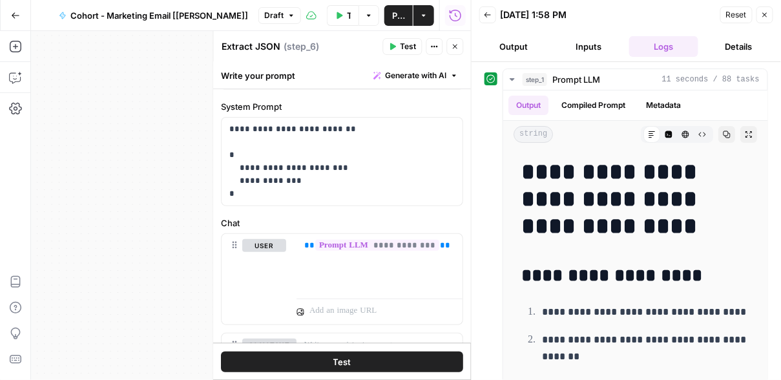
click at [454, 45] on icon "button" at bounding box center [456, 47] width 8 height 8
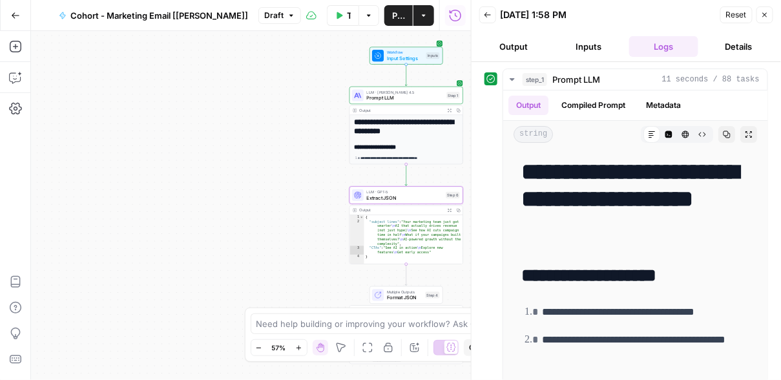
type textarea "**********"
click at [425, 236] on div "{ "subject lines" : "Your marketing team just got smarter \n AI that actually d…" at bounding box center [414, 244] width 99 height 58
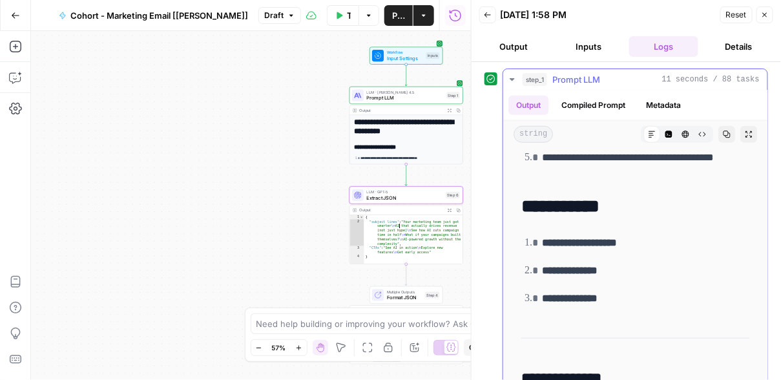
scroll to position [484, 0]
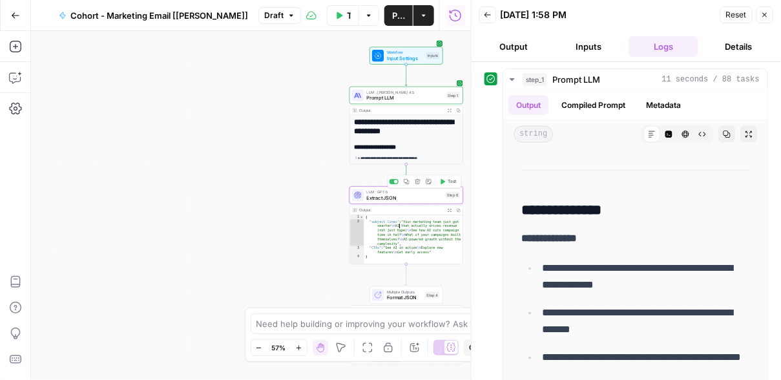
click at [436, 201] on span "Extract JSON" at bounding box center [405, 197] width 76 height 7
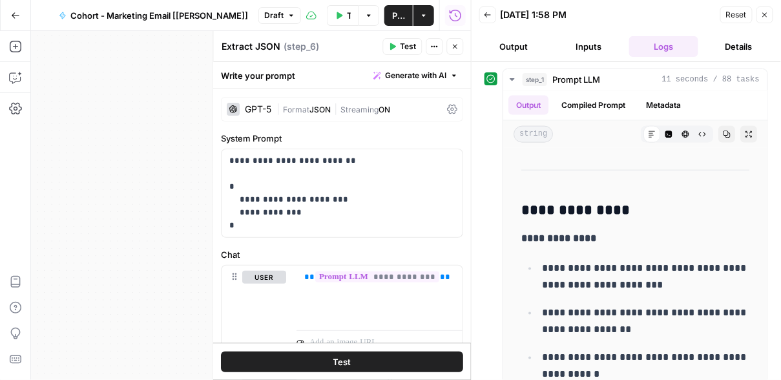
click at [409, 52] on span "Test" at bounding box center [409, 47] width 16 height 12
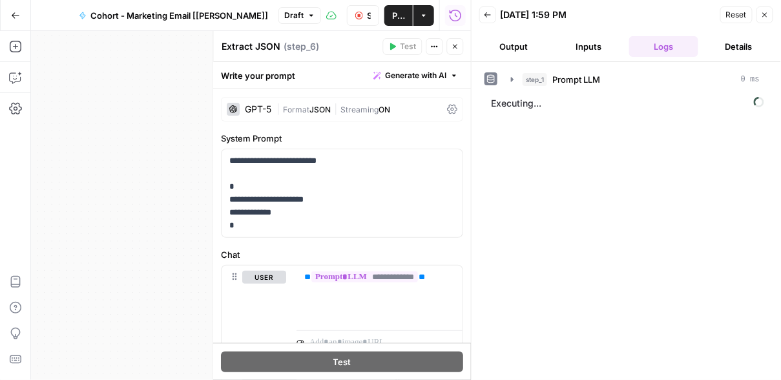
click at [527, 49] on button "Output" at bounding box center [515, 46] width 70 height 21
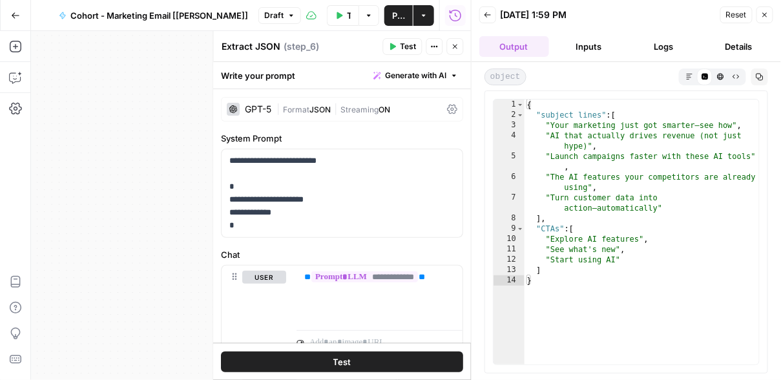
click at [489, 18] on icon "button" at bounding box center [488, 15] width 8 height 8
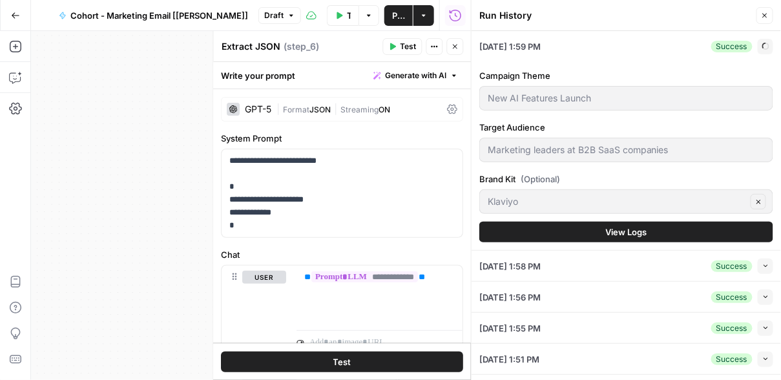
click at [454, 41] on button "Close" at bounding box center [455, 46] width 17 height 17
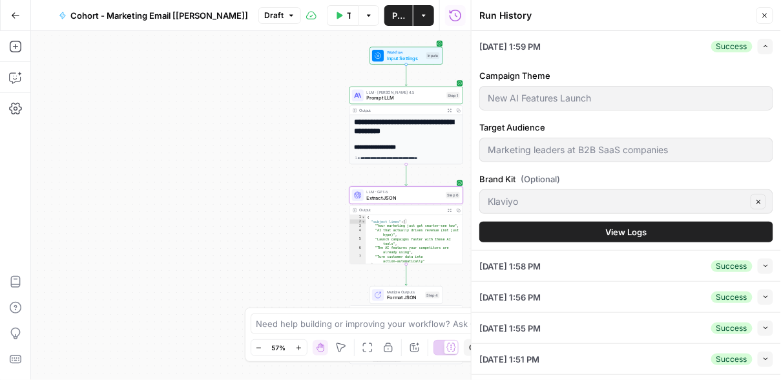
click at [399, 98] on span "Prompt LLM" at bounding box center [405, 97] width 77 height 7
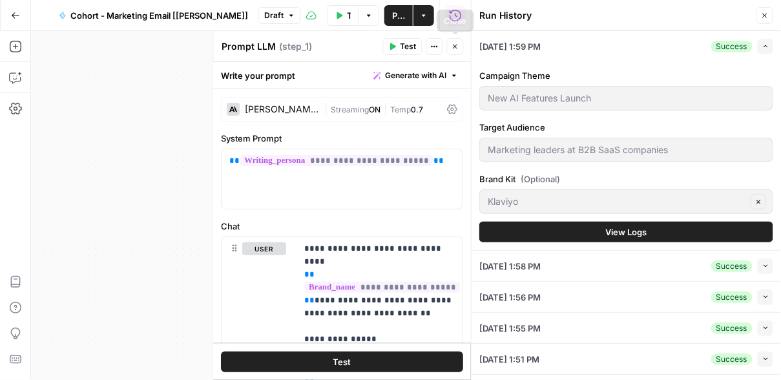
click at [454, 43] on icon "button" at bounding box center [456, 47] width 8 height 8
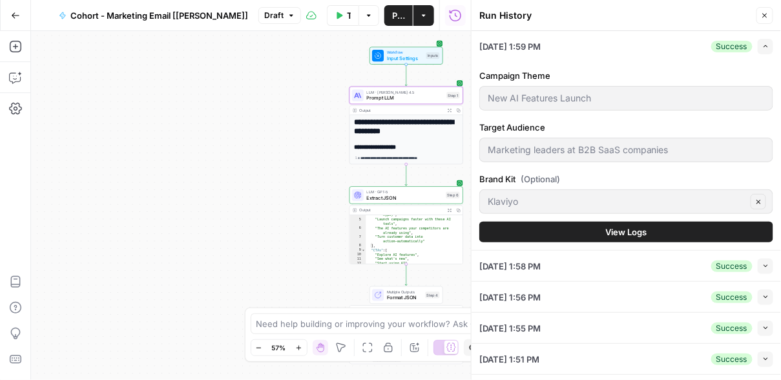
scroll to position [37, 0]
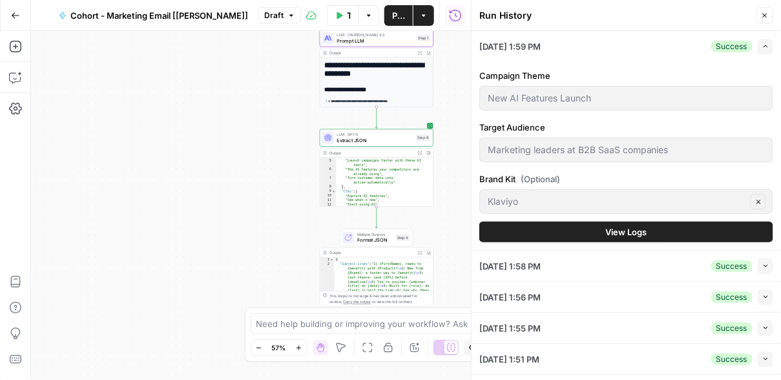
click at [381, 240] on span "Format JSON" at bounding box center [375, 240] width 36 height 7
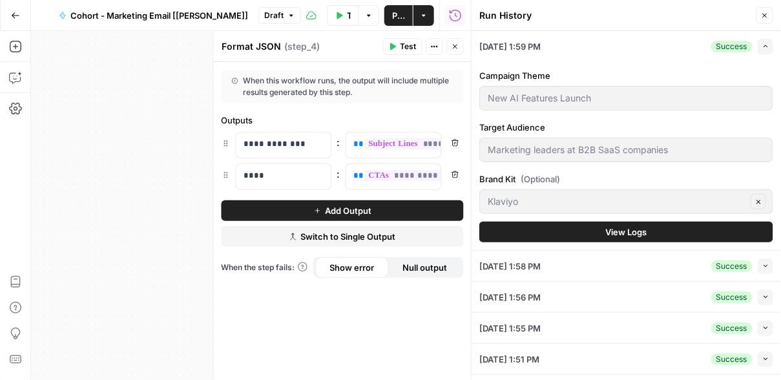
click at [412, 48] on span "Test" at bounding box center [409, 47] width 16 height 12
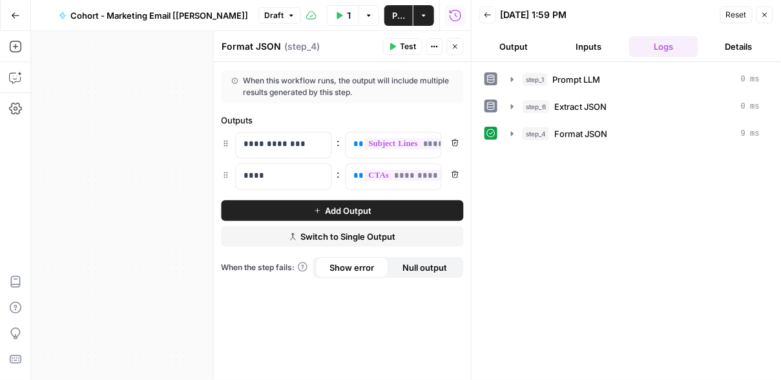
click at [507, 54] on button "Output" at bounding box center [515, 46] width 70 height 21
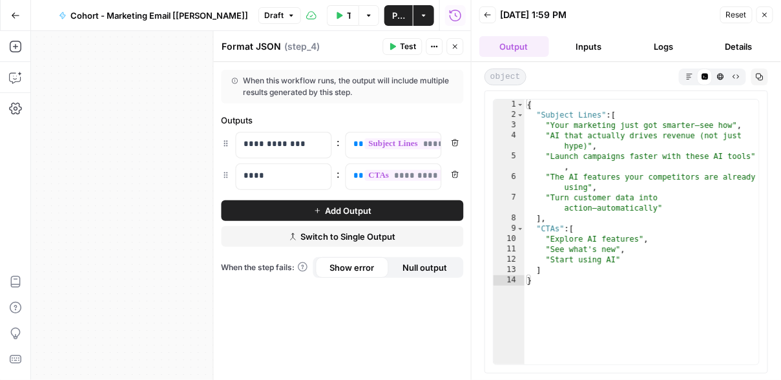
click at [457, 51] on button "Close" at bounding box center [455, 46] width 17 height 17
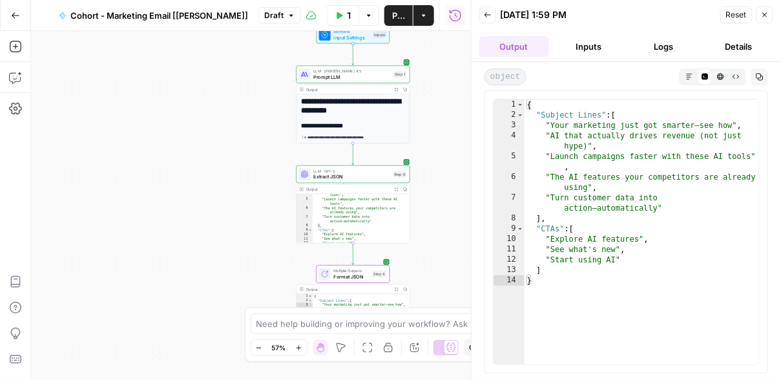
scroll to position [10, 0]
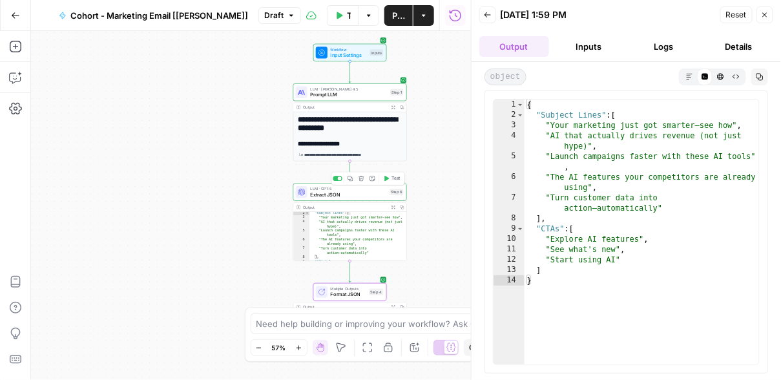
click at [345, 93] on span "Prompt LLM" at bounding box center [348, 94] width 77 height 7
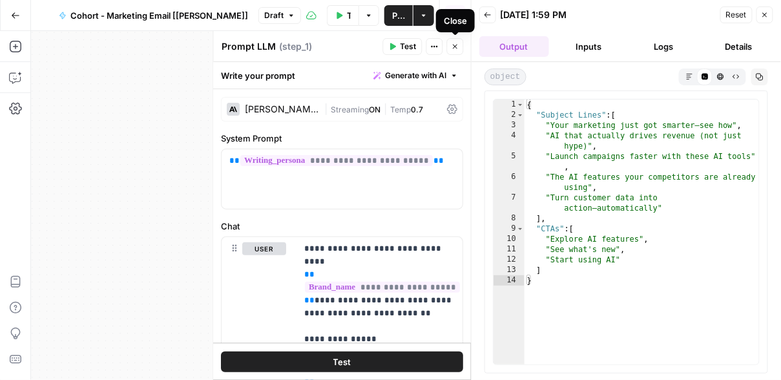
click at [454, 47] on icon "button" at bounding box center [456, 47] width 8 height 8
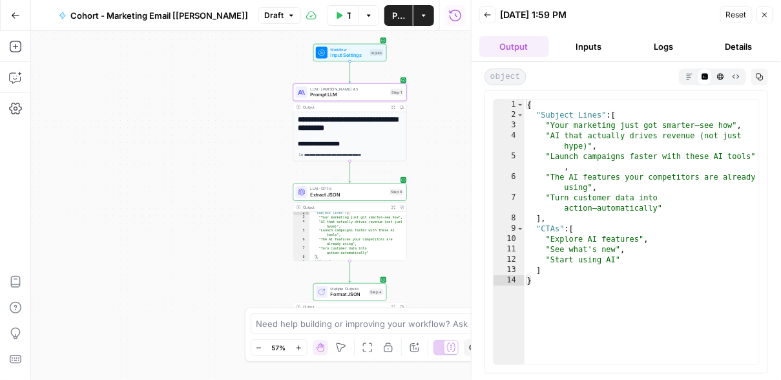
scroll to position [52, 0]
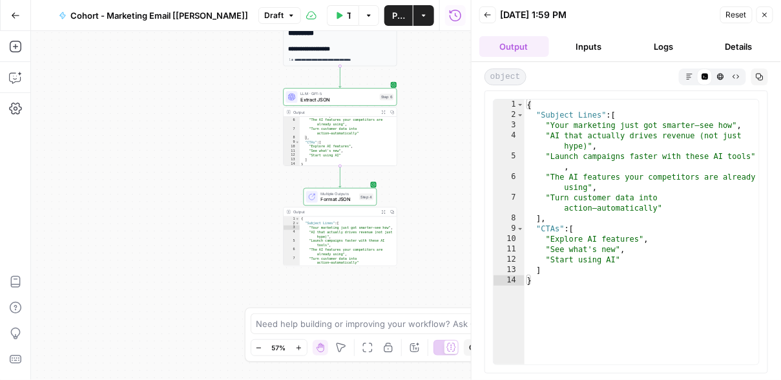
click at [419, 152] on div "**********" at bounding box center [251, 205] width 440 height 349
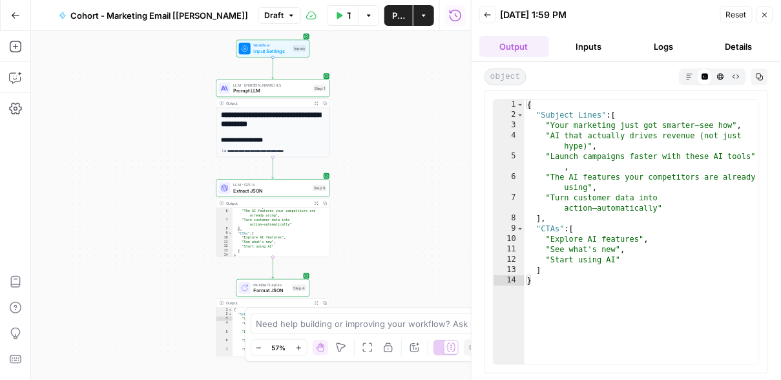
drag, startPoint x: 427, startPoint y: 136, endPoint x: 351, endPoint y: 246, distance: 134.3
click at [351, 246] on div "**********" at bounding box center [251, 205] width 440 height 349
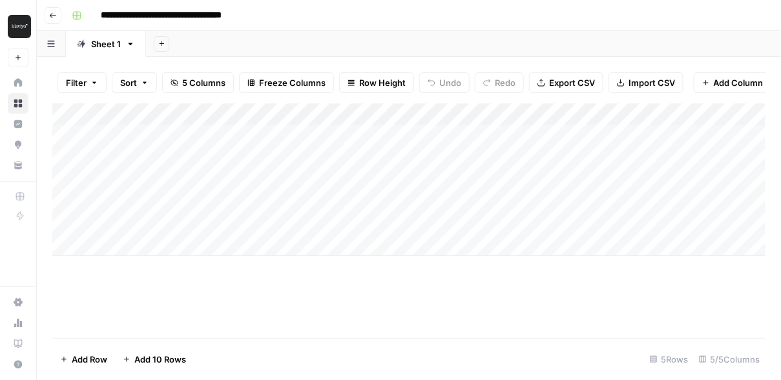
click at [674, 114] on div "Add Column" at bounding box center [409, 179] width 714 height 153
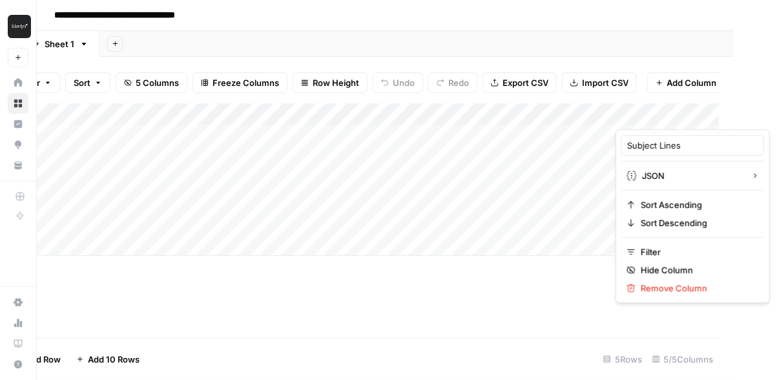
scroll to position [0, 67]
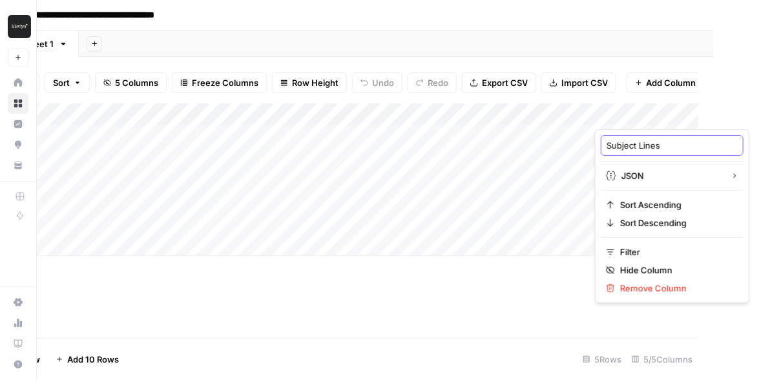
click at [675, 144] on input "Subject Lines" at bounding box center [672, 145] width 131 height 13
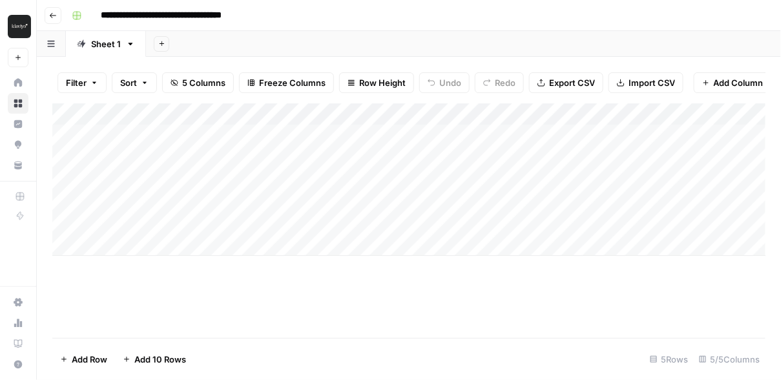
click at [673, 172] on div "Add Column" at bounding box center [409, 179] width 714 height 153
click at [675, 116] on div "Add Column" at bounding box center [409, 179] width 714 height 153
click at [626, 290] on div "Add Column" at bounding box center [409, 220] width 714 height 235
click at [498, 114] on div "Add Column" at bounding box center [409, 179] width 714 height 153
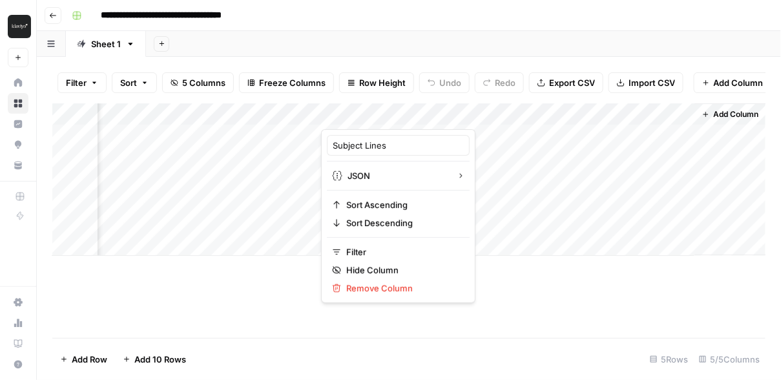
click at [498, 114] on div at bounding box center [414, 116] width 187 height 26
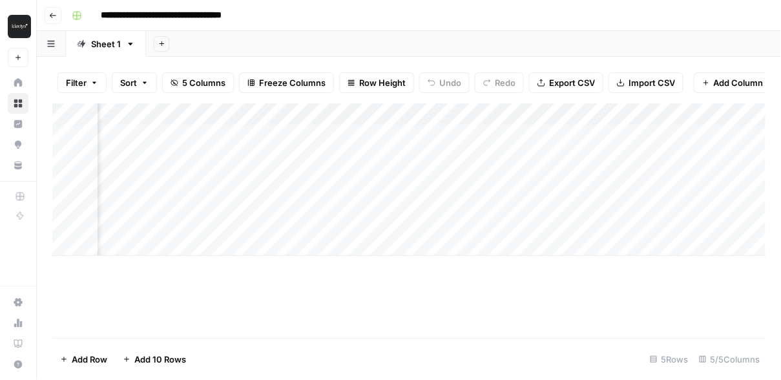
scroll to position [0, 0]
click at [636, 112] on div "Add Column" at bounding box center [409, 179] width 714 height 153
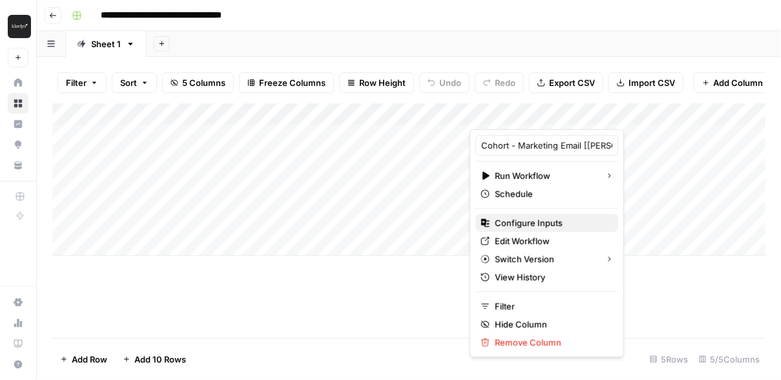
click at [544, 225] on span "Configure Inputs" at bounding box center [551, 223] width 113 height 13
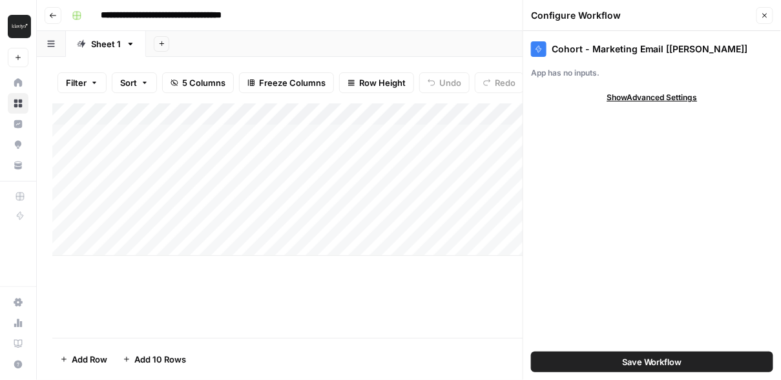
click at [666, 100] on span "Show Advanced Settings" at bounding box center [653, 98] width 90 height 12
click at [654, 130] on input "Version" at bounding box center [645, 135] width 217 height 13
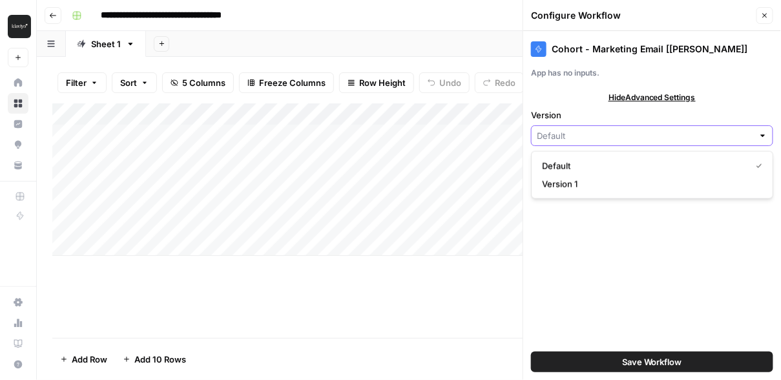
click at [654, 130] on input "Version" at bounding box center [645, 135] width 217 height 13
type input "Default"
click at [675, 16] on div "Configure Workflow Close" at bounding box center [652, 15] width 242 height 17
click at [675, 12] on icon "button" at bounding box center [765, 16] width 8 height 8
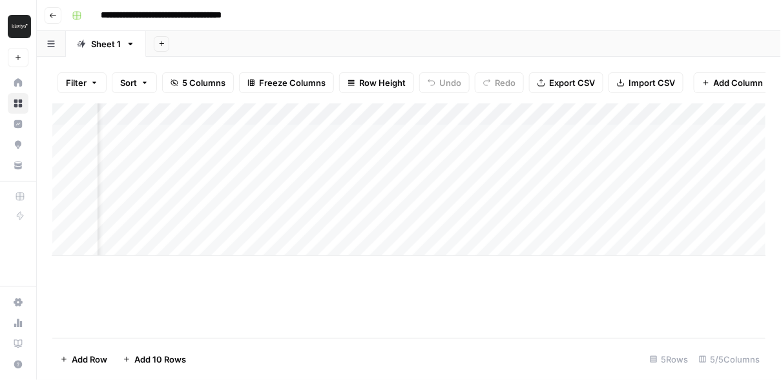
scroll to position [0, 233]
click at [562, 176] on div "Add Column" at bounding box center [409, 179] width 714 height 153
click at [52, 16] on icon "button" at bounding box center [53, 16] width 8 height 8
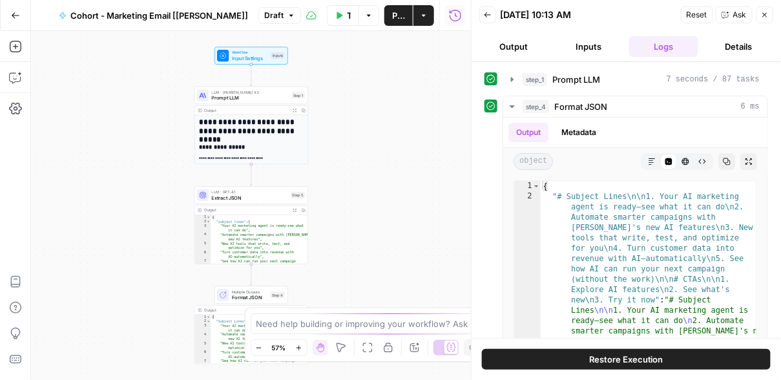
click at [16, 13] on icon "button" at bounding box center [15, 15] width 9 height 9
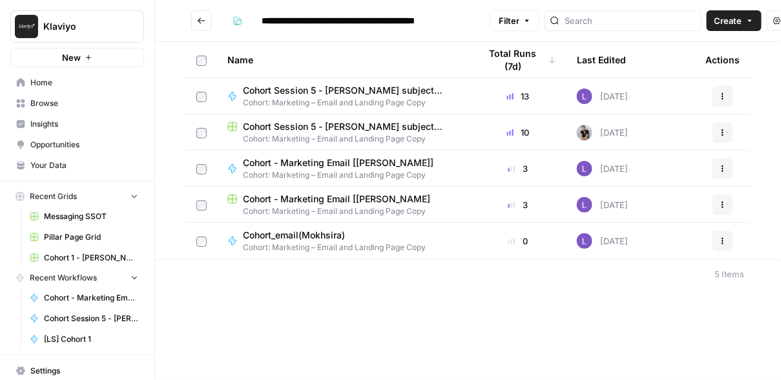
click at [50, 105] on span "Browse" at bounding box center [84, 104] width 108 height 12
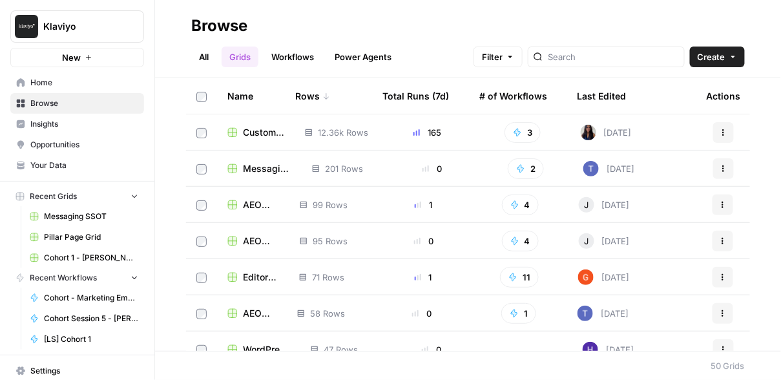
click at [209, 61] on link "All" at bounding box center [203, 57] width 25 height 21
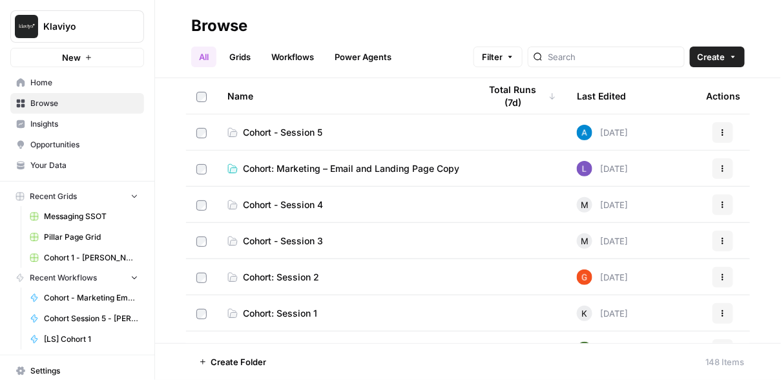
click at [290, 170] on span "Cohort: Marketing – Email and Landing Page Copy" at bounding box center [351, 168] width 217 height 13
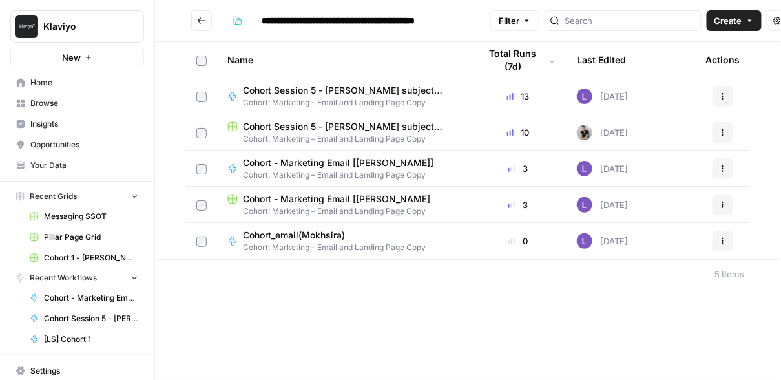
click at [288, 129] on span "Cohort Session 5 - [PERSON_NAME] subject lines/CTAs Grid" at bounding box center [351, 126] width 217 height 13
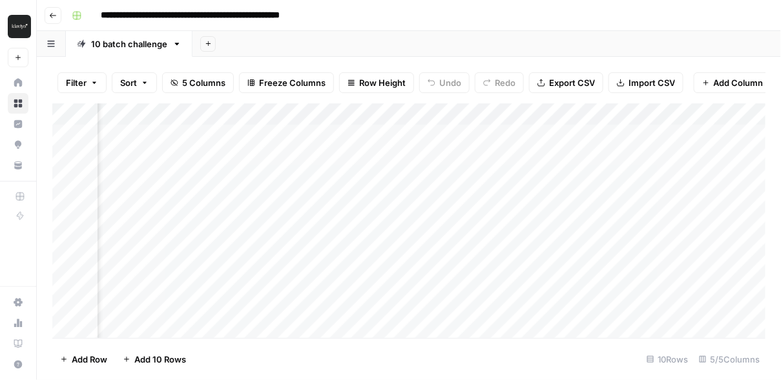
scroll to position [0, 275]
click at [506, 131] on div "Add Column" at bounding box center [409, 220] width 714 height 235
click at [566, 131] on div "Add Column" at bounding box center [409, 220] width 714 height 235
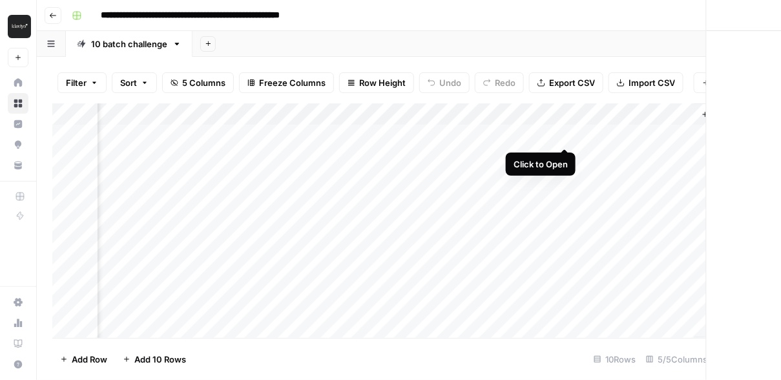
scroll to position [0, 264]
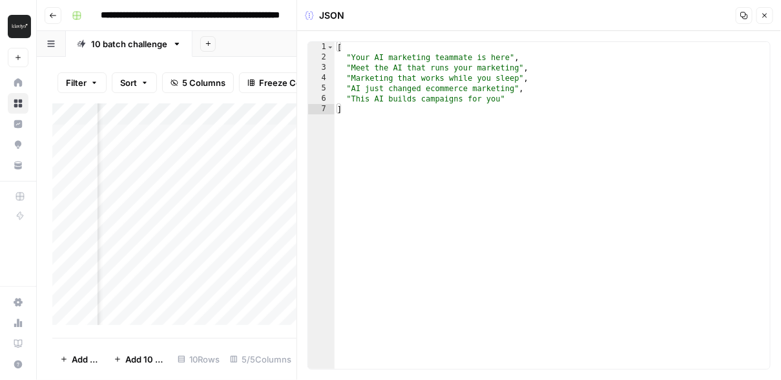
click at [764, 17] on icon "button" at bounding box center [765, 16] width 8 height 8
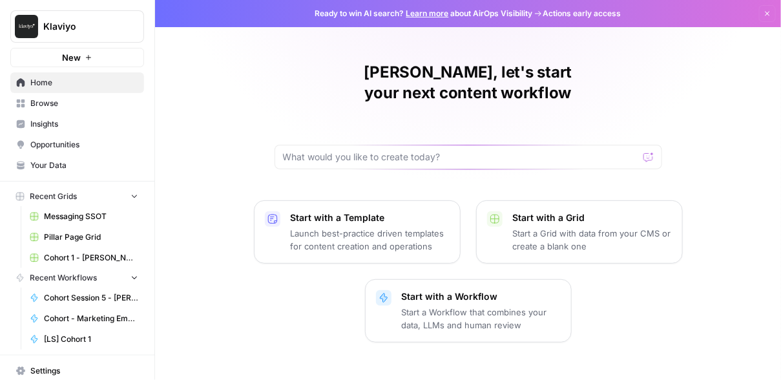
click at [73, 161] on span "Your Data" at bounding box center [84, 166] width 108 height 12
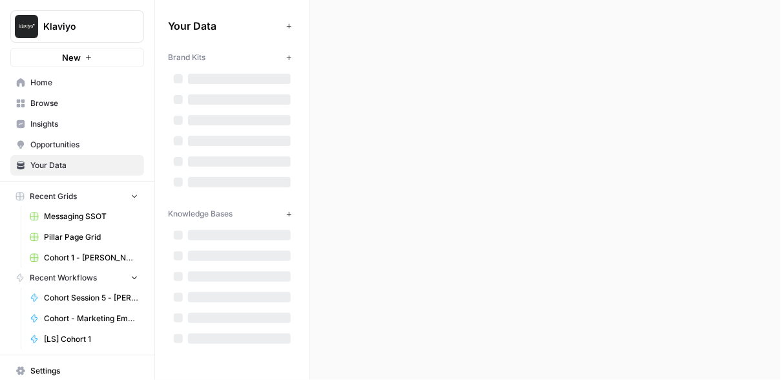
click at [73, 109] on link "Browse" at bounding box center [77, 103] width 134 height 21
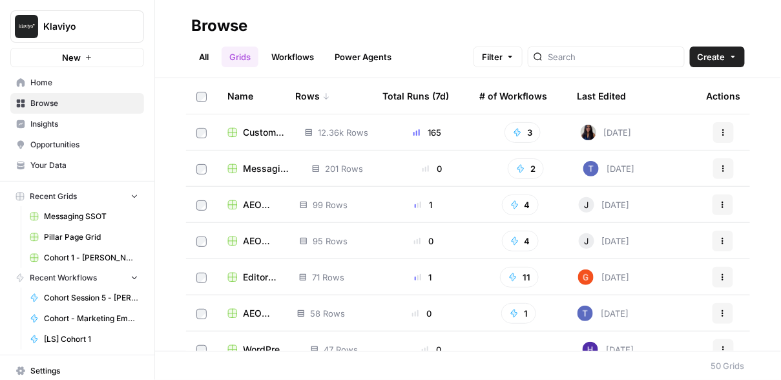
click at [200, 53] on link "All" at bounding box center [203, 57] width 25 height 21
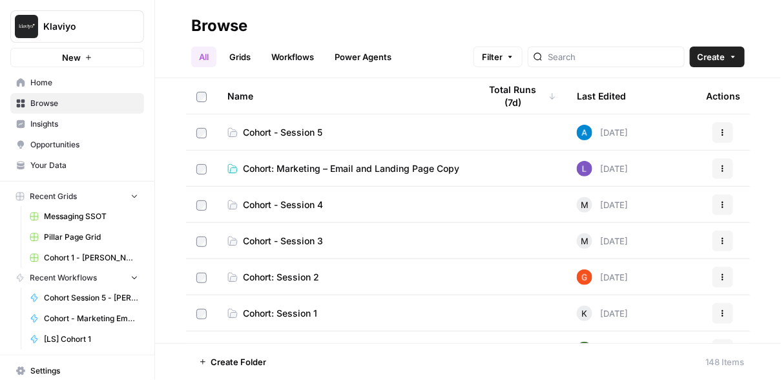
click at [280, 133] on span "Cohort - Session 5" at bounding box center [282, 132] width 79 height 13
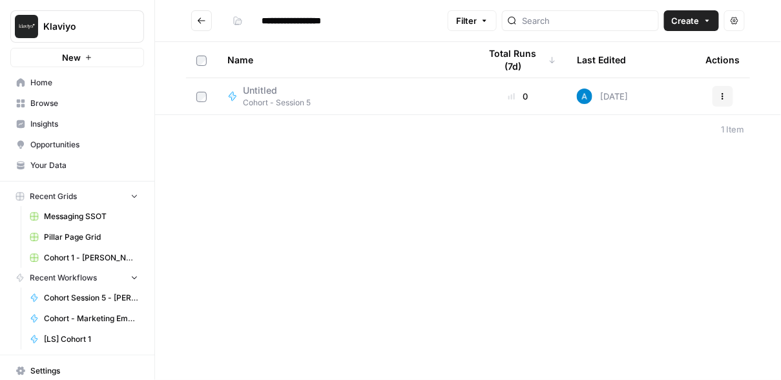
click at [206, 20] on icon "Go back" at bounding box center [201, 20] width 9 height 9
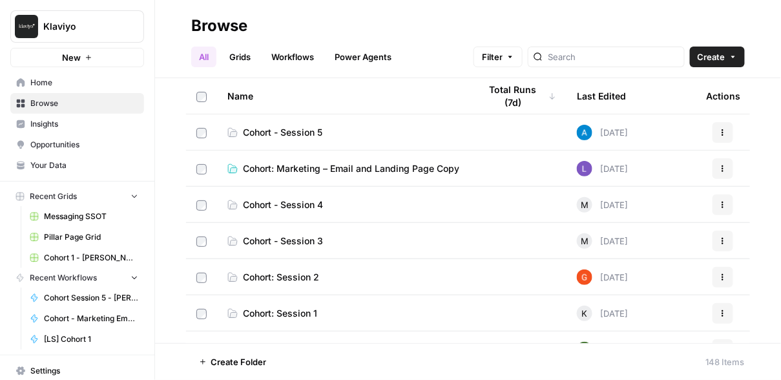
click at [281, 166] on span "Cohort: Marketing – Email and Landing Page Copy" at bounding box center [351, 168] width 217 height 13
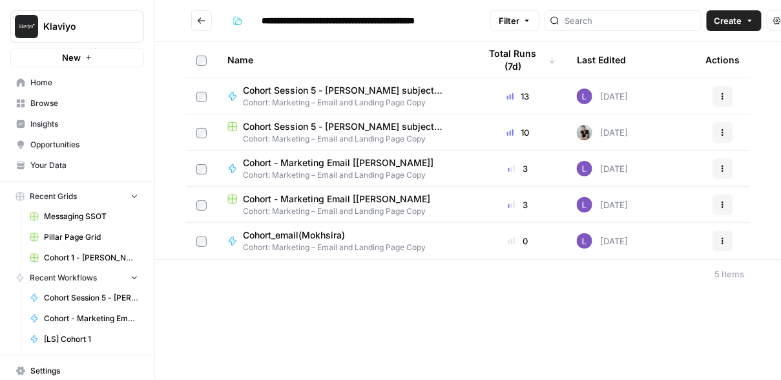
click at [310, 128] on span "Cohort Session 5 - [PERSON_NAME] subject lines/CTAs Grid" at bounding box center [351, 126] width 217 height 13
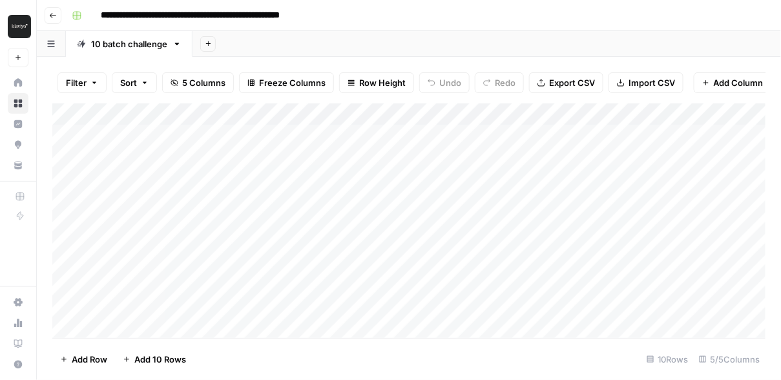
click at [55, 23] on button "Go back" at bounding box center [53, 15] width 17 height 17
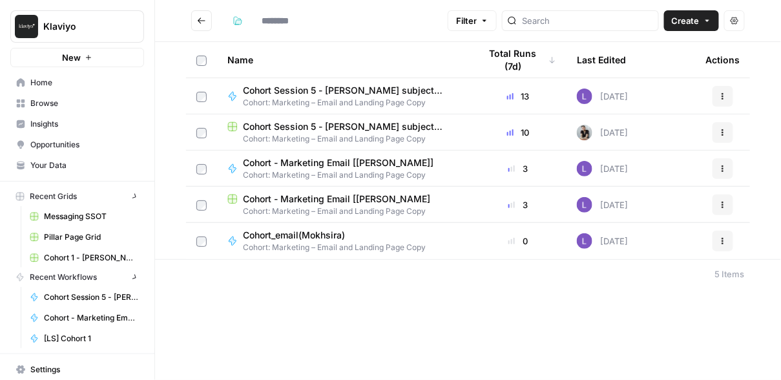
type input "**********"
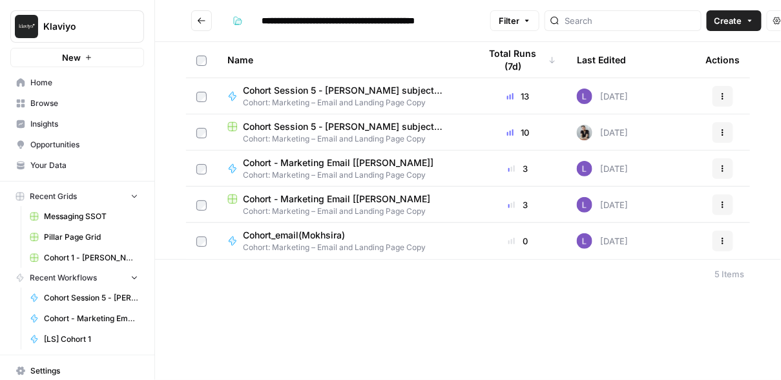
click at [288, 82] on td "Cohort Session 5 - Jax Connelly subject lines/CTAs Cohort: Marketing – Email an…" at bounding box center [343, 96] width 253 height 36
click at [288, 90] on span "Cohort Session 5 - [PERSON_NAME] subject lines/CTAs" at bounding box center [346, 90] width 206 height 13
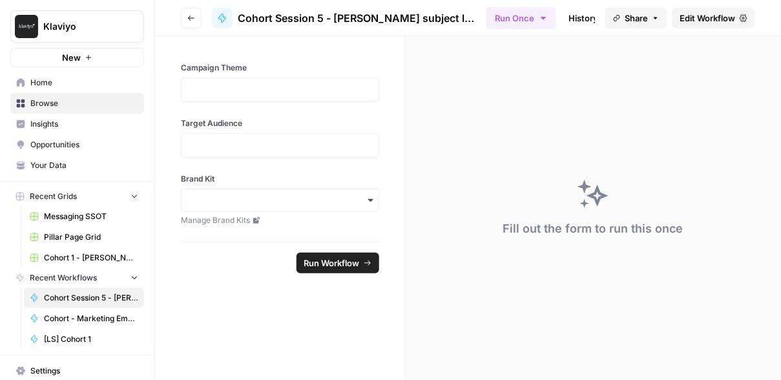
click at [695, 20] on span "Edit Workflow" at bounding box center [709, 18] width 56 height 13
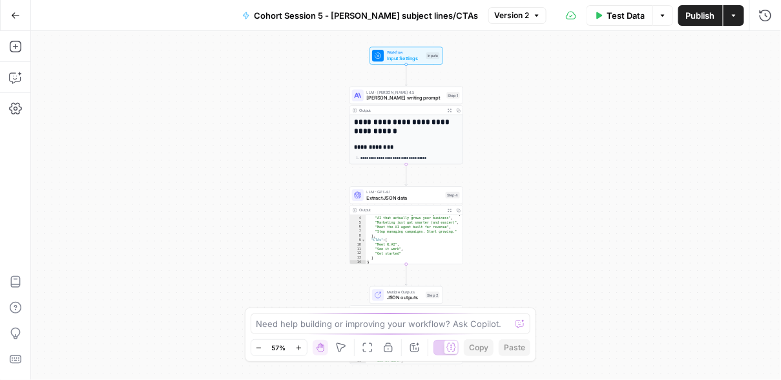
scroll to position [21, 0]
click at [421, 197] on span "Extract JSON data" at bounding box center [405, 197] width 76 height 7
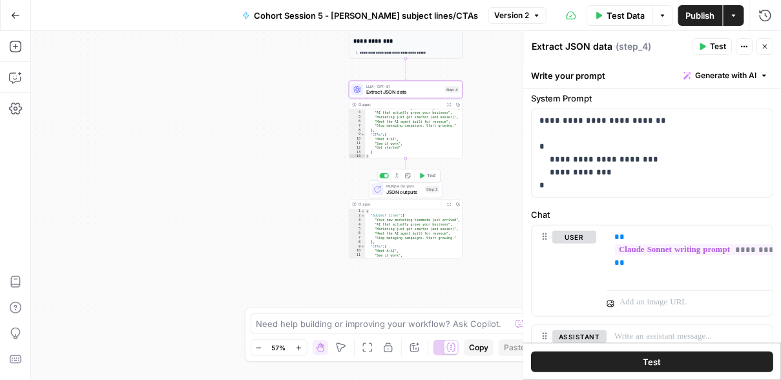
scroll to position [0, 0]
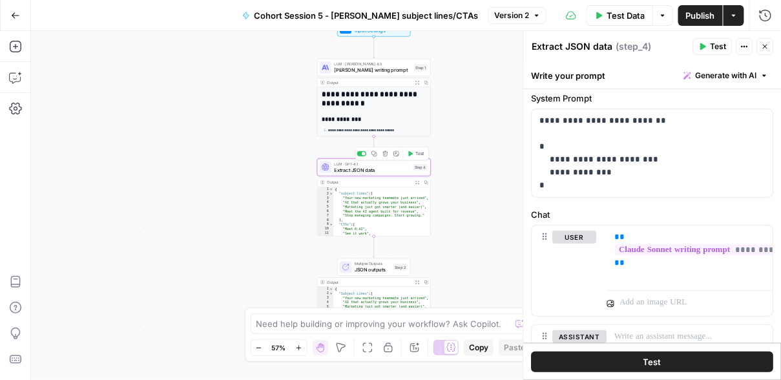
click at [365, 170] on span "Extract JSON data" at bounding box center [373, 169] width 76 height 7
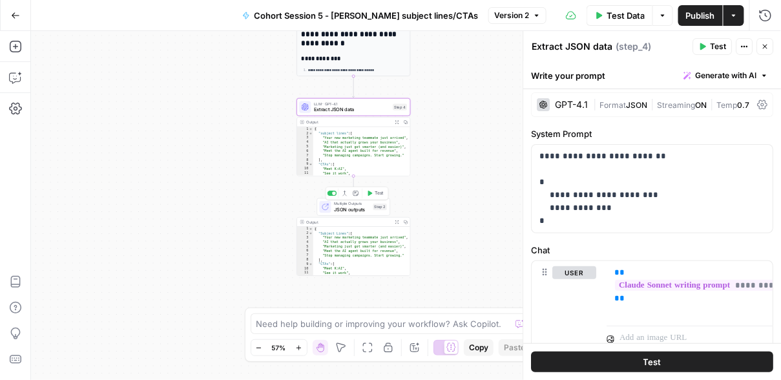
click at [342, 206] on span "JSON outputs" at bounding box center [352, 209] width 36 height 7
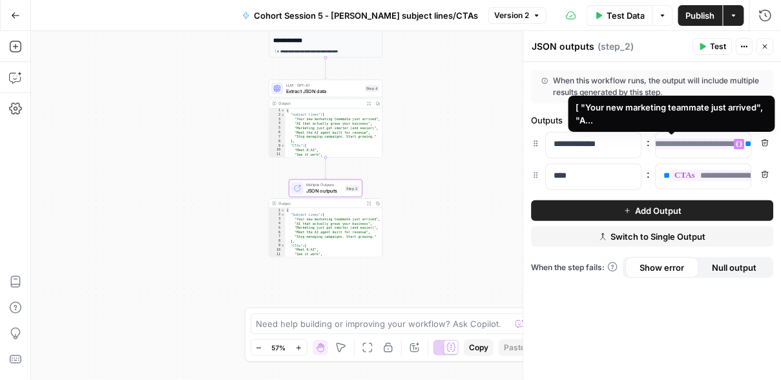
scroll to position [0, 114]
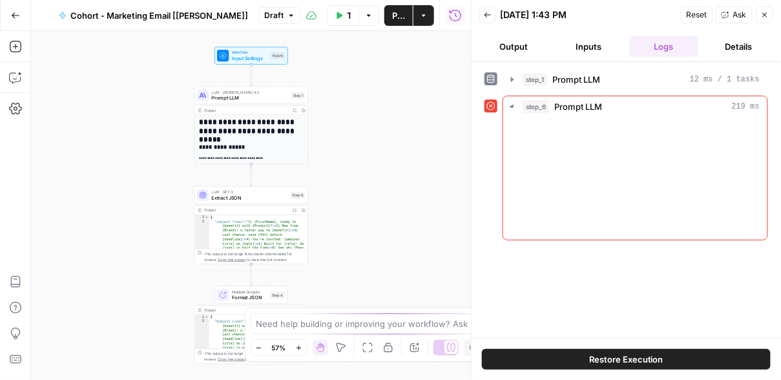
click at [25, 16] on button "Go Back" at bounding box center [15, 15] width 23 height 23
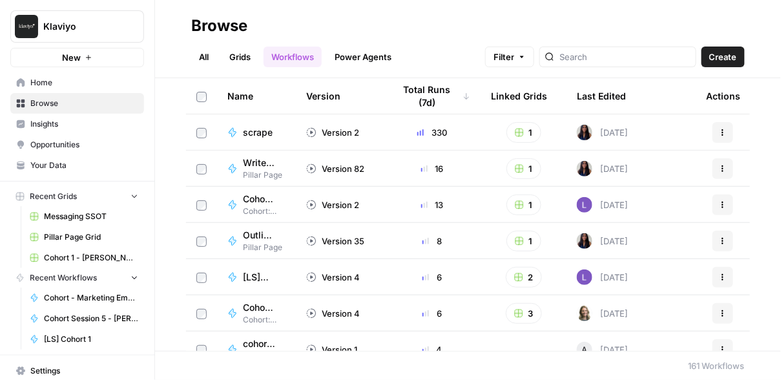
click at [237, 61] on link "Grids" at bounding box center [240, 57] width 37 height 21
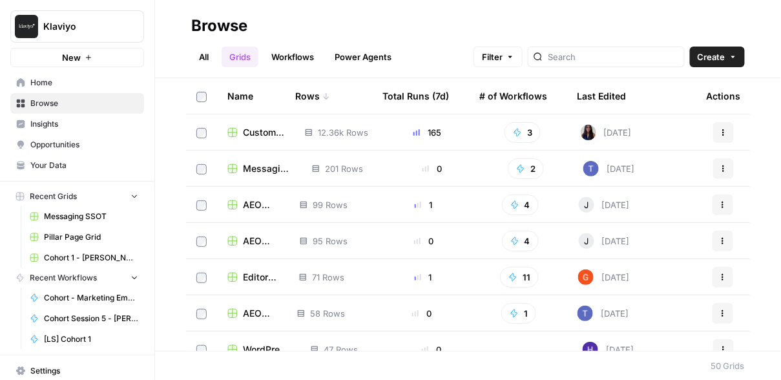
click at [205, 54] on link "All" at bounding box center [203, 57] width 25 height 21
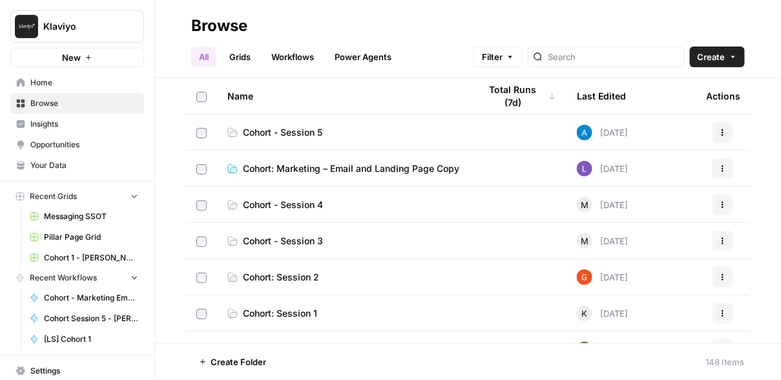
click at [263, 164] on span "Cohort: Marketing – Email and Landing Page Copy" at bounding box center [351, 168] width 217 height 13
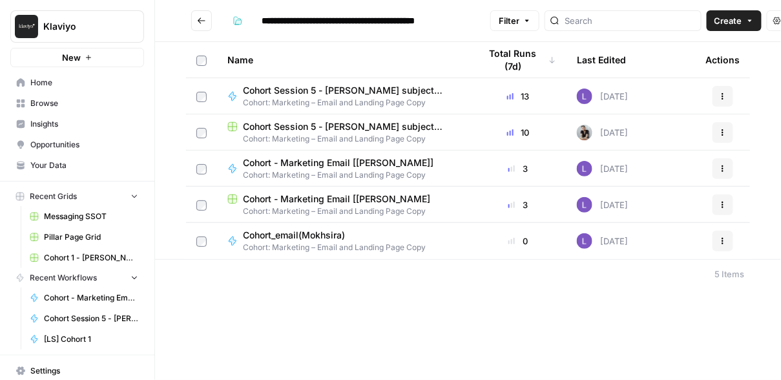
click at [348, 200] on span "Cohort - Marketing Email [[PERSON_NAME]" at bounding box center [336, 199] width 187 height 13
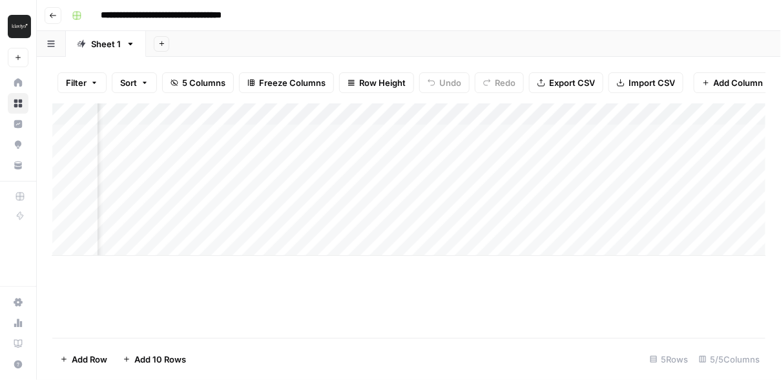
scroll to position [0, 187]
click at [465, 181] on div "Add Column" at bounding box center [409, 179] width 714 height 153
click at [489, 116] on div "Add Column" at bounding box center [409, 179] width 714 height 153
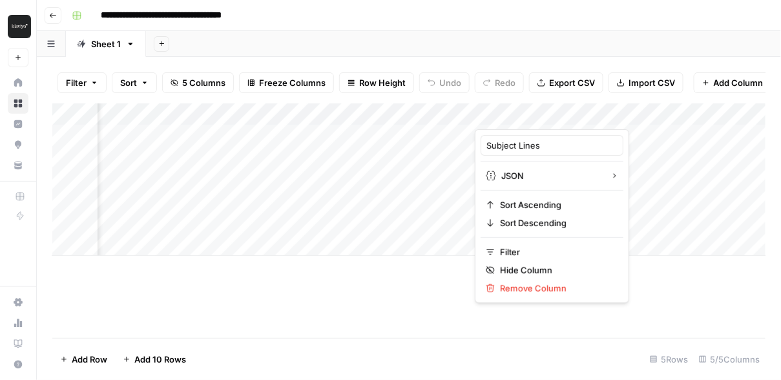
click at [447, 285] on div "Add Column" at bounding box center [409, 220] width 714 height 235
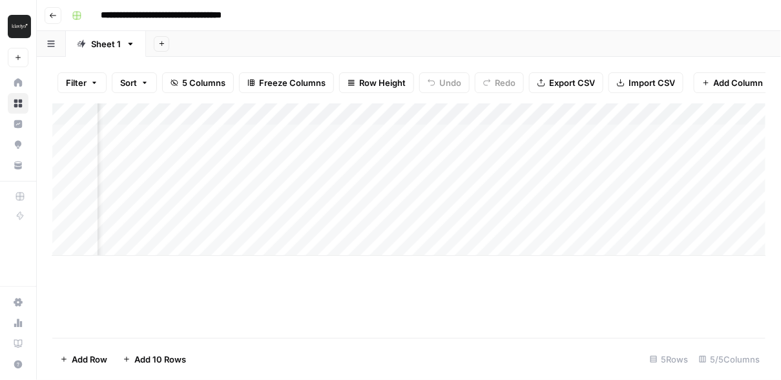
scroll to position [0, 216]
click at [622, 115] on div "Add Column" at bounding box center [409, 179] width 714 height 153
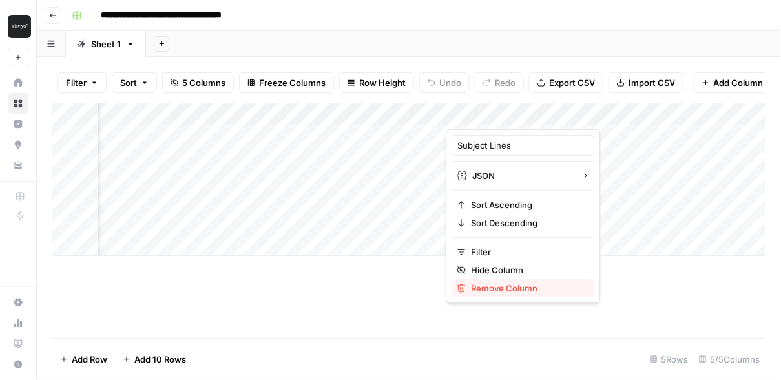
click at [533, 286] on span "Remove Column" at bounding box center [527, 288] width 113 height 13
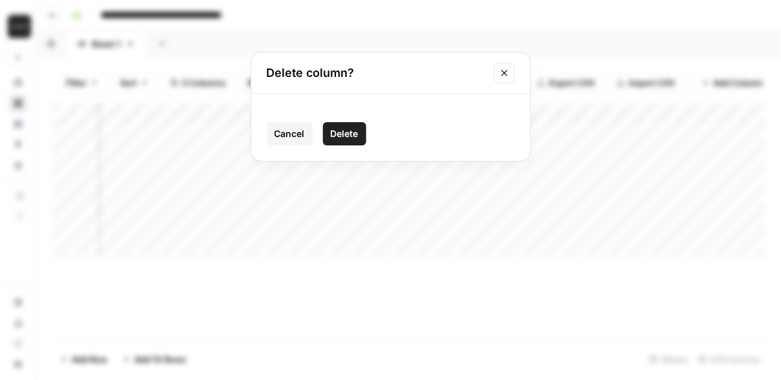
click at [352, 136] on span "Delete" at bounding box center [345, 133] width 28 height 13
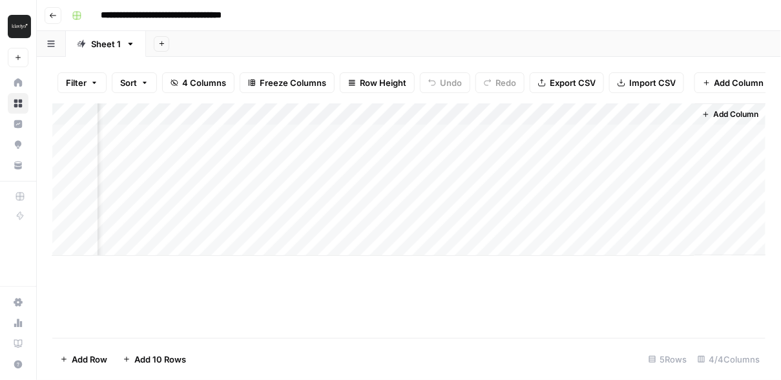
scroll to position [0, 155]
click at [683, 111] on div "Add Column" at bounding box center [409, 179] width 714 height 153
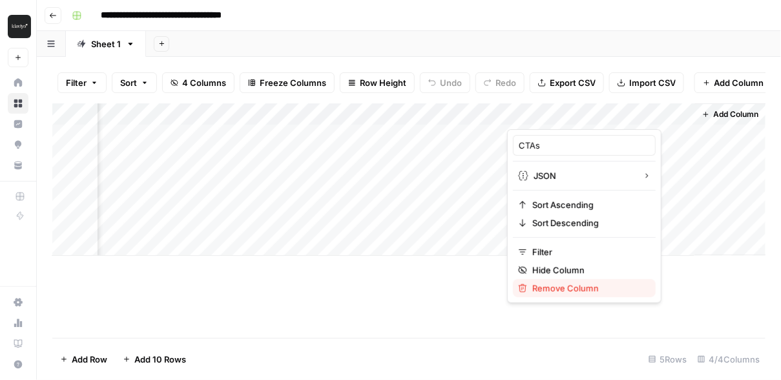
click at [597, 286] on span "Remove Column" at bounding box center [589, 288] width 113 height 13
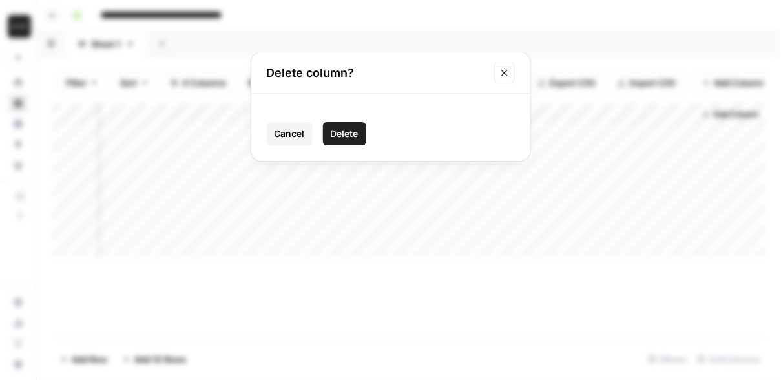
click at [359, 133] on button "Delete" at bounding box center [344, 133] width 43 height 23
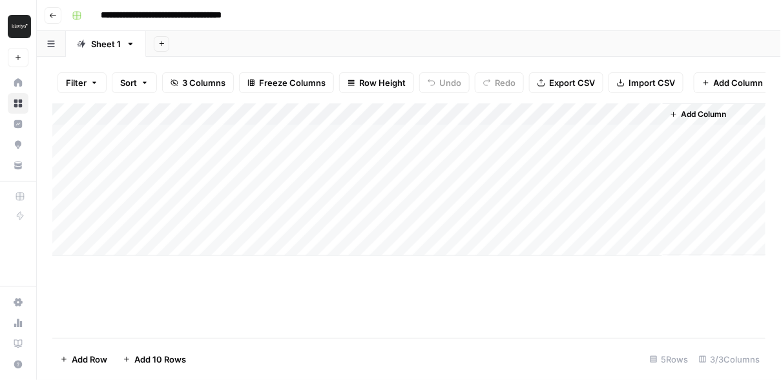
scroll to position [0, 0]
click at [654, 113] on div "Add Column" at bounding box center [409, 179] width 714 height 153
click at [659, 141] on span "All Rows" at bounding box center [697, 144] width 81 height 13
click at [699, 115] on span "Add Column" at bounding box center [704, 115] width 45 height 12
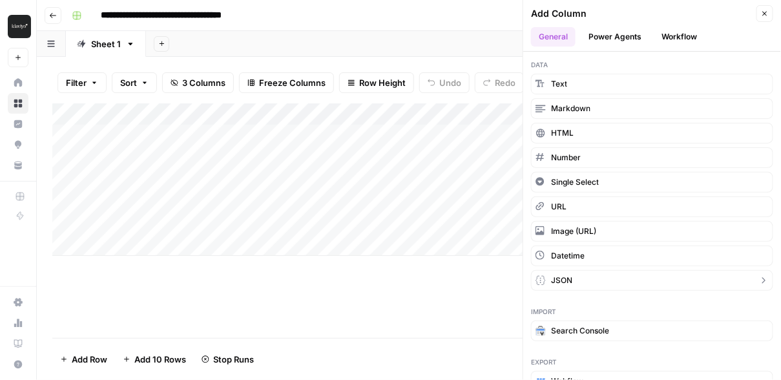
click at [575, 275] on button "JSON" at bounding box center [652, 280] width 242 height 21
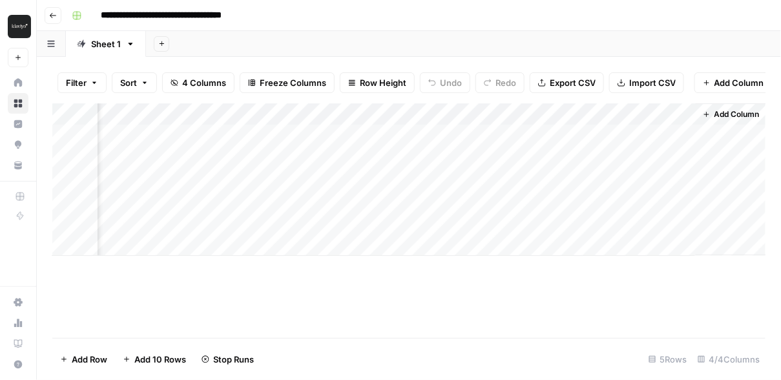
scroll to position [0, 154]
click at [566, 109] on div "Add Column" at bounding box center [409, 179] width 714 height 153
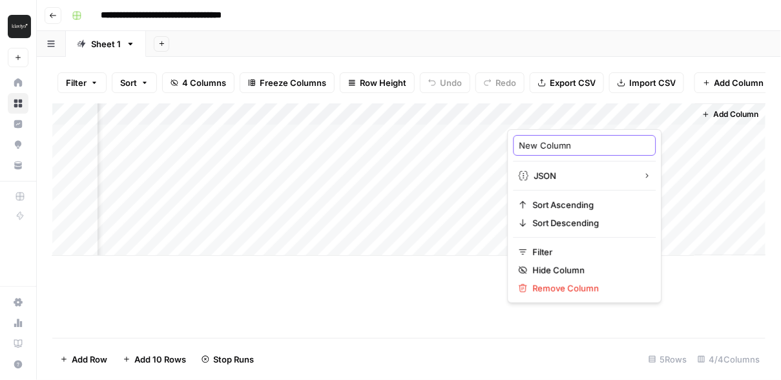
click at [552, 146] on input "New Column" at bounding box center [585, 145] width 131 height 13
type input "Subject Lines"
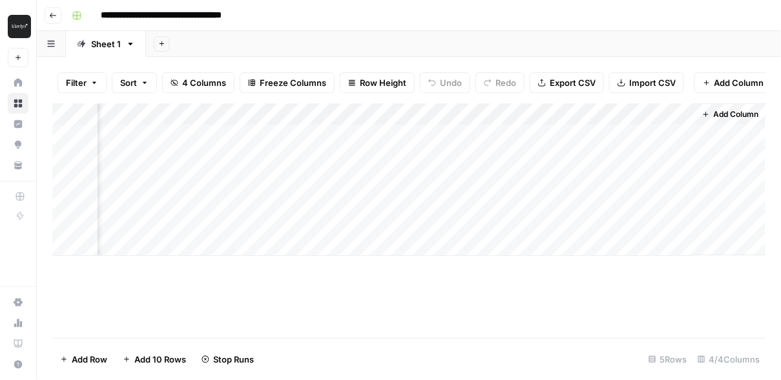
click at [723, 117] on span "Add Column" at bounding box center [736, 115] width 45 height 12
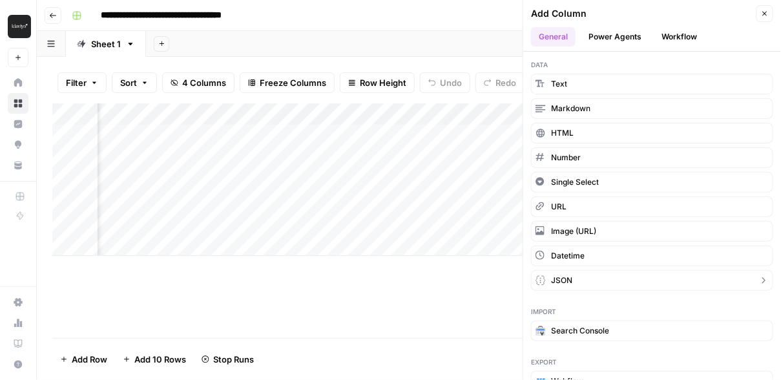
click at [575, 279] on button "JSON" at bounding box center [652, 280] width 242 height 21
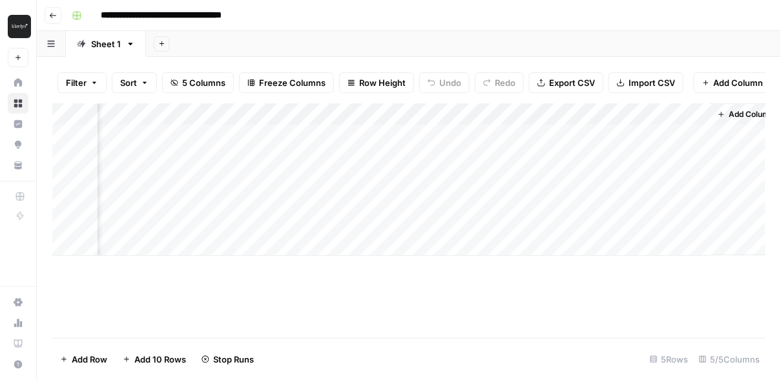
scroll to position [0, 341]
click at [567, 113] on div "Add Column" at bounding box center [409, 179] width 714 height 153
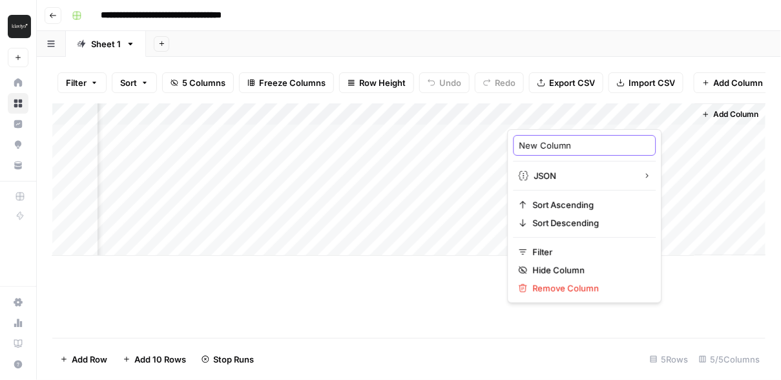
click at [555, 139] on input "New Column" at bounding box center [585, 145] width 131 height 13
type input "CTAs"
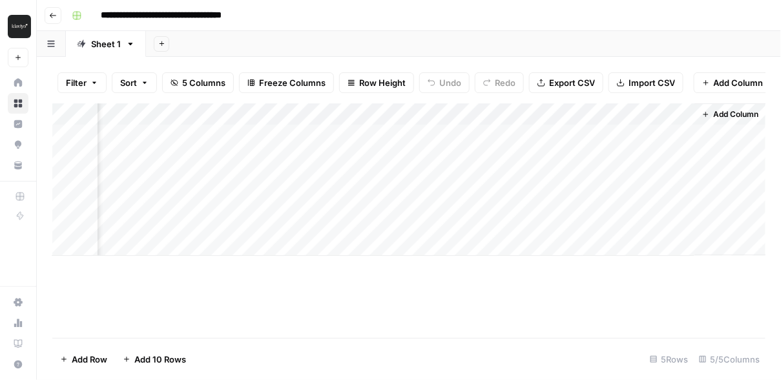
click at [308, 114] on div "Add Column" at bounding box center [409, 179] width 714 height 153
click at [319, 136] on button "All Rows" at bounding box center [358, 144] width 97 height 18
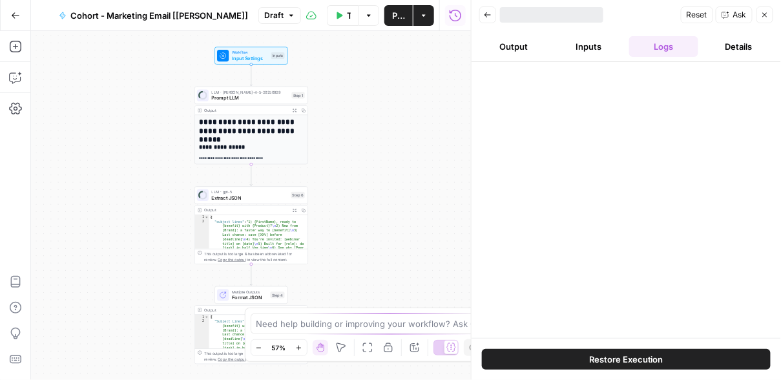
click at [16, 23] on button "Go Back" at bounding box center [15, 15] width 23 height 23
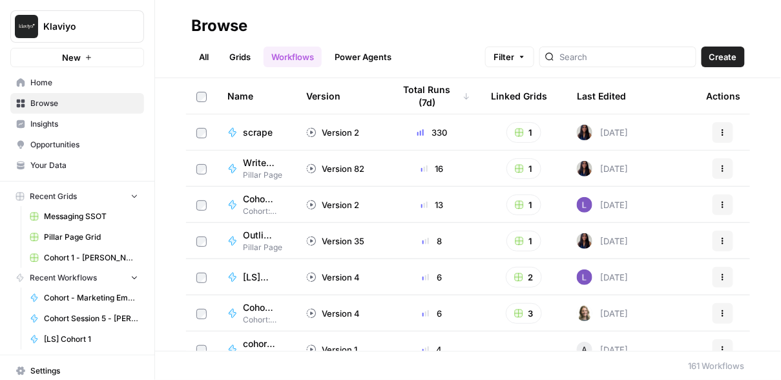
click at [209, 58] on link "All" at bounding box center [203, 57] width 25 height 21
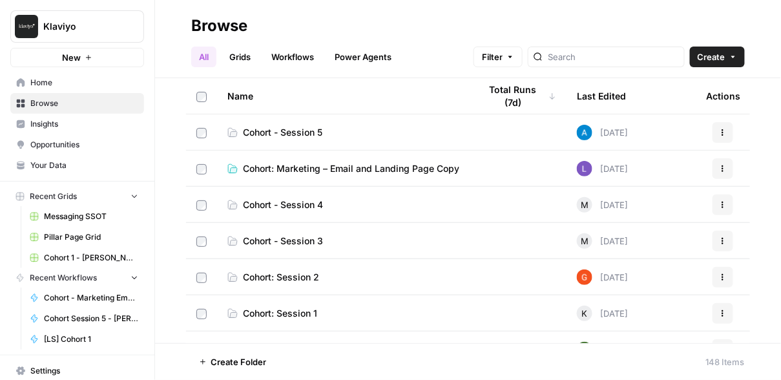
click at [308, 172] on span "Cohort: Marketing – Email and Landing Page Copy" at bounding box center [351, 168] width 217 height 13
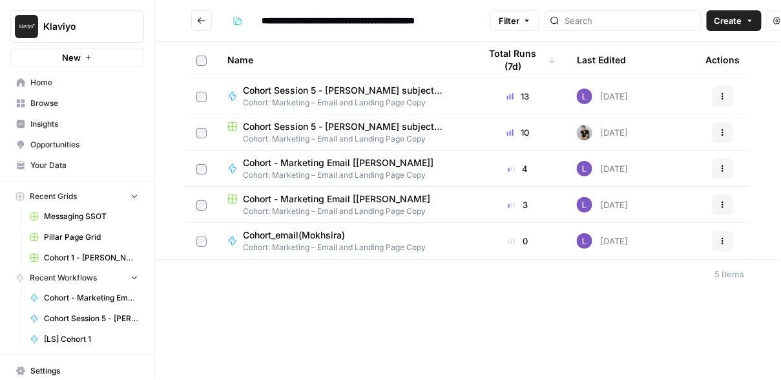
click at [337, 87] on span "Cohort Session 5 - [PERSON_NAME] subject lines/CTAs" at bounding box center [346, 90] width 206 height 13
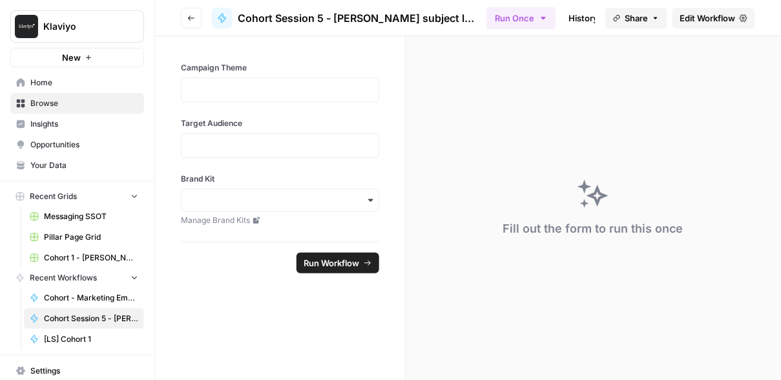
click at [690, 6] on header "Go back Cohort Session 5 - Jax Connelly subject lines/CTAs Run Once History Ana…" at bounding box center [468, 18] width 626 height 36
click at [690, 15] on span "Edit Workflow" at bounding box center [709, 18] width 56 height 13
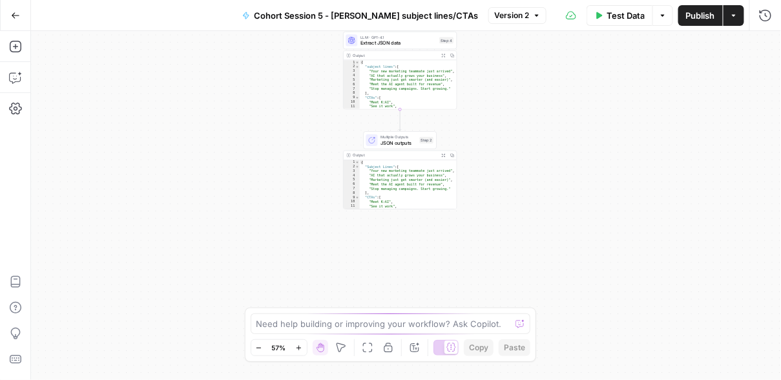
type textarea "**********"
click at [400, 178] on div "{ "Subject Lines" : [ "Your new marketing teammate just arrived" , "AI that act…" at bounding box center [409, 189] width 98 height 58
click at [403, 149] on div "Multiple Outputs JSON outputs Step 2 Switch to single output Add Note Test" at bounding box center [401, 139] width 74 height 17
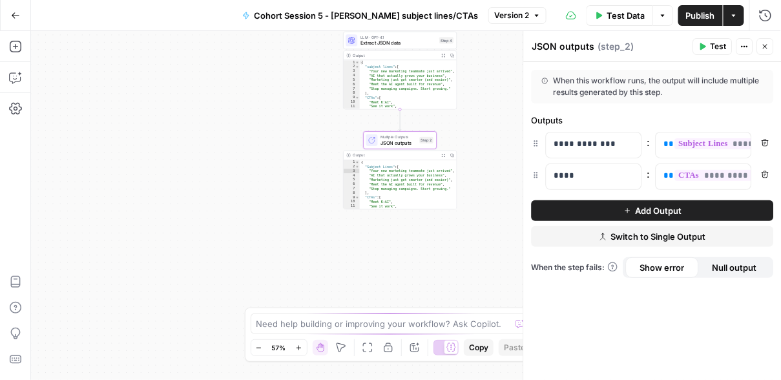
click at [390, 42] on span "Extract JSON data" at bounding box center [399, 42] width 76 height 7
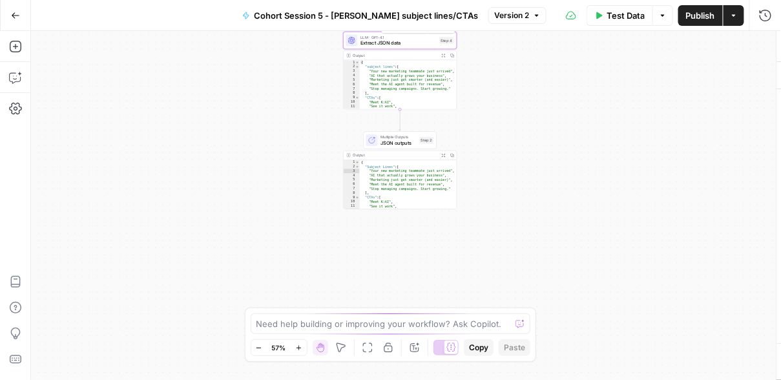
type textarea "Extract JSON data"
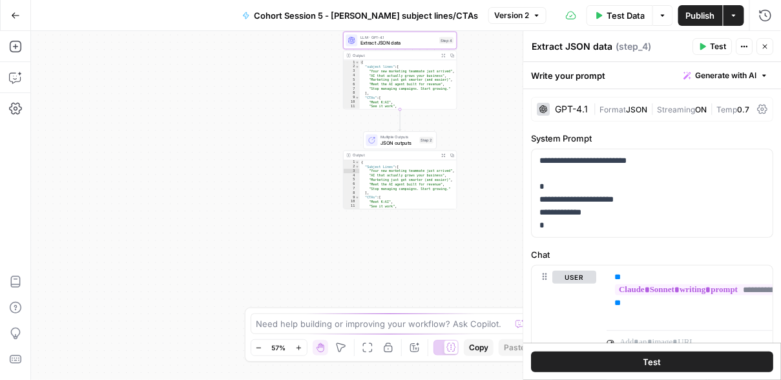
click at [637, 19] on span "Test Data" at bounding box center [626, 15] width 38 height 13
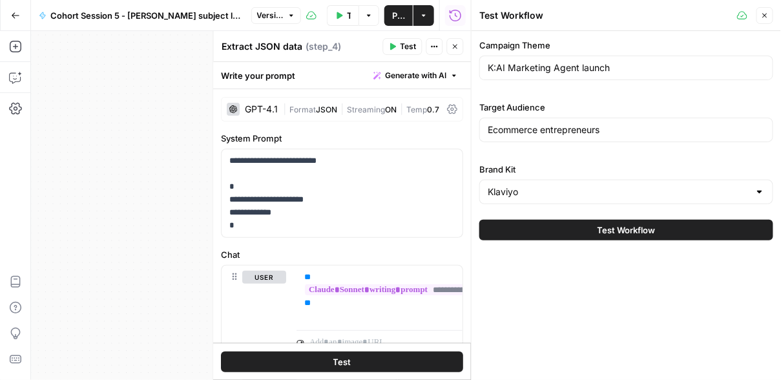
click at [611, 229] on span "Test Workflow" at bounding box center [627, 230] width 58 height 13
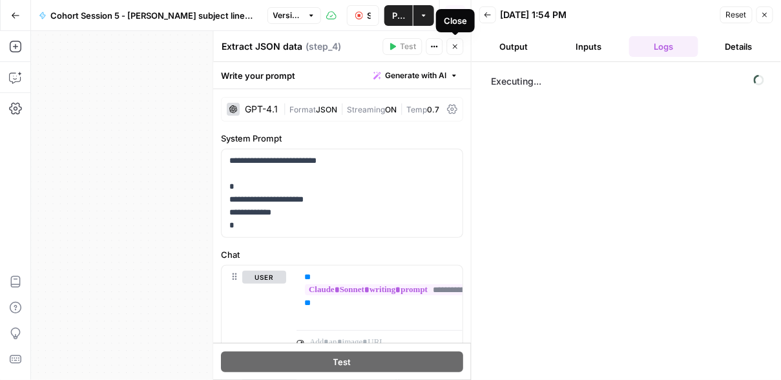
click at [461, 51] on button "Close" at bounding box center [455, 46] width 17 height 17
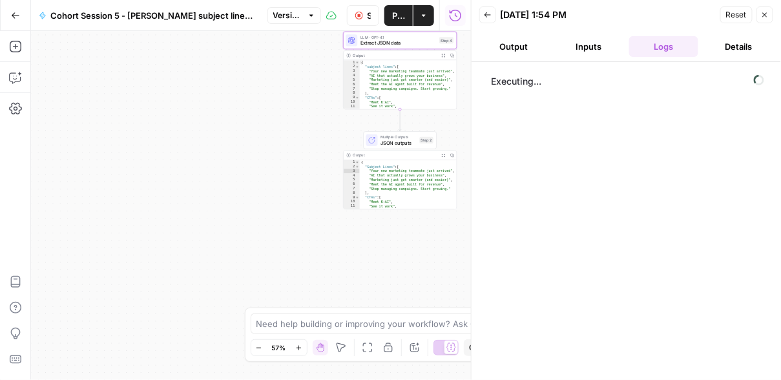
click at [404, 134] on span "Multiple Outputs" at bounding box center [399, 137] width 36 height 6
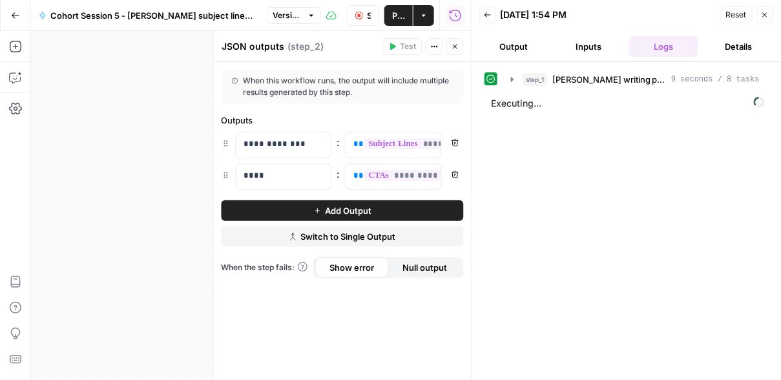
click at [759, 23] on button "Close" at bounding box center [765, 14] width 17 height 17
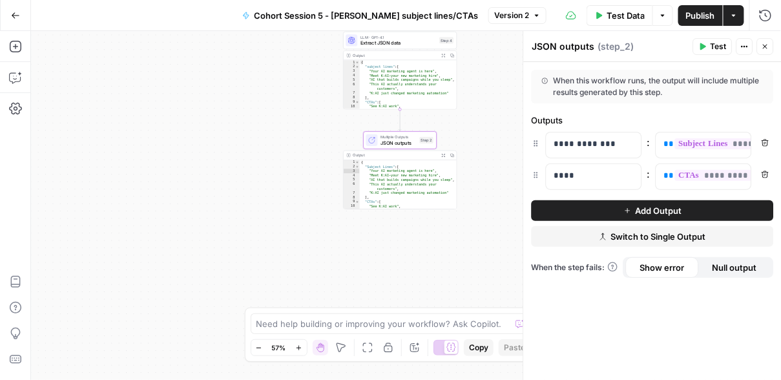
click at [698, 52] on button "Test" at bounding box center [713, 46] width 39 height 17
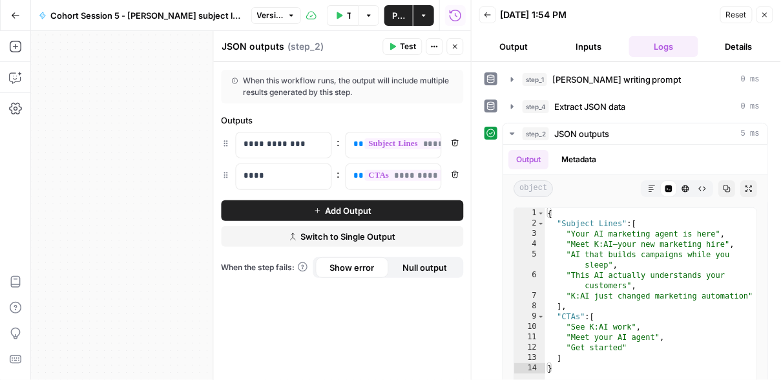
click at [529, 56] on button "Output" at bounding box center [515, 46] width 70 height 21
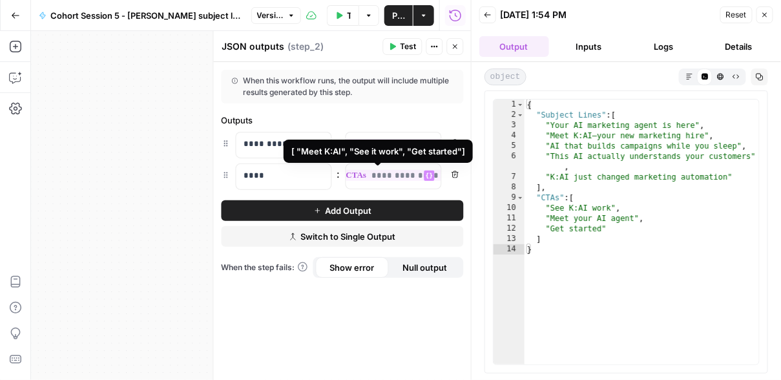
scroll to position [0, 38]
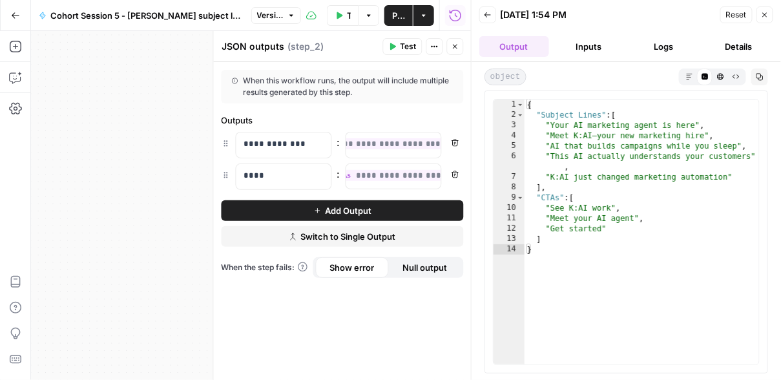
click at [448, 48] on button "Close" at bounding box center [455, 46] width 17 height 17
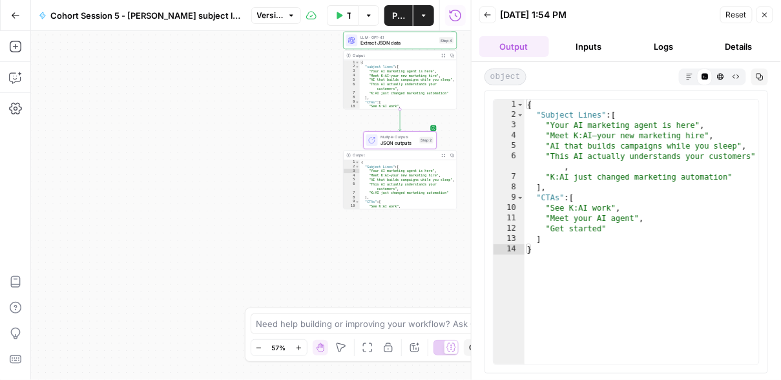
click at [315, 178] on div "**********" at bounding box center [251, 205] width 440 height 349
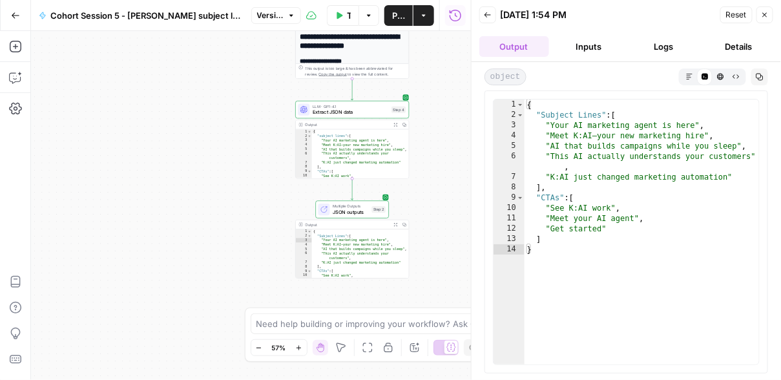
click at [360, 110] on span "Extract JSON data" at bounding box center [351, 112] width 76 height 7
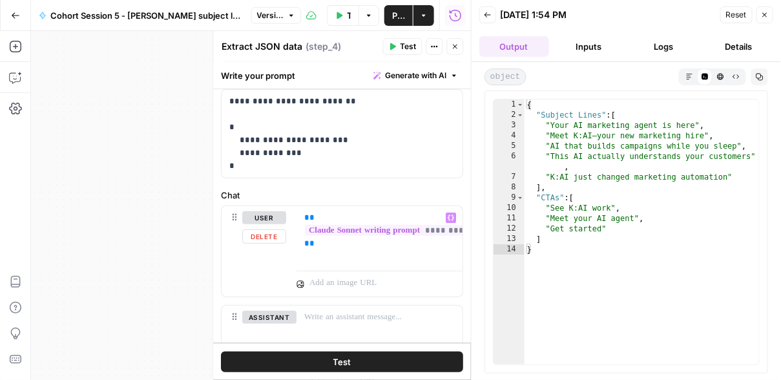
scroll to position [94, 0]
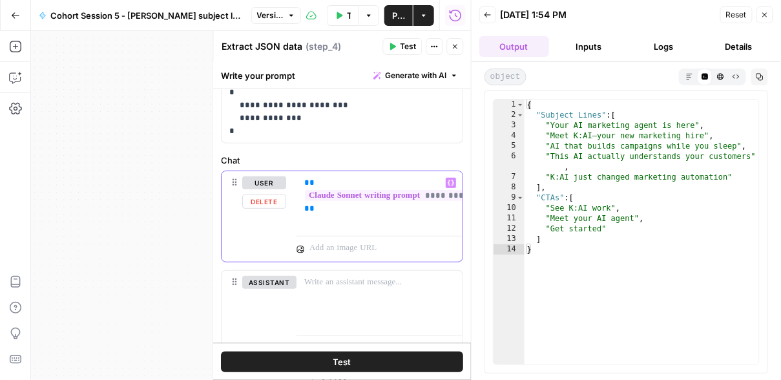
drag, startPoint x: 341, startPoint y: 208, endPoint x: 306, endPoint y: 180, distance: 45.5
click at [306, 180] on p "**********" at bounding box center [380, 195] width 151 height 39
copy p "**********"
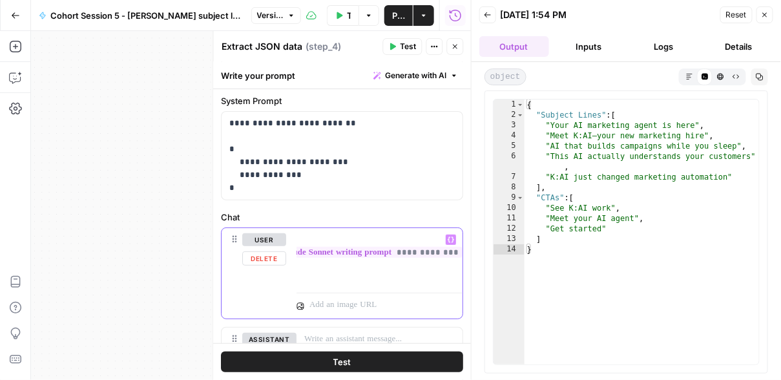
scroll to position [0, 0]
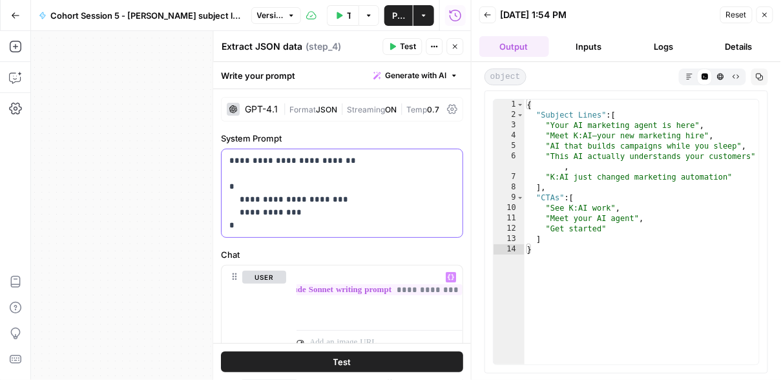
click at [363, 168] on p "**********" at bounding box center [343, 193] width 226 height 78
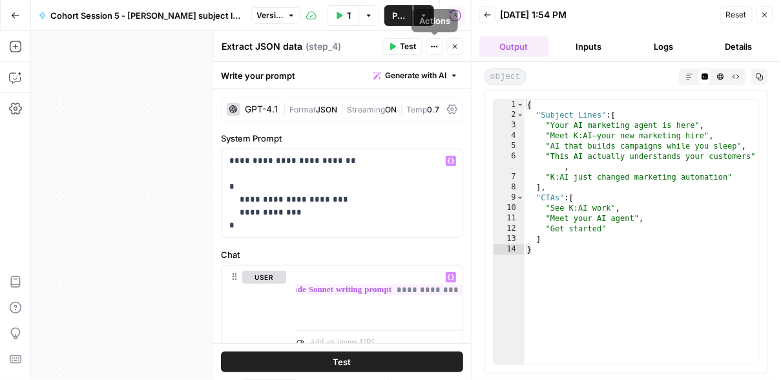
click at [447, 47] on div "Test Actions Close" at bounding box center [423, 46] width 81 height 17
click at [451, 47] on button "Close" at bounding box center [455, 46] width 17 height 17
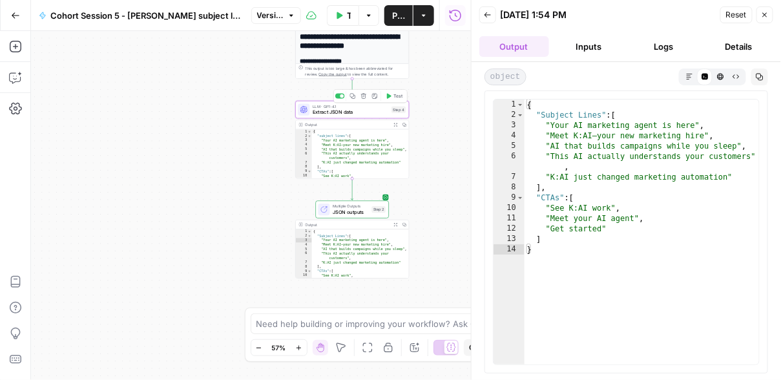
click at [354, 111] on span "Extract JSON data" at bounding box center [351, 112] width 76 height 7
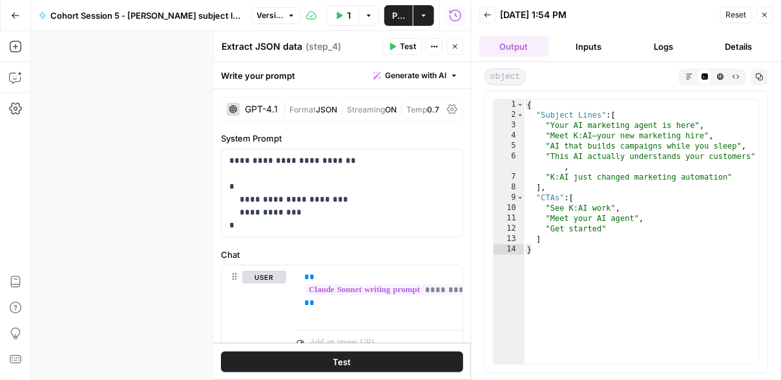
click at [455, 45] on icon "button" at bounding box center [456, 47] width 8 height 8
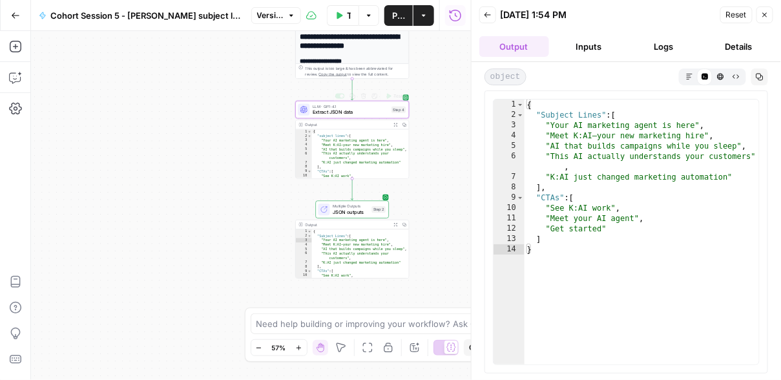
click at [363, 51] on div "**********" at bounding box center [352, 168] width 113 height 277
click at [266, 91] on div "**********" at bounding box center [251, 205] width 440 height 349
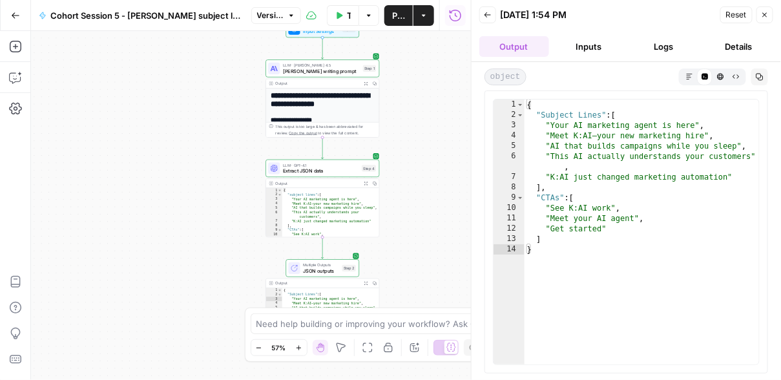
click at [304, 69] on span "Claude Sonnet writing prompt" at bounding box center [321, 70] width 77 height 7
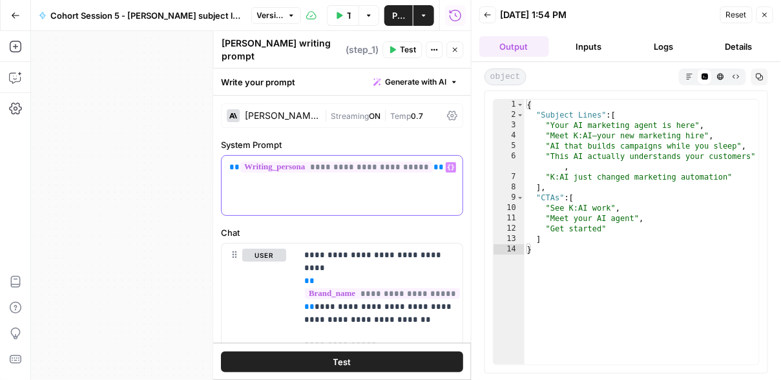
drag, startPoint x: 434, startPoint y: 171, endPoint x: 228, endPoint y: 165, distance: 206.3
click at [228, 165] on div "**********" at bounding box center [342, 185] width 241 height 59
click at [322, 185] on div "**********" at bounding box center [342, 185] width 241 height 59
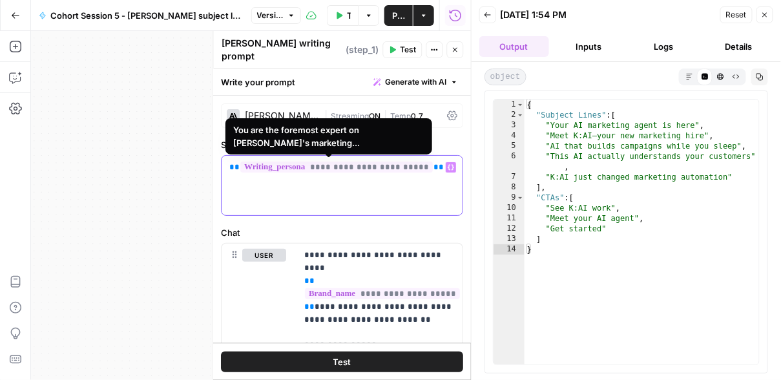
drag, startPoint x: 434, startPoint y: 167, endPoint x: 228, endPoint y: 161, distance: 206.3
click at [228, 161] on div "**********" at bounding box center [342, 185] width 241 height 59
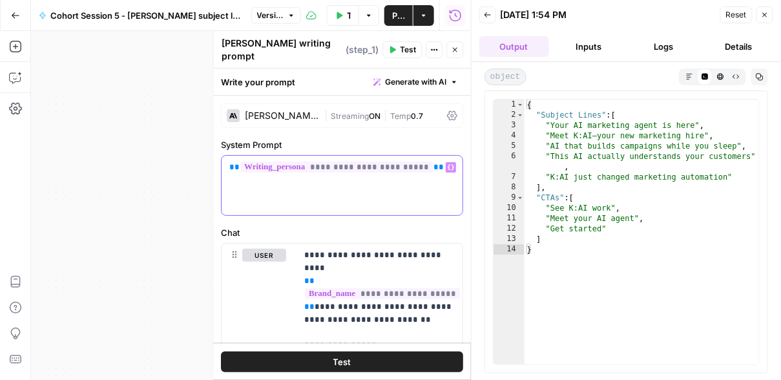
copy p "**********"
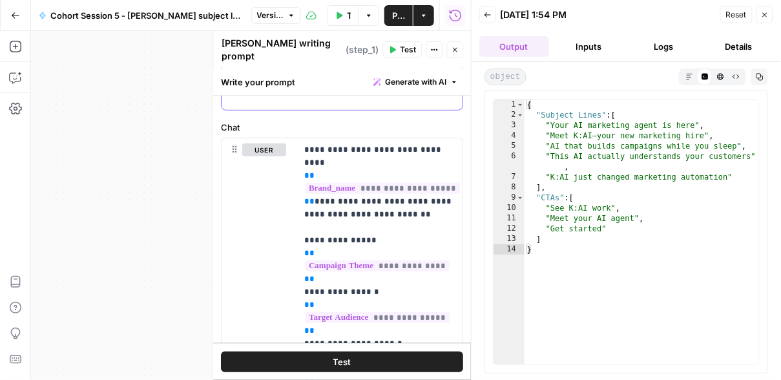
scroll to position [107, 0]
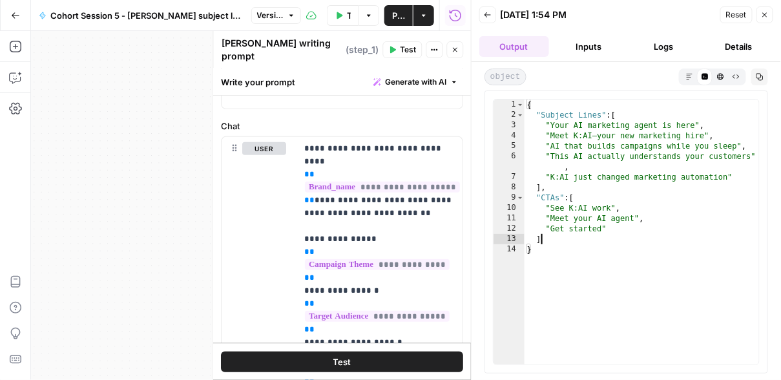
click at [582, 238] on div "{ "Subject Lines" : [ "Your AI marketing agent is here" , "Meet K:AI—your new m…" at bounding box center [642, 243] width 235 height 286
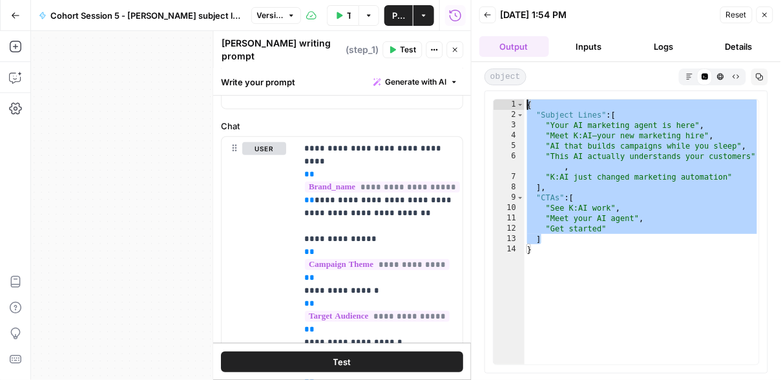
drag, startPoint x: 582, startPoint y: 238, endPoint x: 533, endPoint y: 91, distance: 154.7
click at [533, 91] on div "* 1 2 3 4 5 6 7 8 9 10 11 12 13 14 { "Subject Lines" : [ "Your AI marketing age…" at bounding box center [627, 231] width 284 height 283
type textarea "**********"
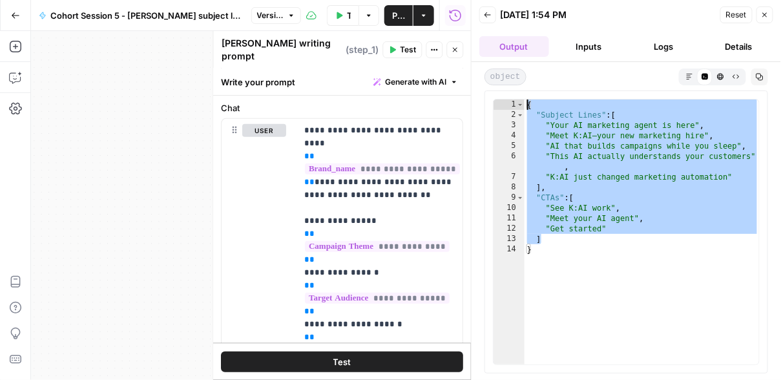
scroll to position [0, 0]
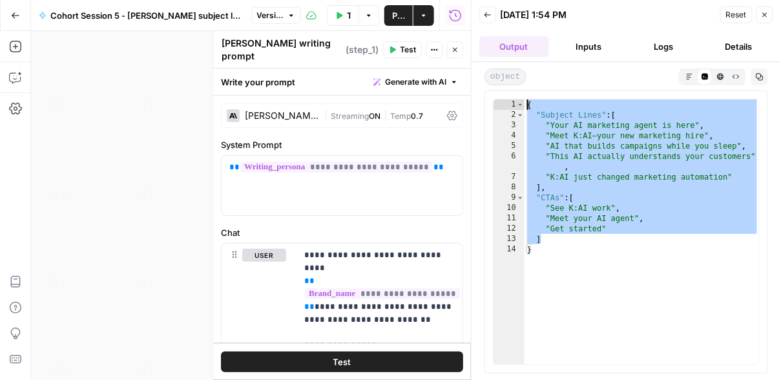
click at [463, 51] on header "Claude Sonnet writing prompt Claude Sonnet writing prompt ( step_1 ) Test Actio…" at bounding box center [343, 49] width 258 height 37
click at [458, 50] on icon "button" at bounding box center [456, 50] width 8 height 8
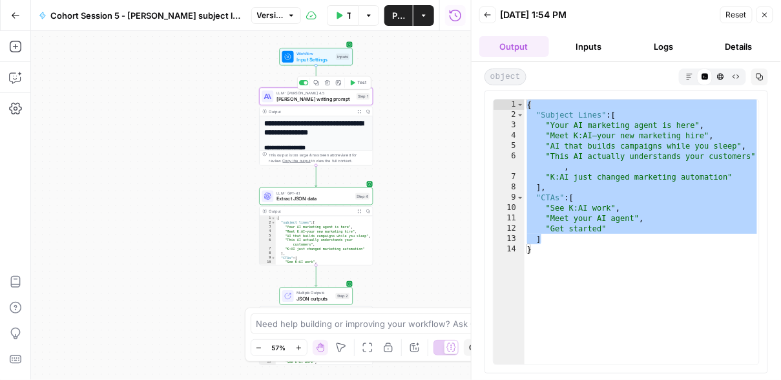
click at [328, 98] on span "Claude Sonnet writing prompt" at bounding box center [315, 98] width 77 height 7
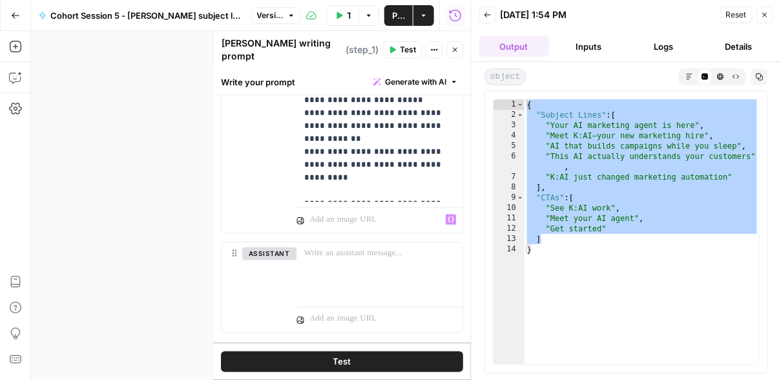
scroll to position [454, 0]
